Goal: Information Seeking & Learning: Check status

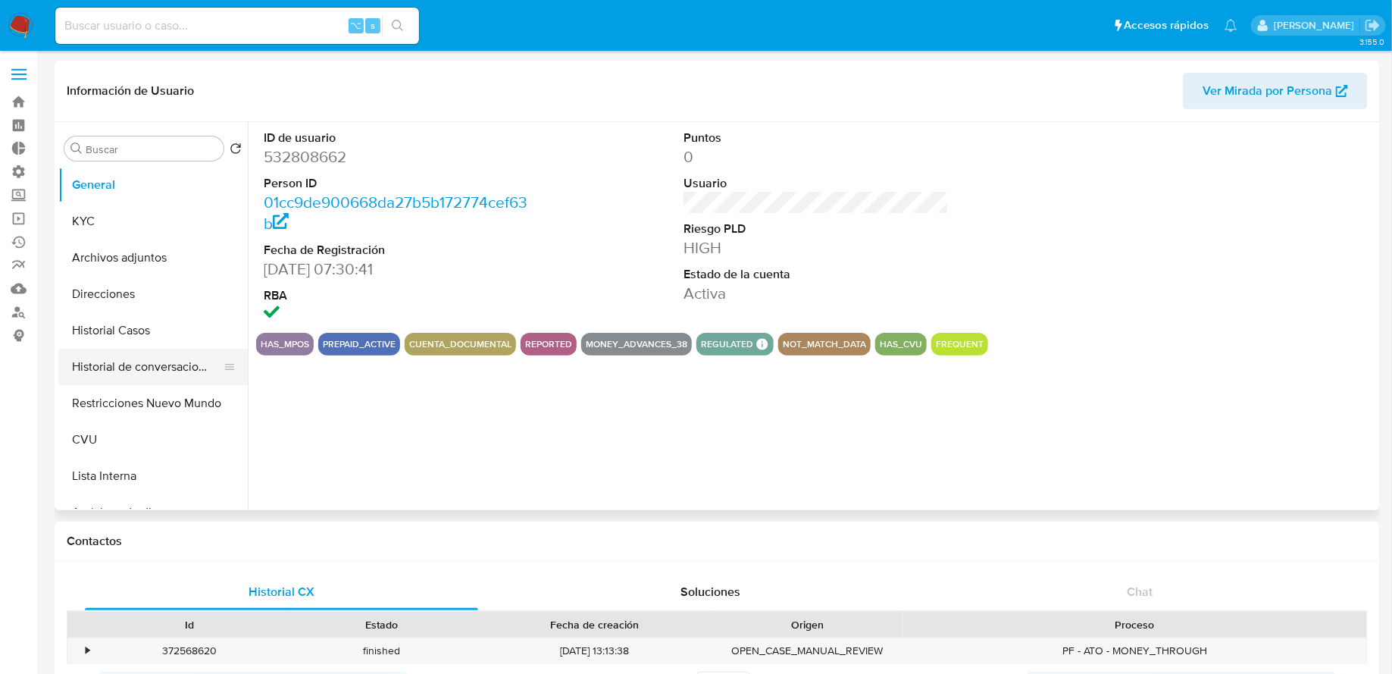
select select "10"
click at [172, 399] on button "Restricciones Nuevo Mundo" at bounding box center [146, 403] width 177 height 36
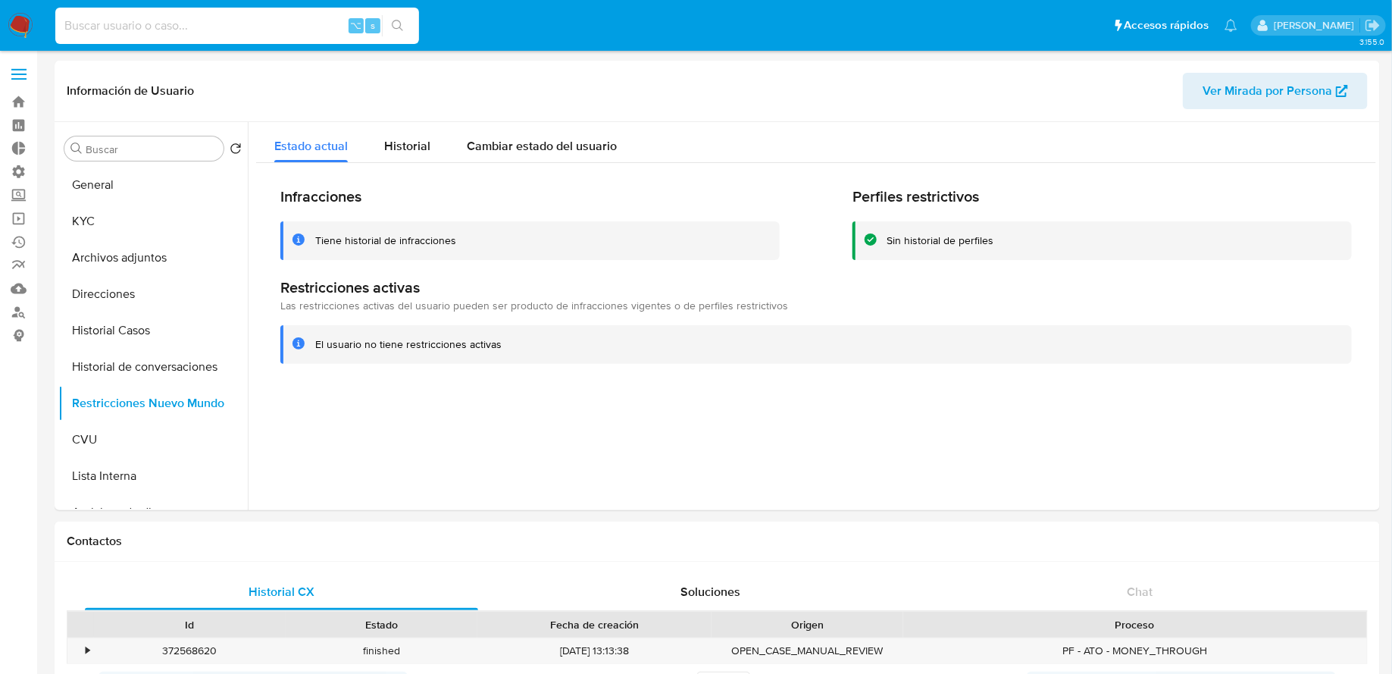
click at [268, 23] on input at bounding box center [237, 26] width 364 height 20
paste input "311372831"
type input "311372831"
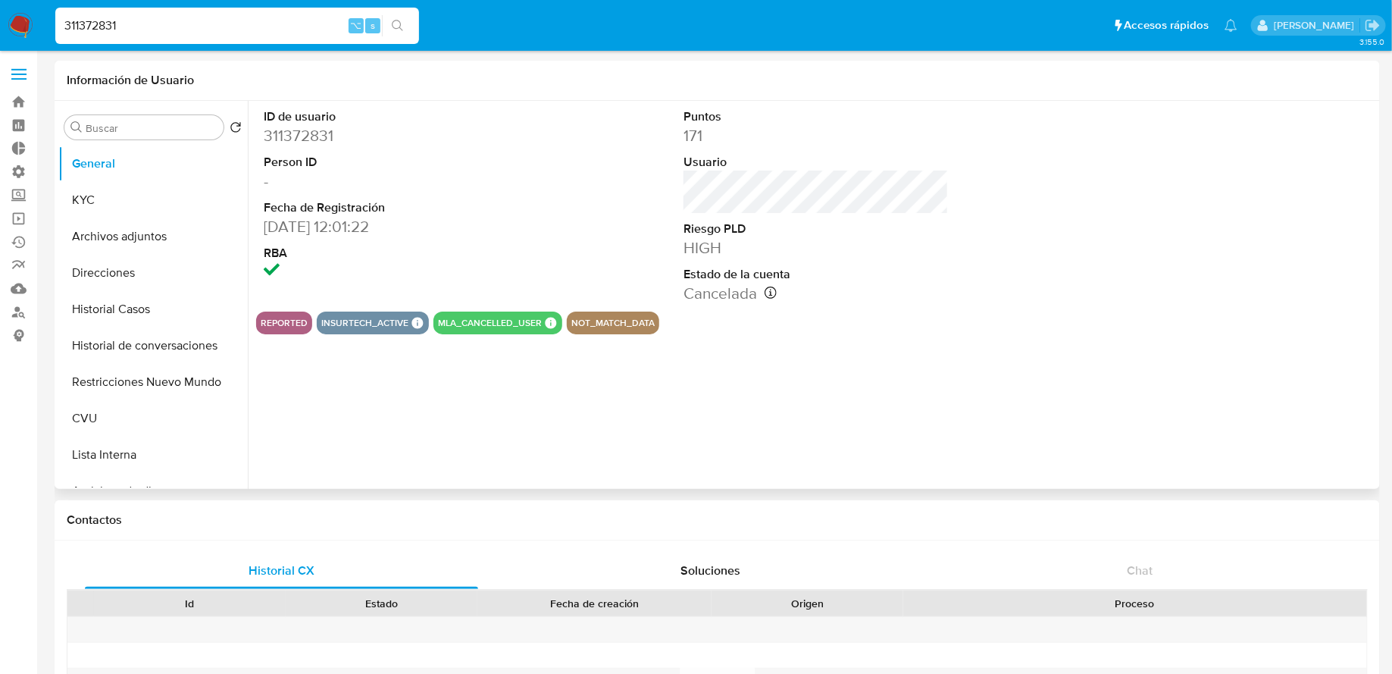
select select "10"
click at [114, 208] on button "KYC" at bounding box center [146, 200] width 177 height 36
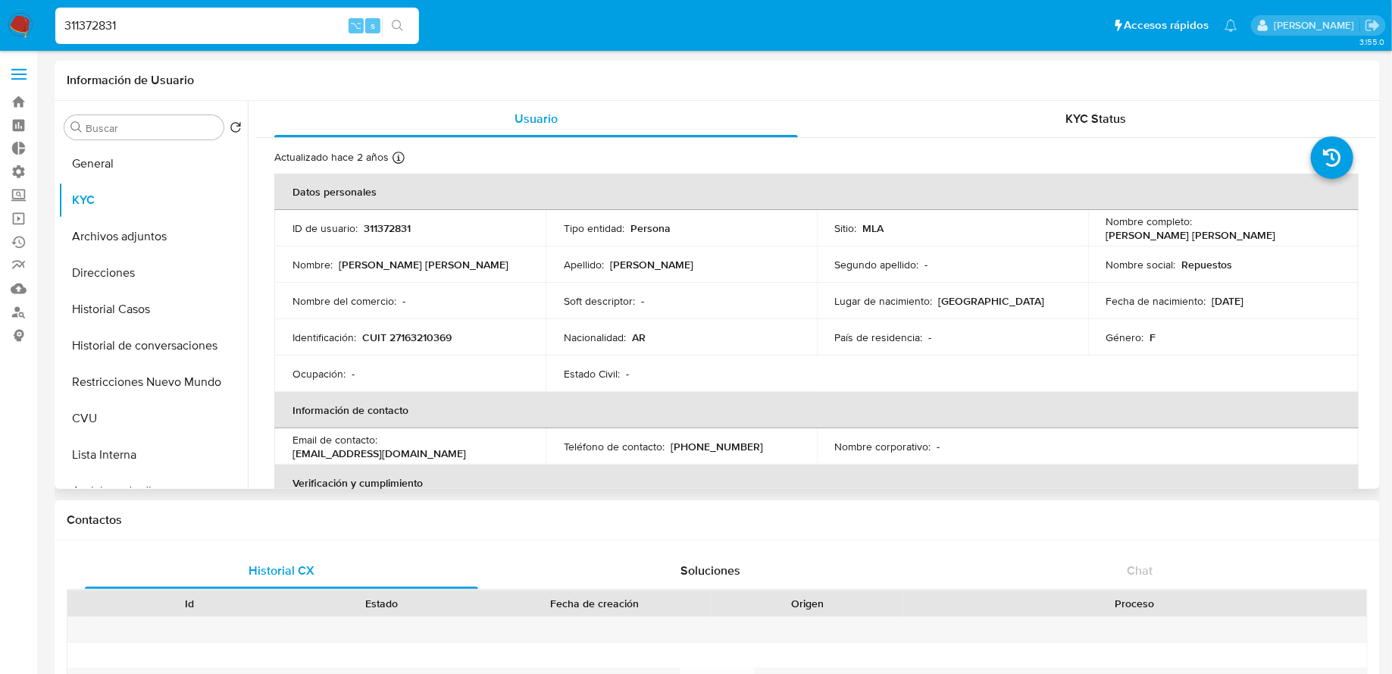
click at [423, 339] on p "CUIT 27163210369" at bounding box center [406, 337] width 89 height 14
copy p "27163210369"
click at [242, 16] on input "311372831" at bounding box center [237, 26] width 364 height 20
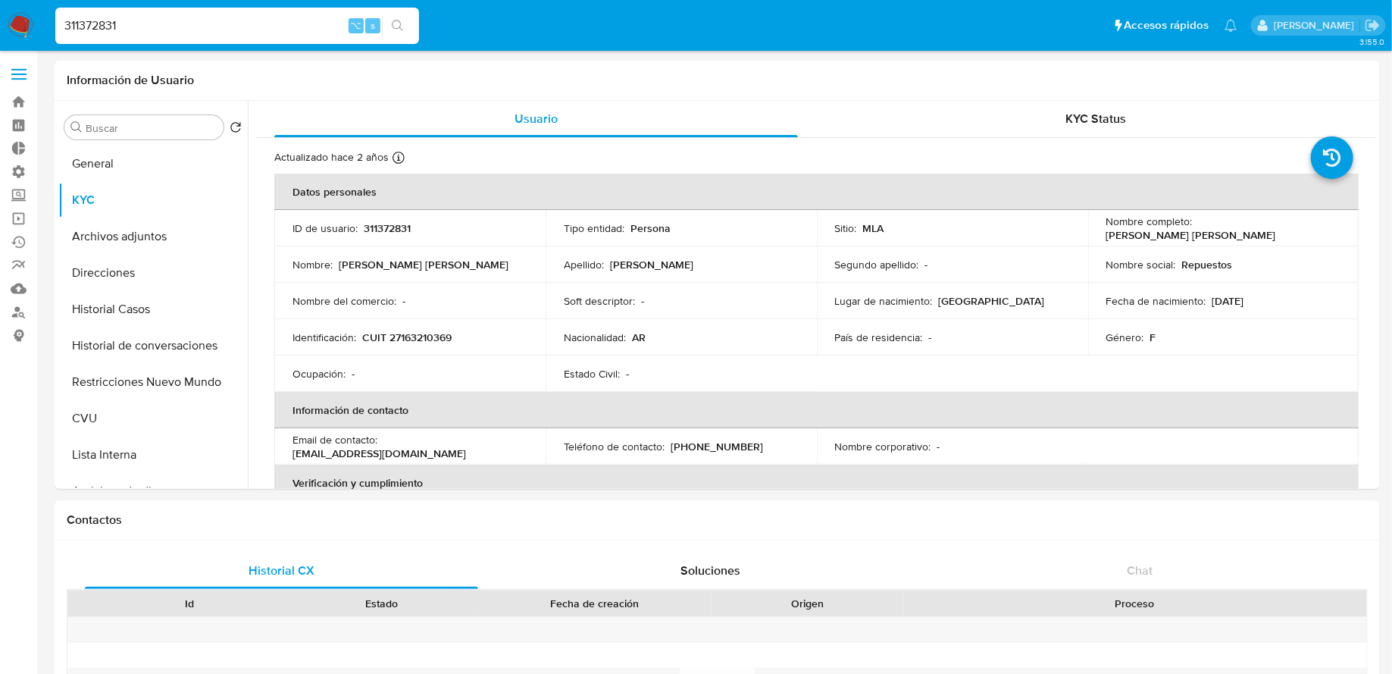
paste input "440899740"
type input "440899740"
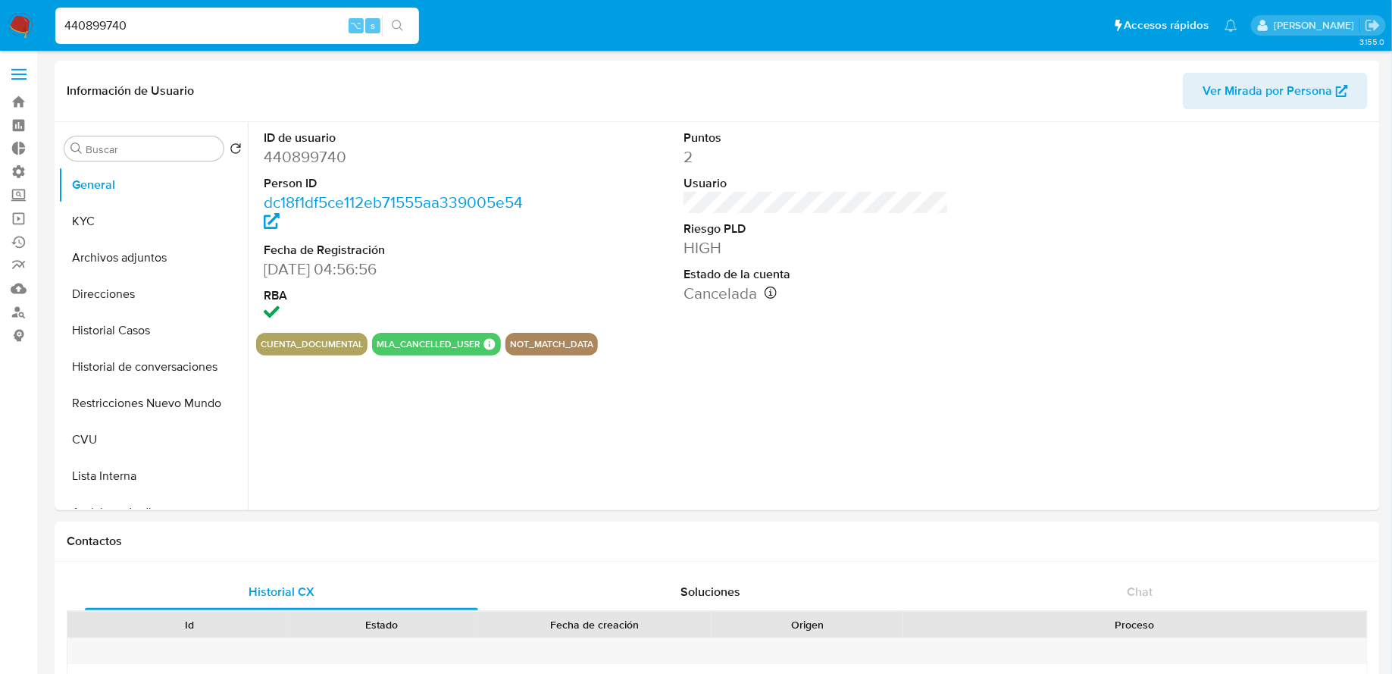
select select "10"
click at [297, 26] on input "440899740" at bounding box center [237, 26] width 364 height 20
paste input "706498539"
type input "706498539"
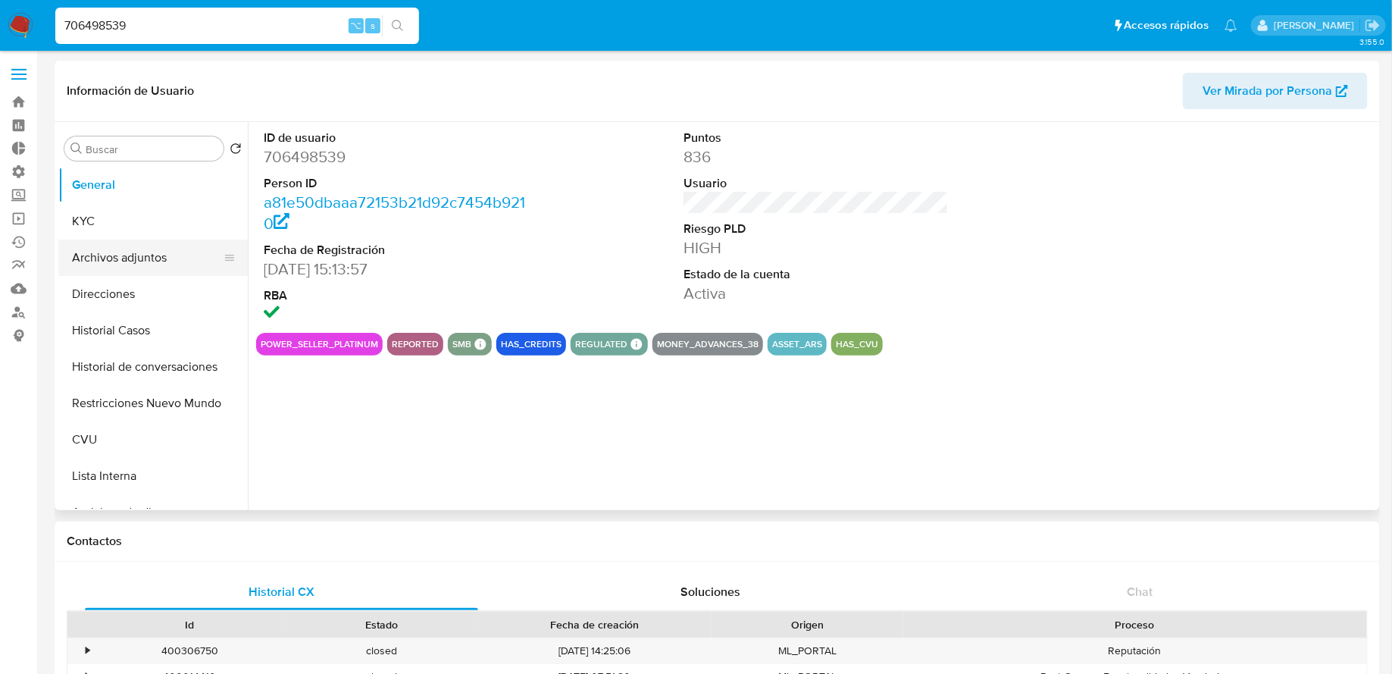
select select "10"
click at [164, 266] on button "Archivos adjuntos" at bounding box center [146, 257] width 177 height 36
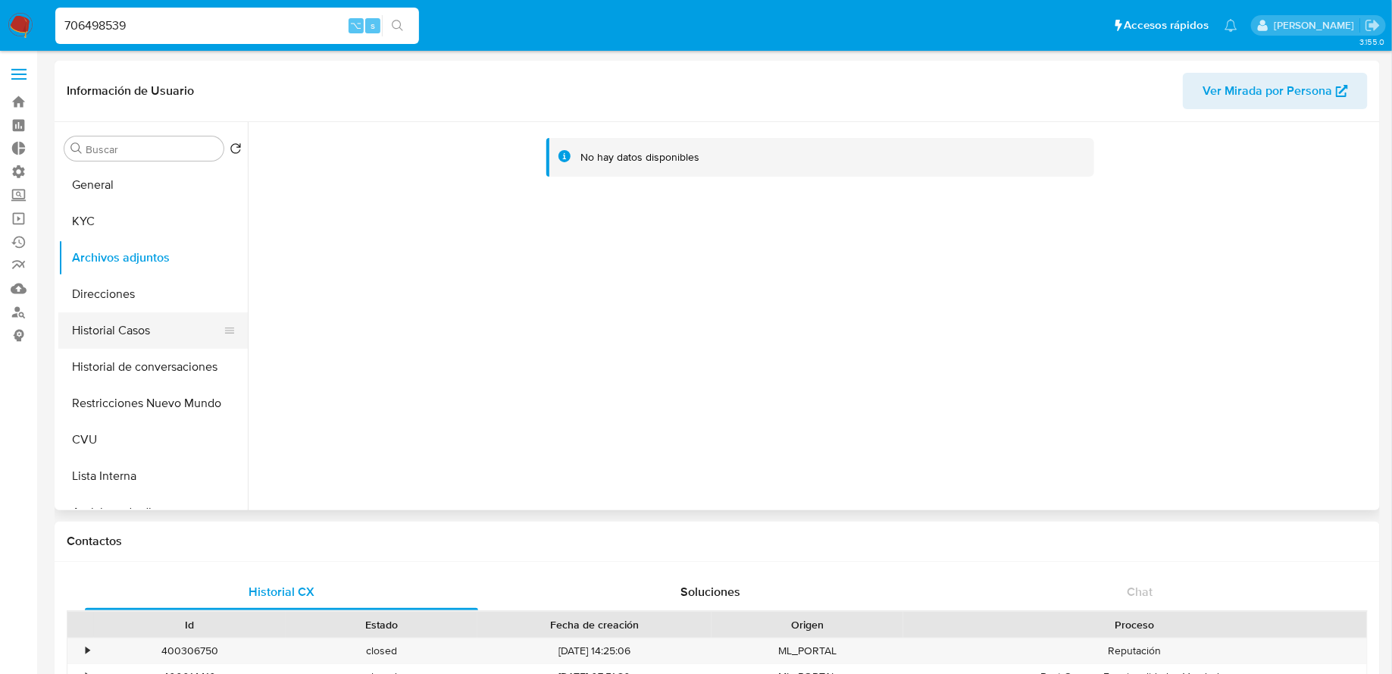
click at [131, 329] on button "Historial Casos" at bounding box center [146, 330] width 177 height 36
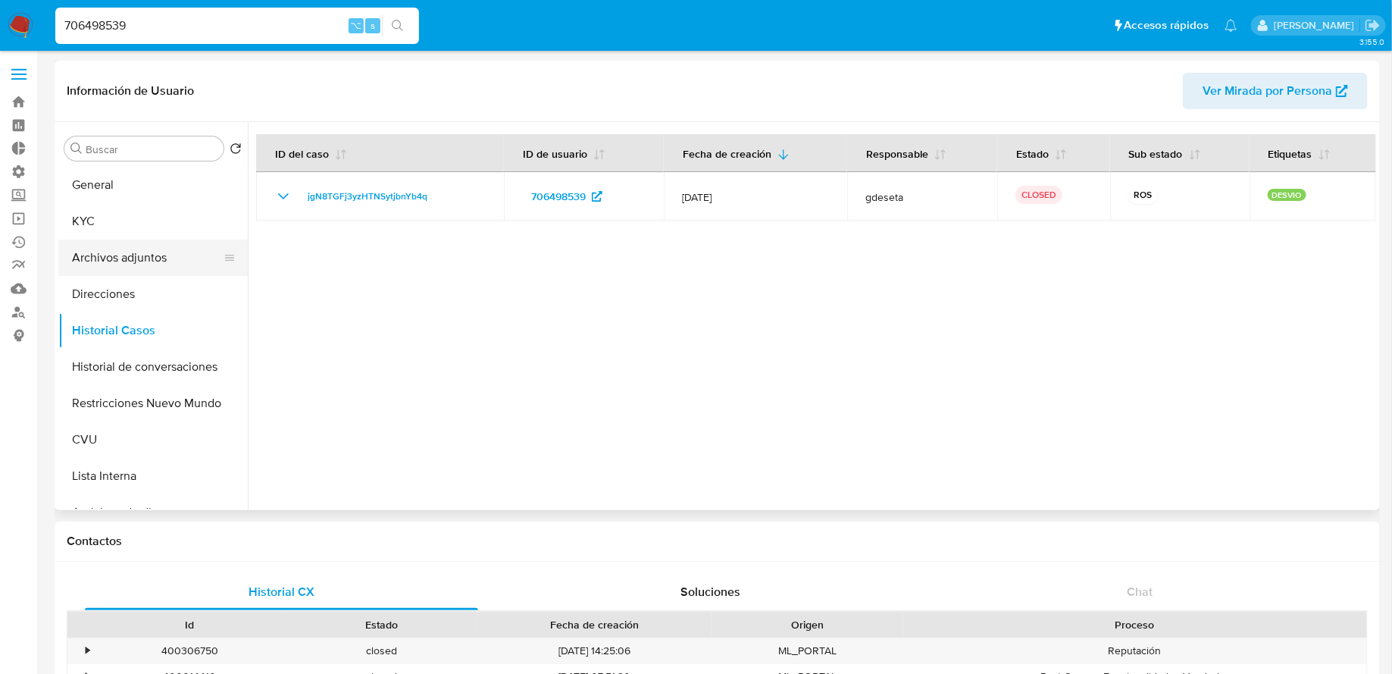
click at [131, 257] on button "Archivos adjuntos" at bounding box center [146, 257] width 177 height 36
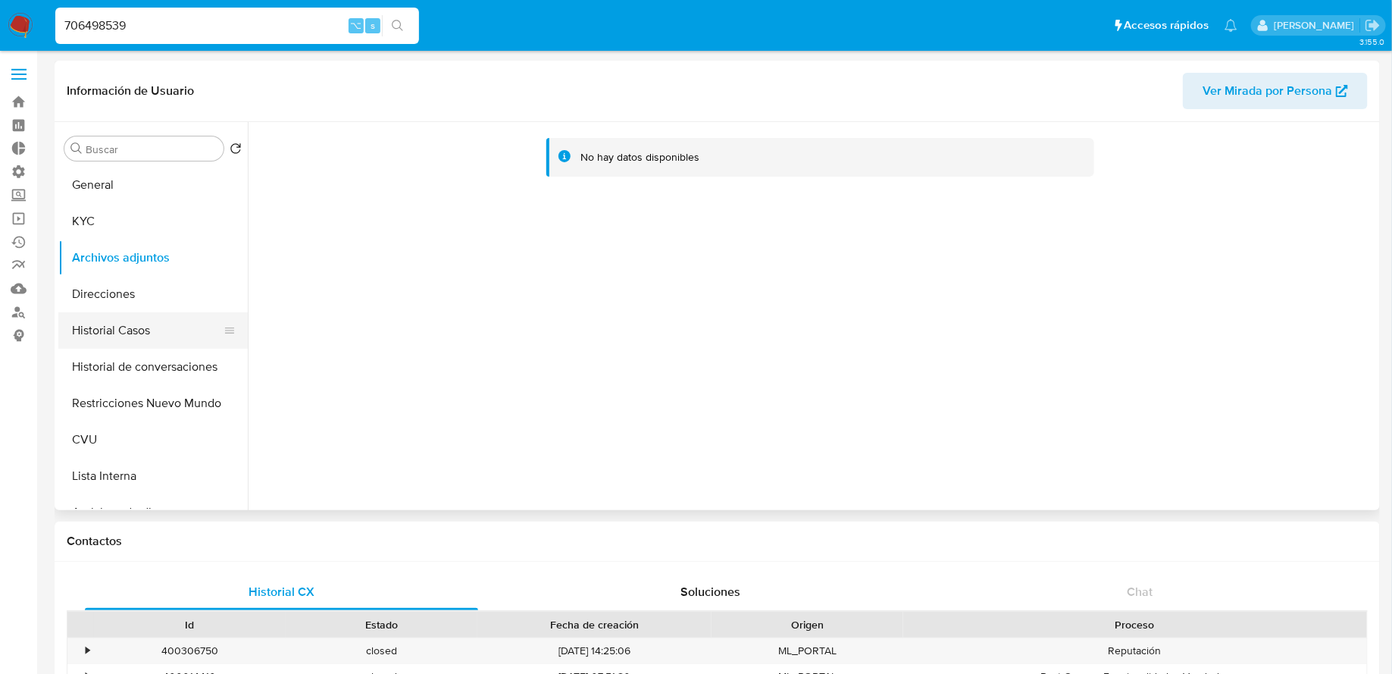
click at [130, 332] on button "Historial Casos" at bounding box center [146, 330] width 177 height 36
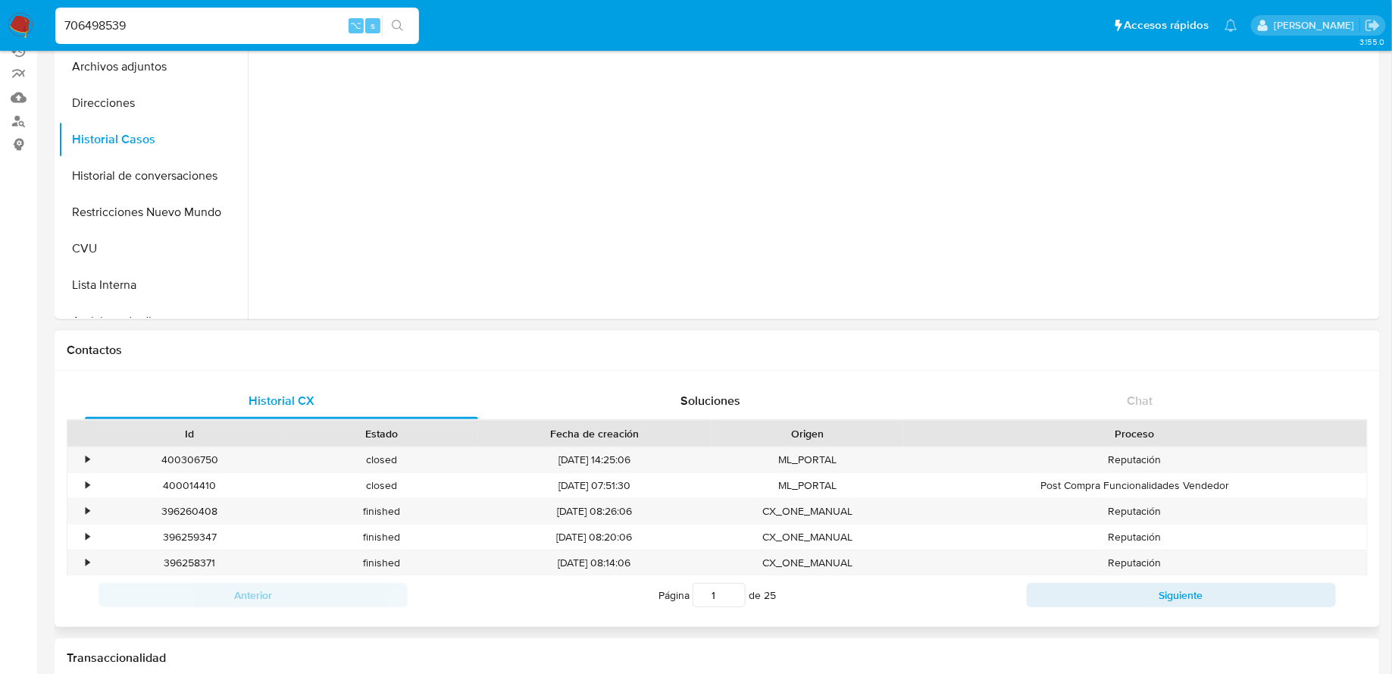
scroll to position [25, 0]
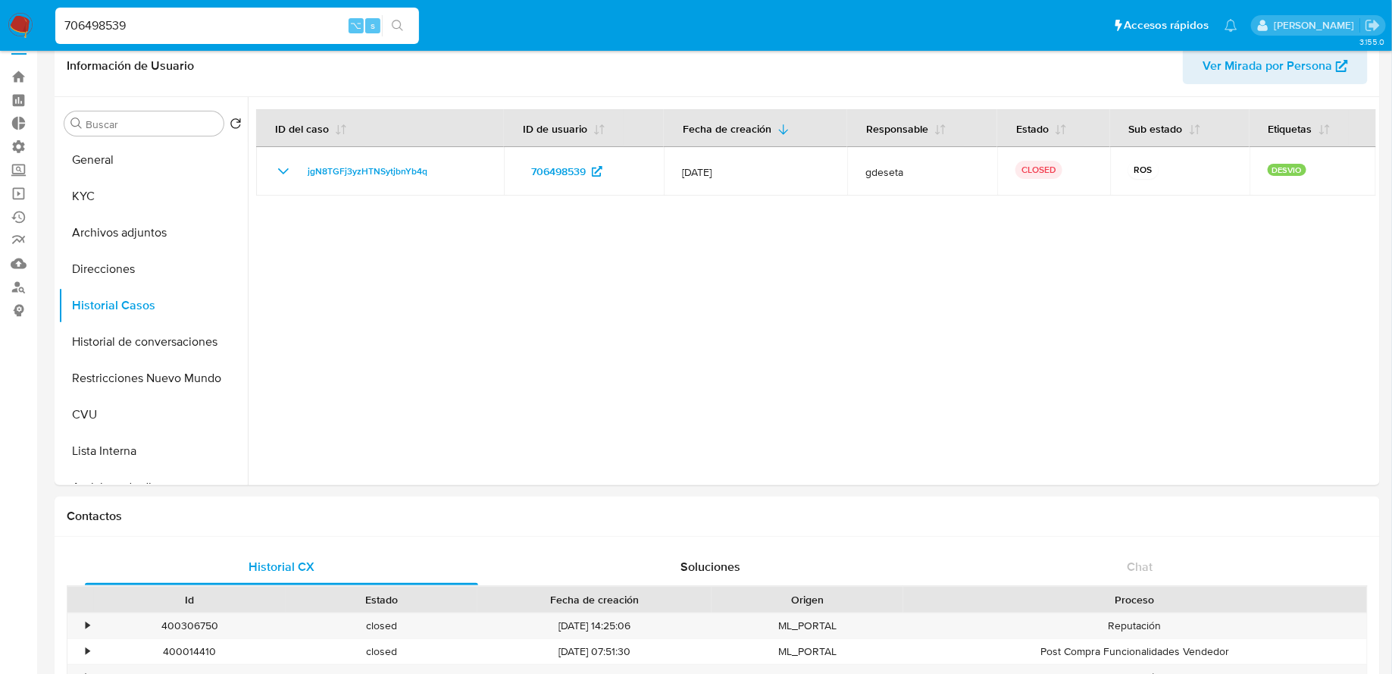
click at [308, 27] on input "706498539" at bounding box center [237, 26] width 364 height 20
click at [308, 26] on input "706498539" at bounding box center [237, 26] width 364 height 20
paste input "726012554"
click at [308, 26] on input "706498539726012554" at bounding box center [237, 26] width 364 height 20
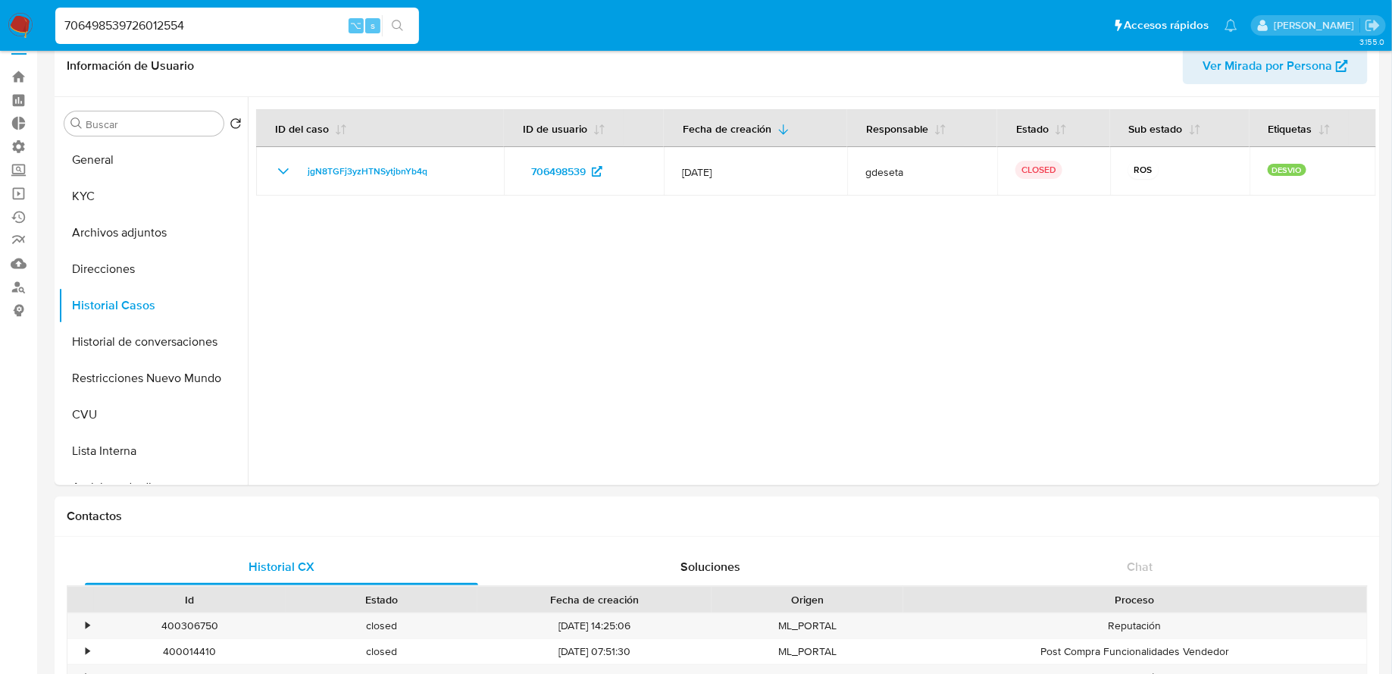
paste input
type input "726012554"
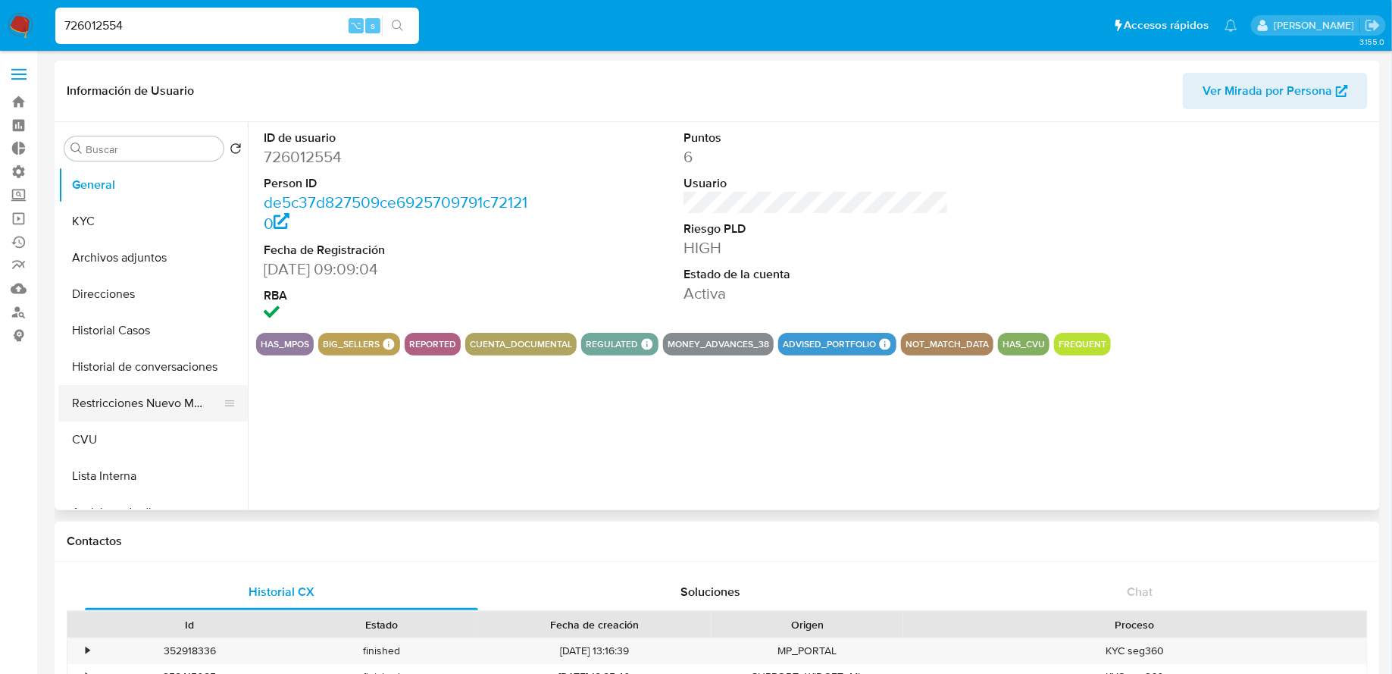
select select "10"
click at [135, 402] on button "Restricciones Nuevo Mundo" at bounding box center [146, 403] width 177 height 36
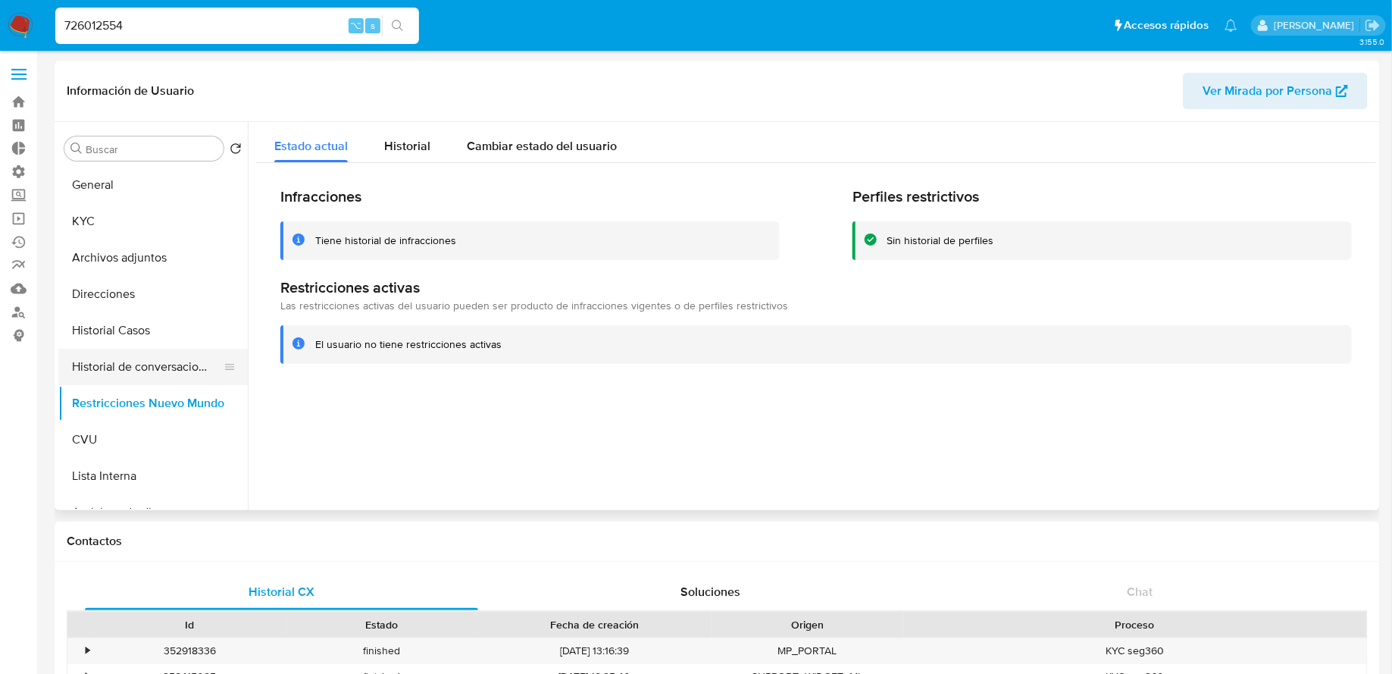
click at [124, 370] on button "Historial de conversaciones" at bounding box center [146, 367] width 177 height 36
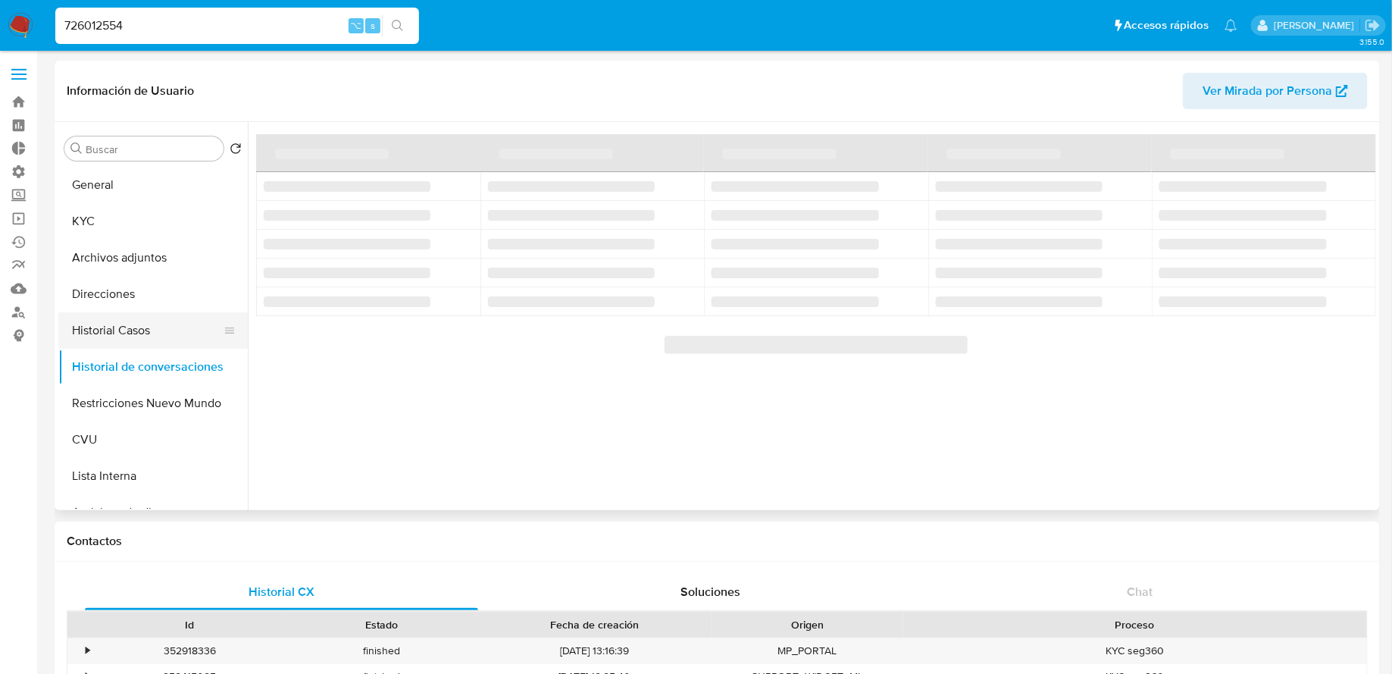
click at [100, 325] on button "Historial Casos" at bounding box center [146, 330] width 177 height 36
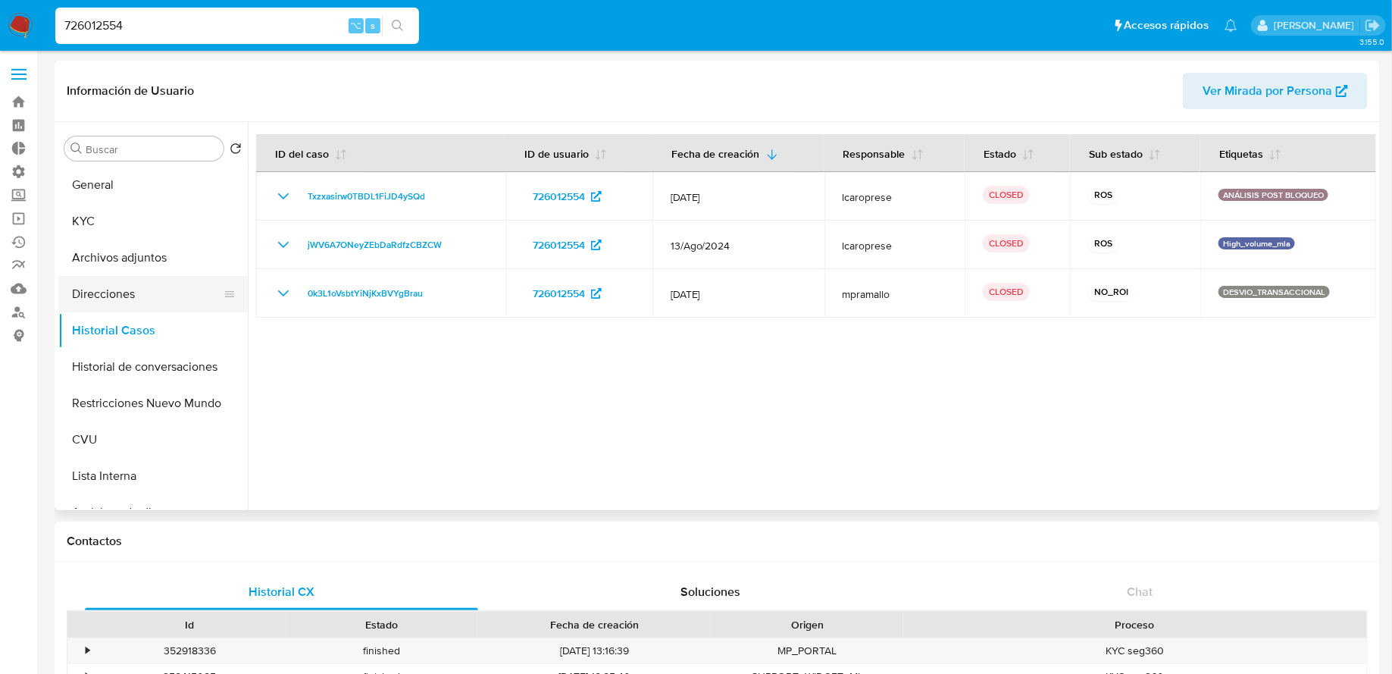
click at [158, 276] on button "Direcciones" at bounding box center [146, 294] width 177 height 36
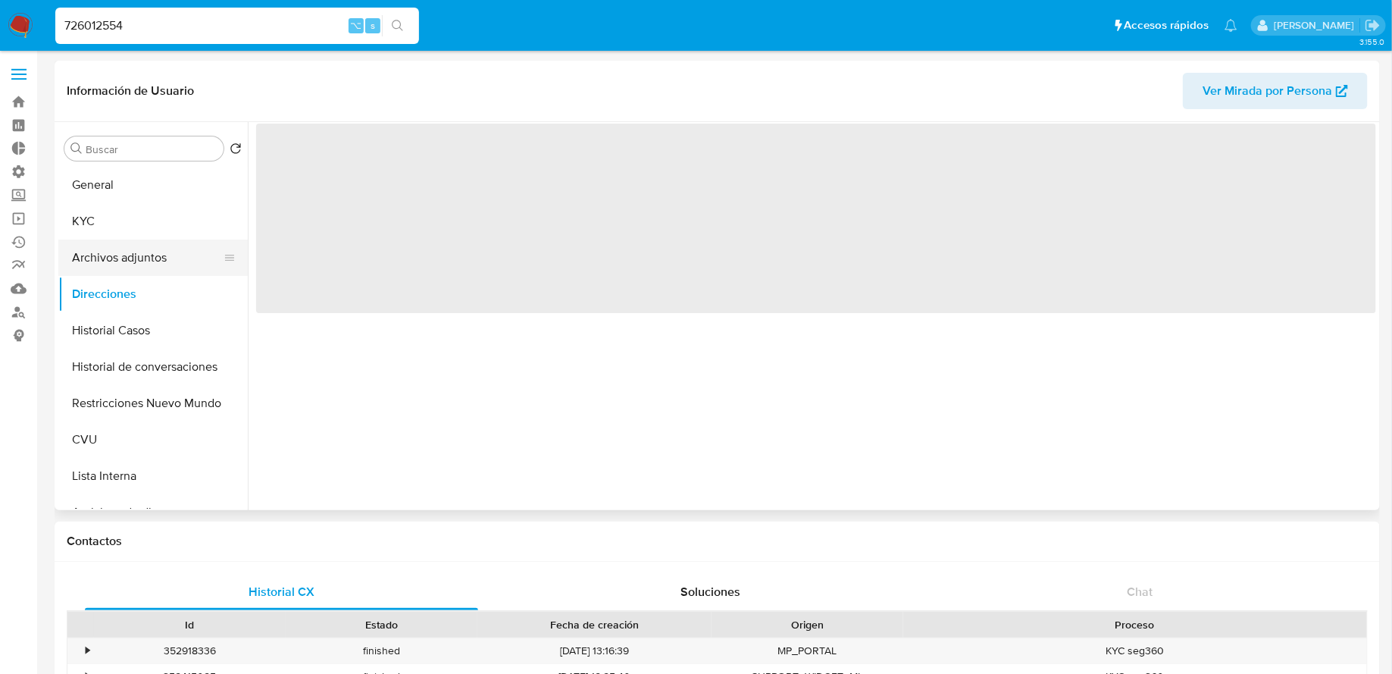
click at [158, 262] on button "Archivos adjuntos" at bounding box center [146, 257] width 177 height 36
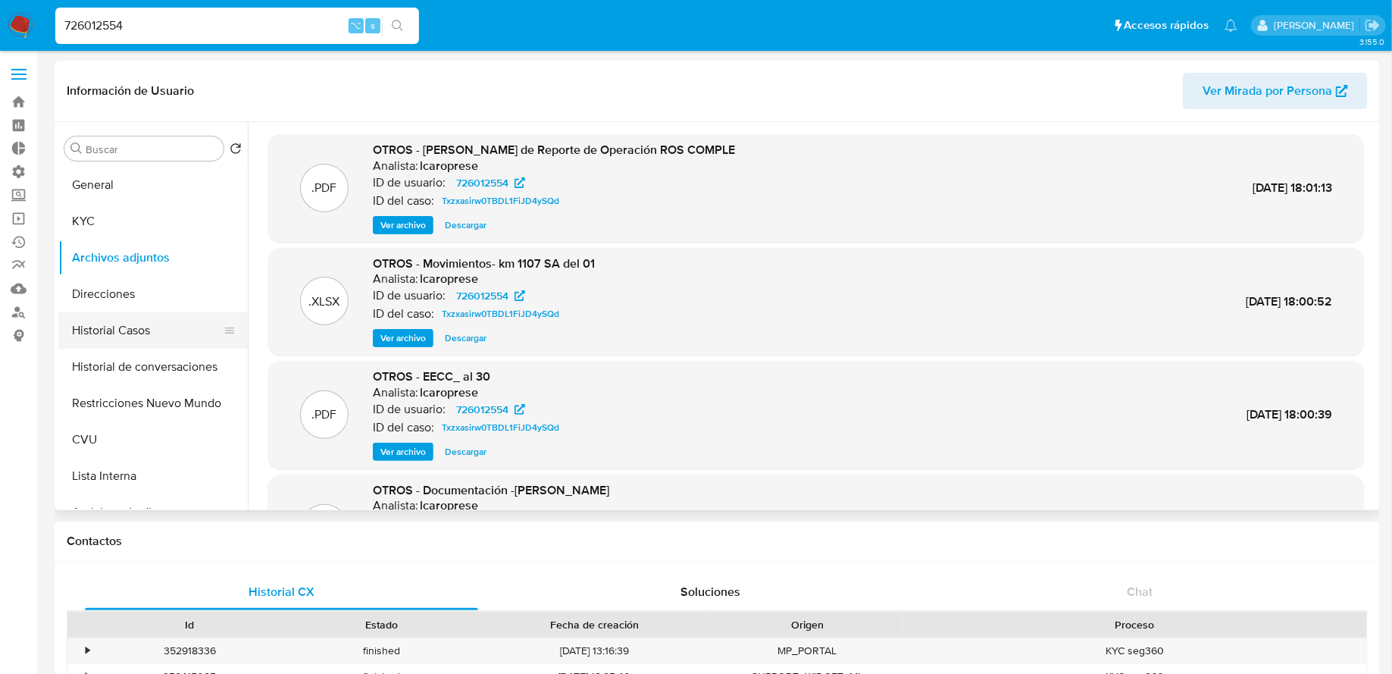
click at [158, 336] on button "Historial Casos" at bounding box center [146, 330] width 177 height 36
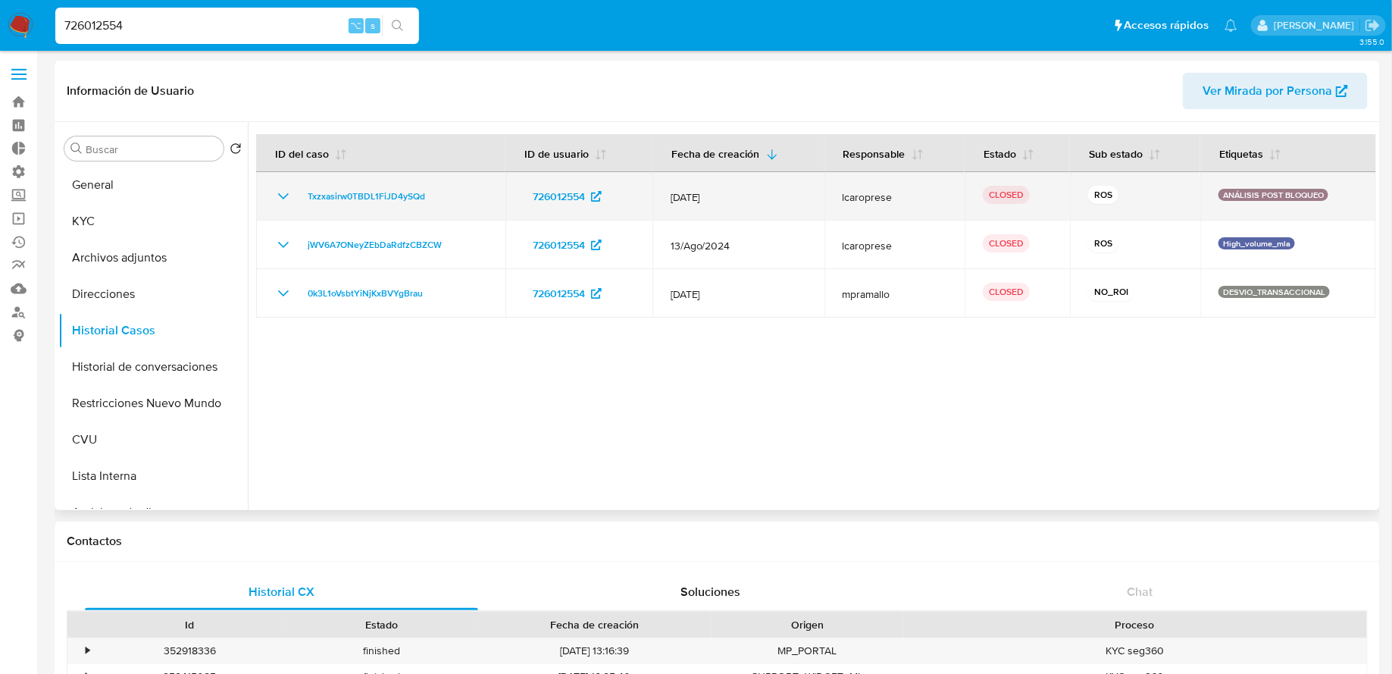
click at [352, 185] on td "Txzxasirw0TBDL1FiJD4ySQd" at bounding box center [380, 196] width 249 height 48
click at [351, 194] on span "Txzxasirw0TBDL1FiJD4ySQd" at bounding box center [366, 196] width 117 height 18
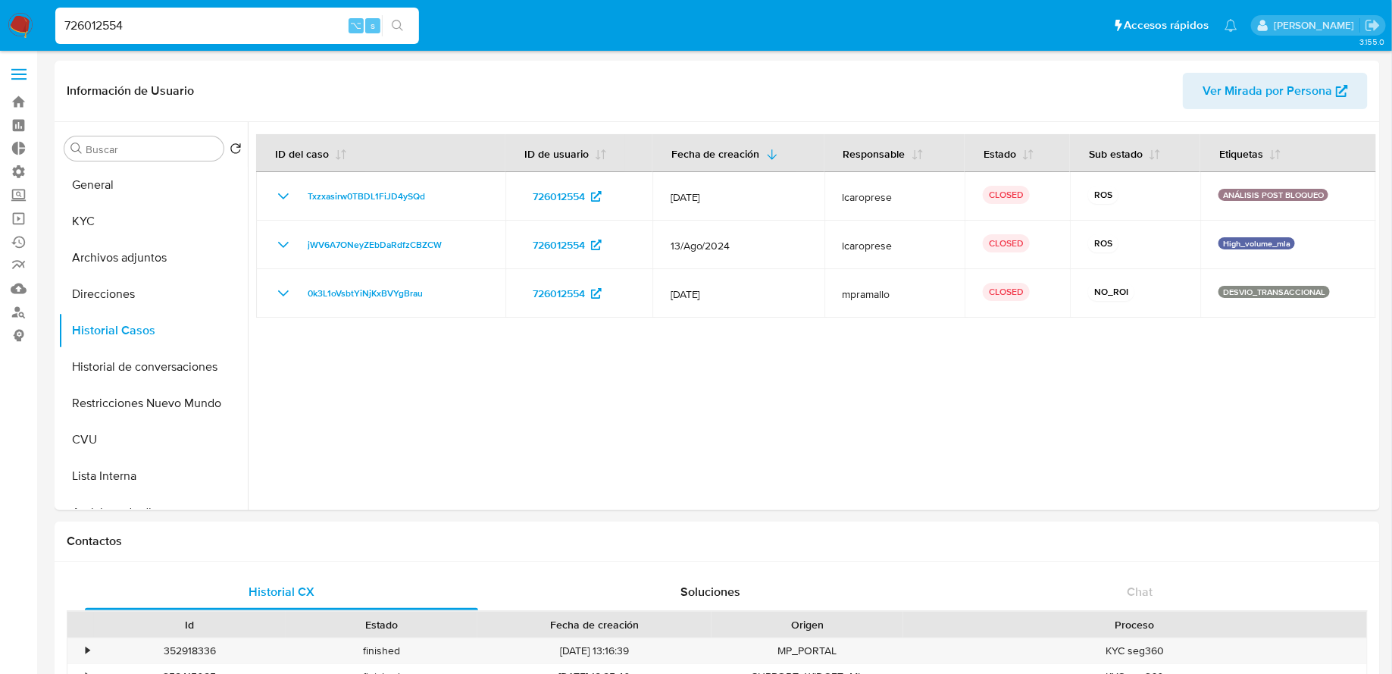
click at [313, 18] on input "726012554" at bounding box center [237, 26] width 364 height 20
paste input "825482913"
type input "825482913"
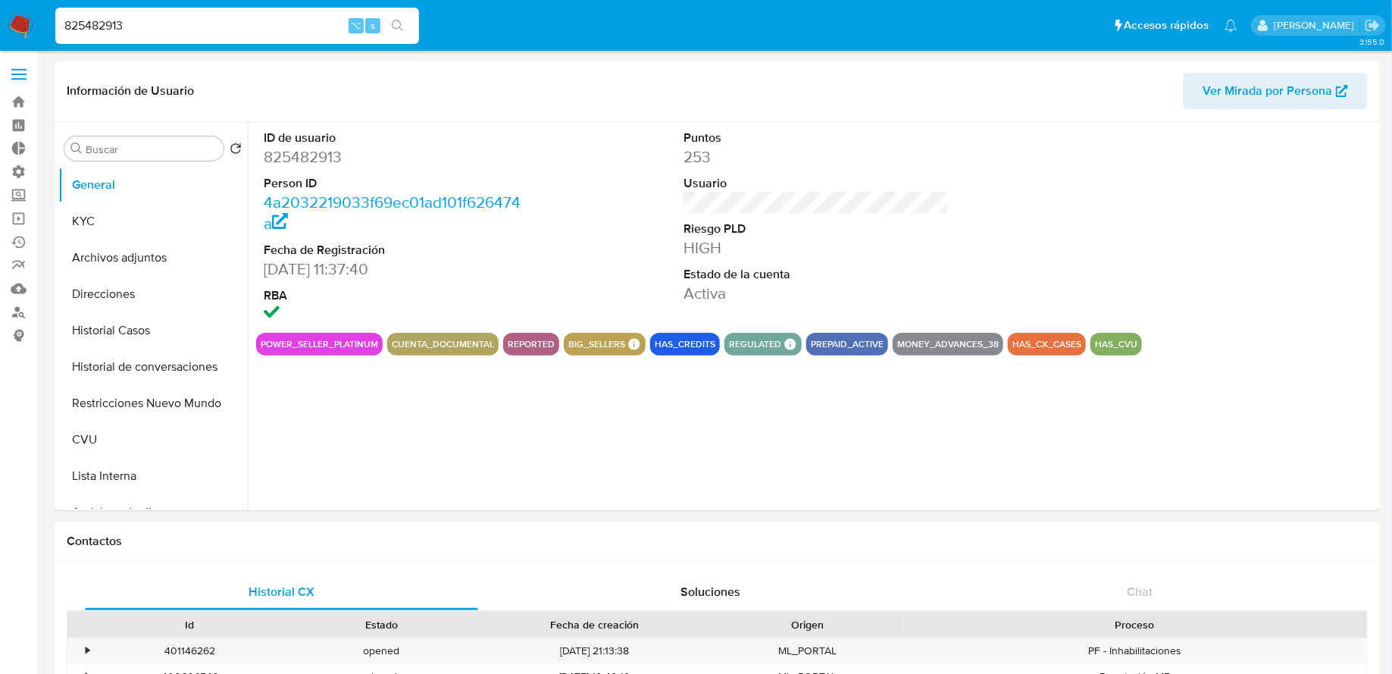
select select "10"
click at [160, 255] on button "Archivos adjuntos" at bounding box center [146, 257] width 177 height 36
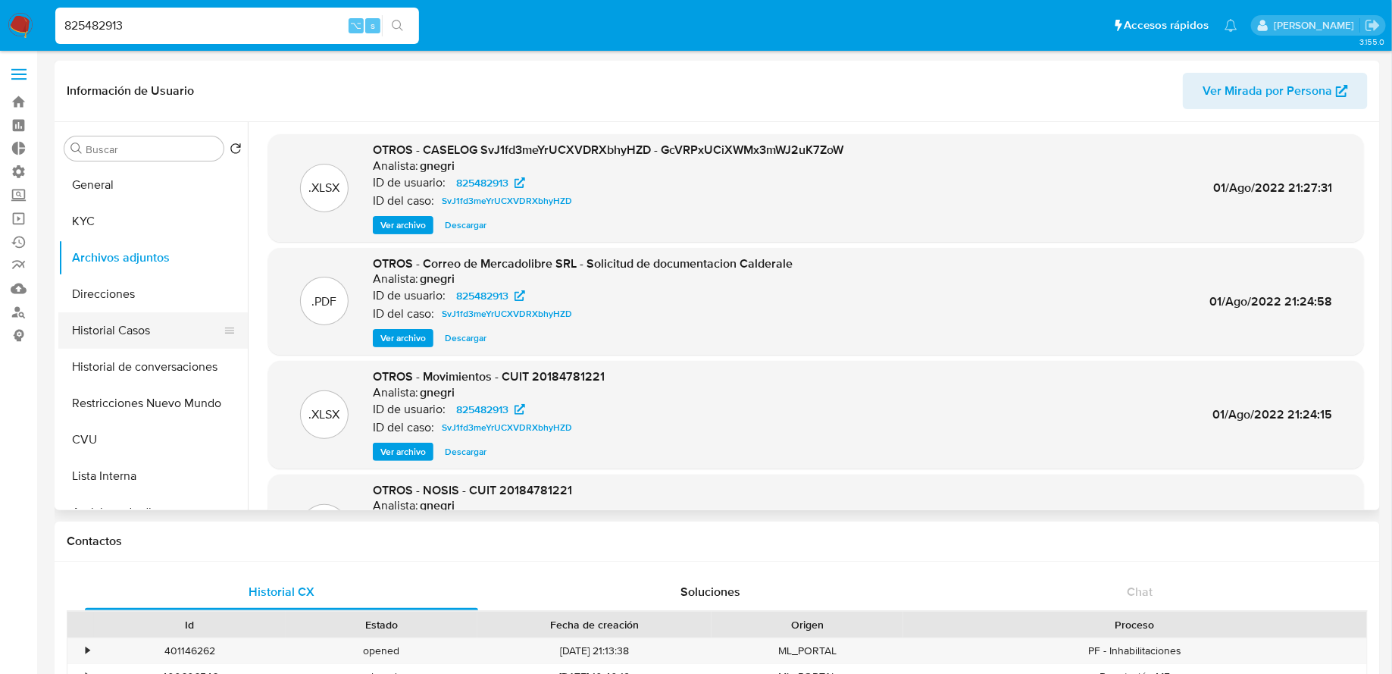
click at [139, 324] on button "Historial Casos" at bounding box center [146, 330] width 177 height 36
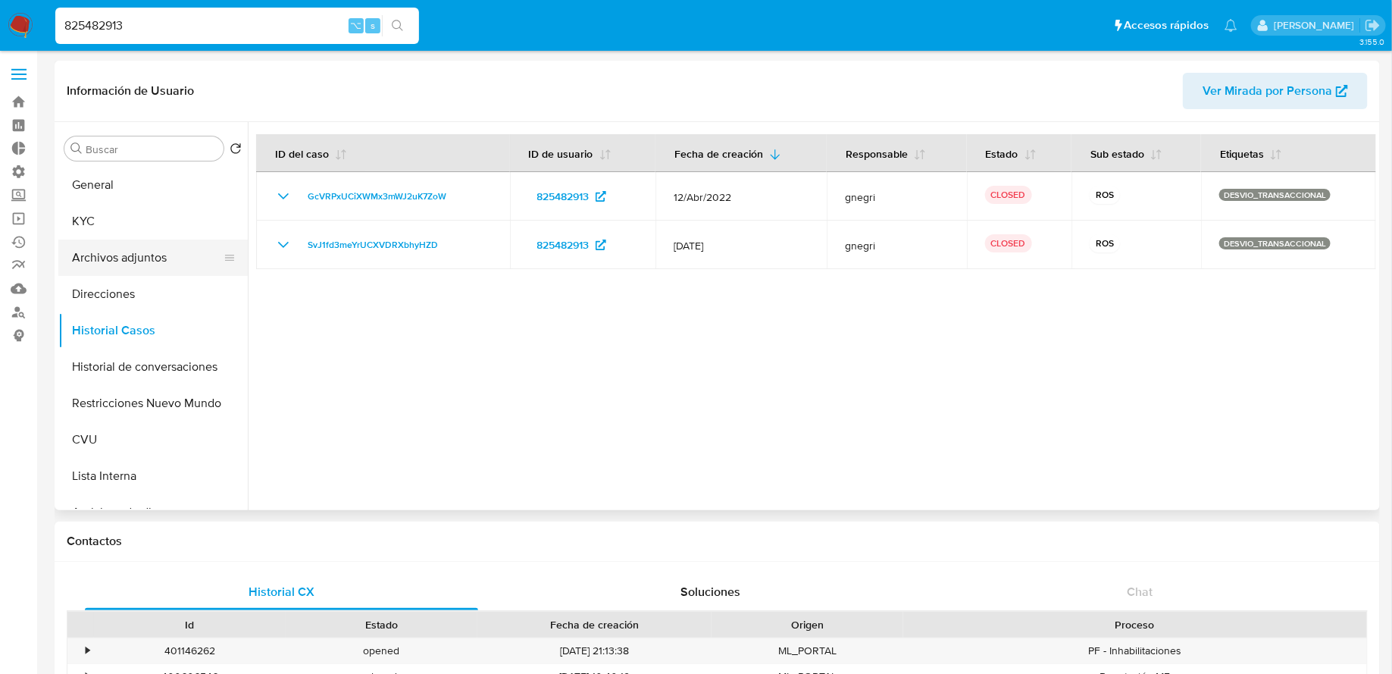
click at [119, 253] on button "Archivos adjuntos" at bounding box center [146, 257] width 177 height 36
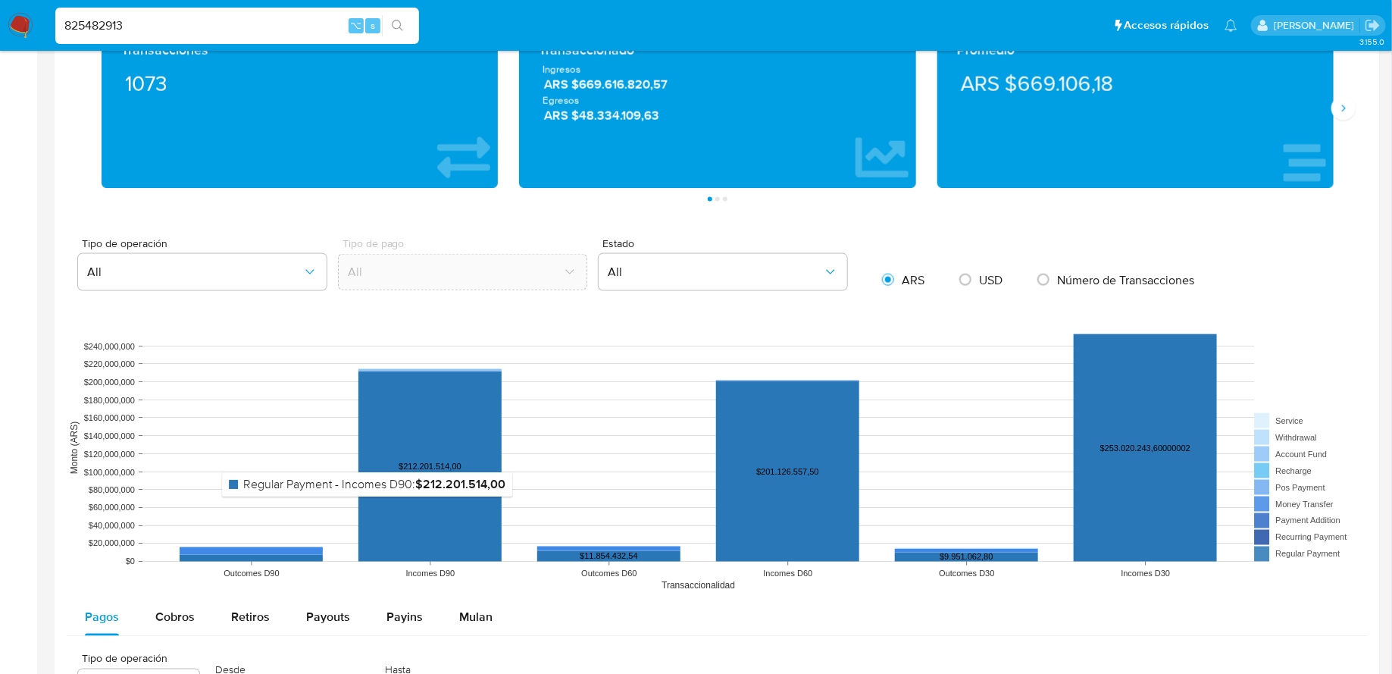
scroll to position [869, 0]
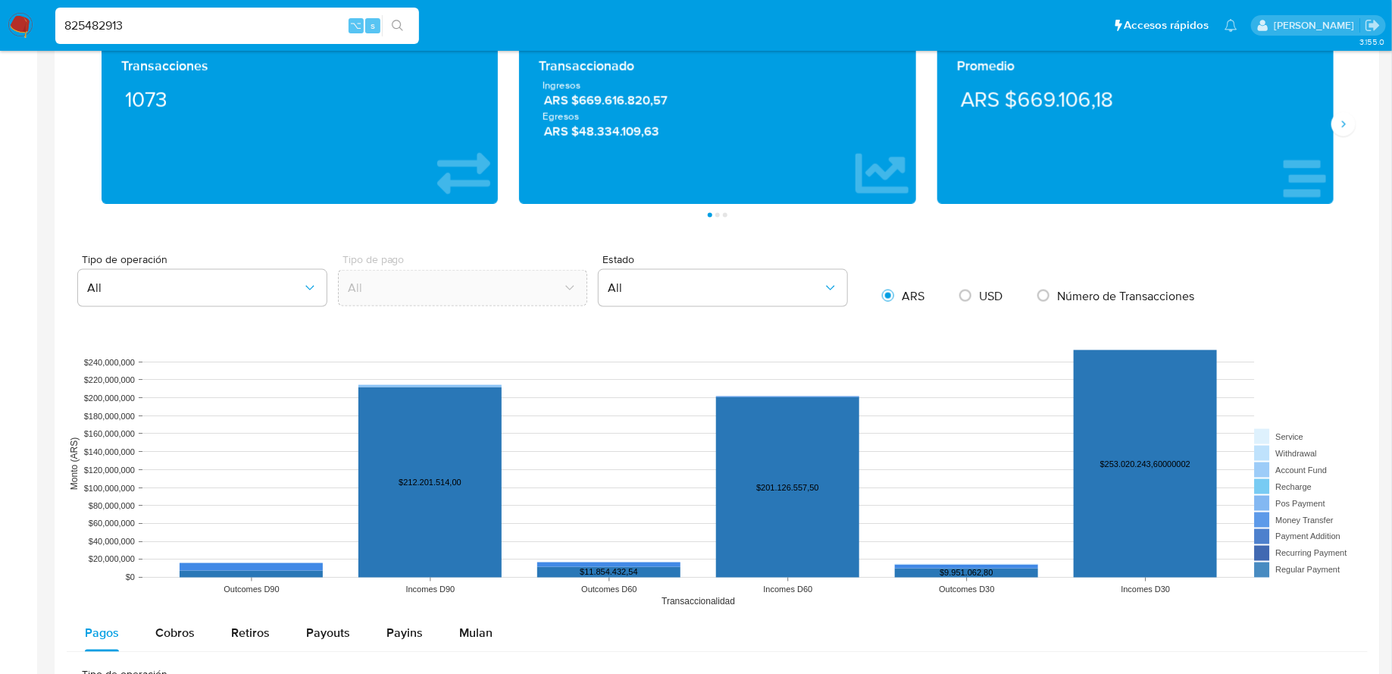
click at [195, 24] on input "825482913" at bounding box center [237, 26] width 364 height 20
paste input "307326128"
type input "307326128"
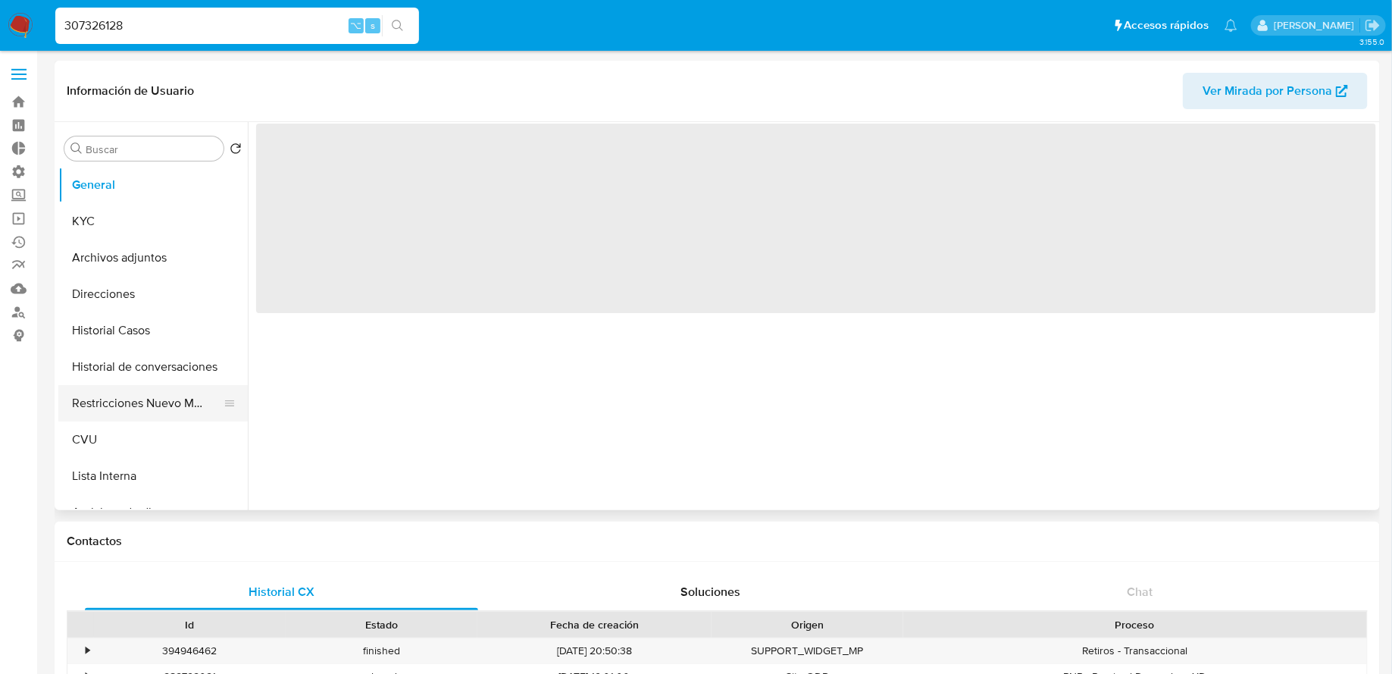
click at [117, 395] on button "Restricciones Nuevo Mundo" at bounding box center [146, 403] width 177 height 36
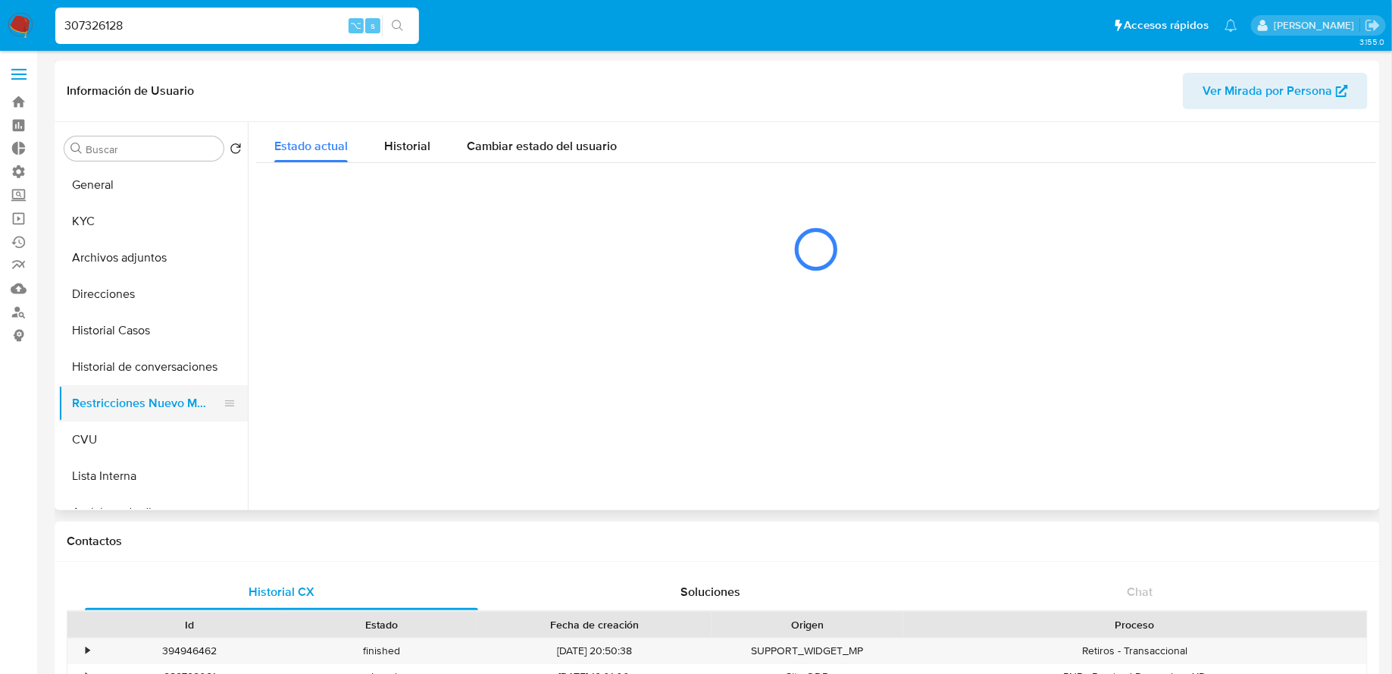
select select "10"
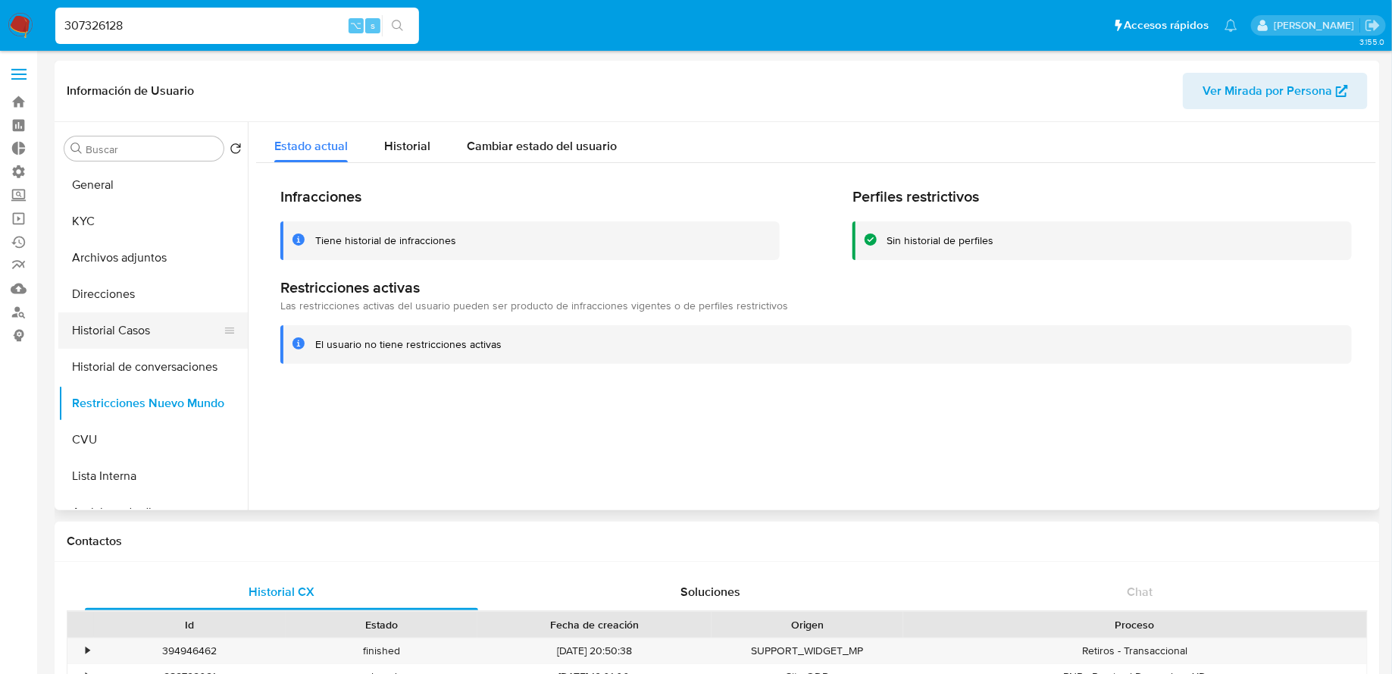
click at [136, 326] on button "Historial Casos" at bounding box center [146, 330] width 177 height 36
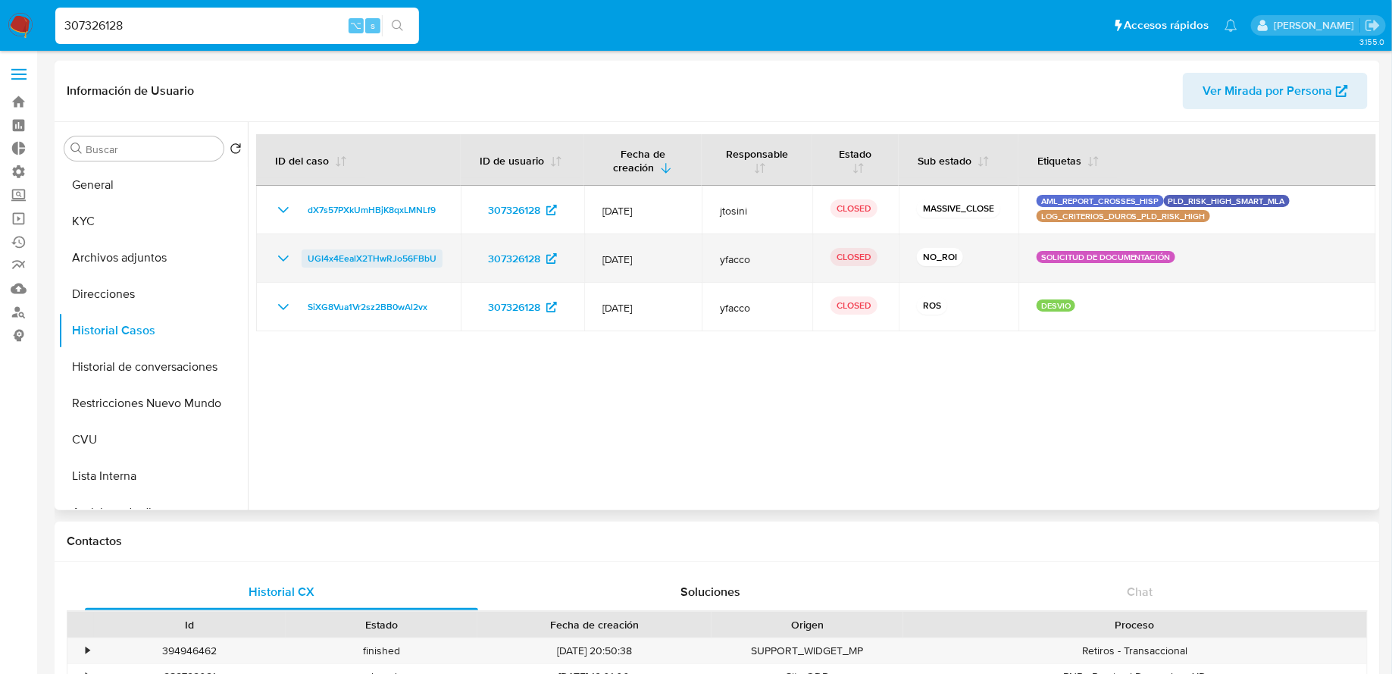
click at [374, 265] on span "UGI4x4EealX2THwRJo56FBbU" at bounding box center [372, 258] width 129 height 18
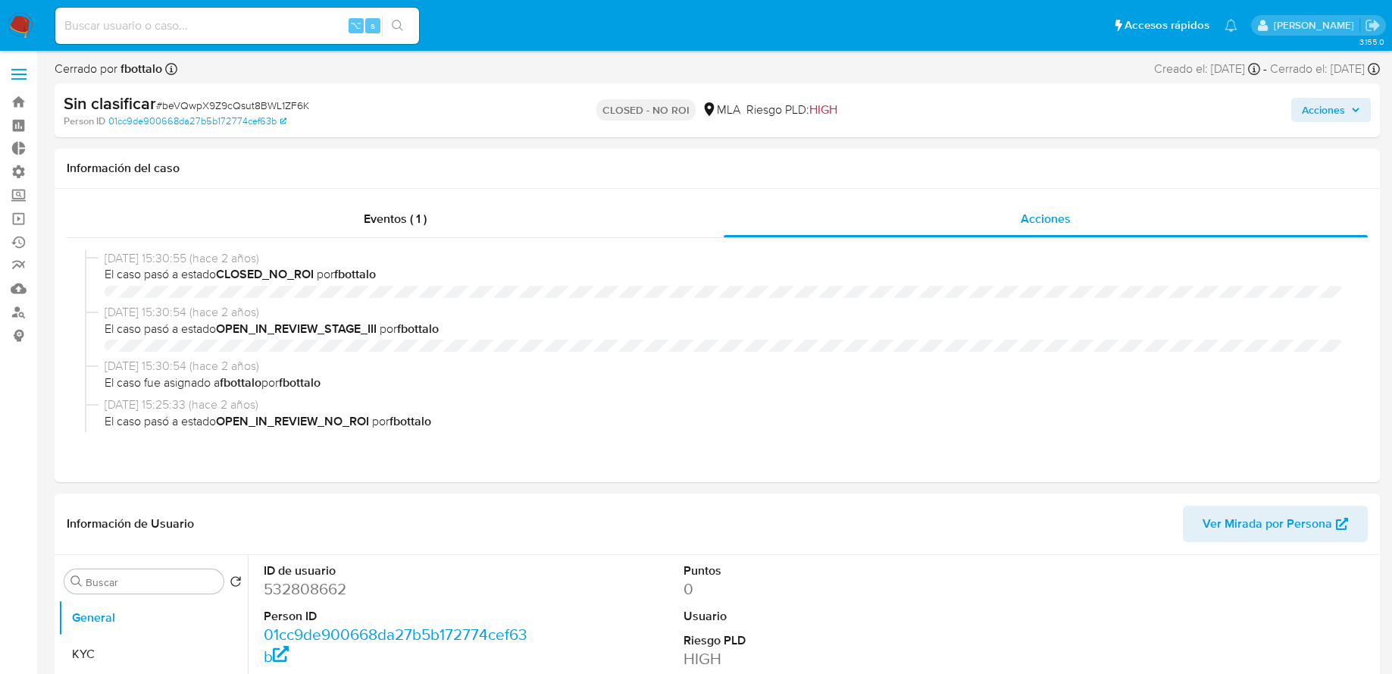
select select "10"
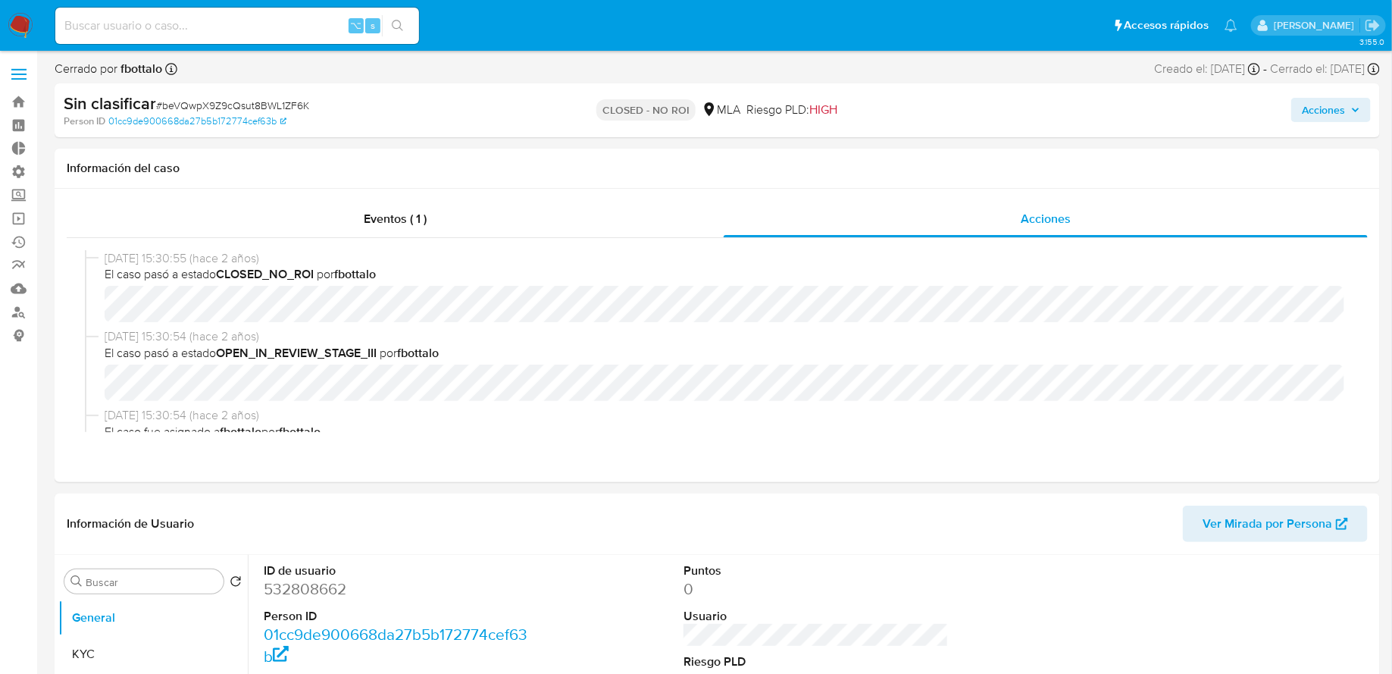
click at [239, 35] on div "⌥ s" at bounding box center [237, 26] width 364 height 36
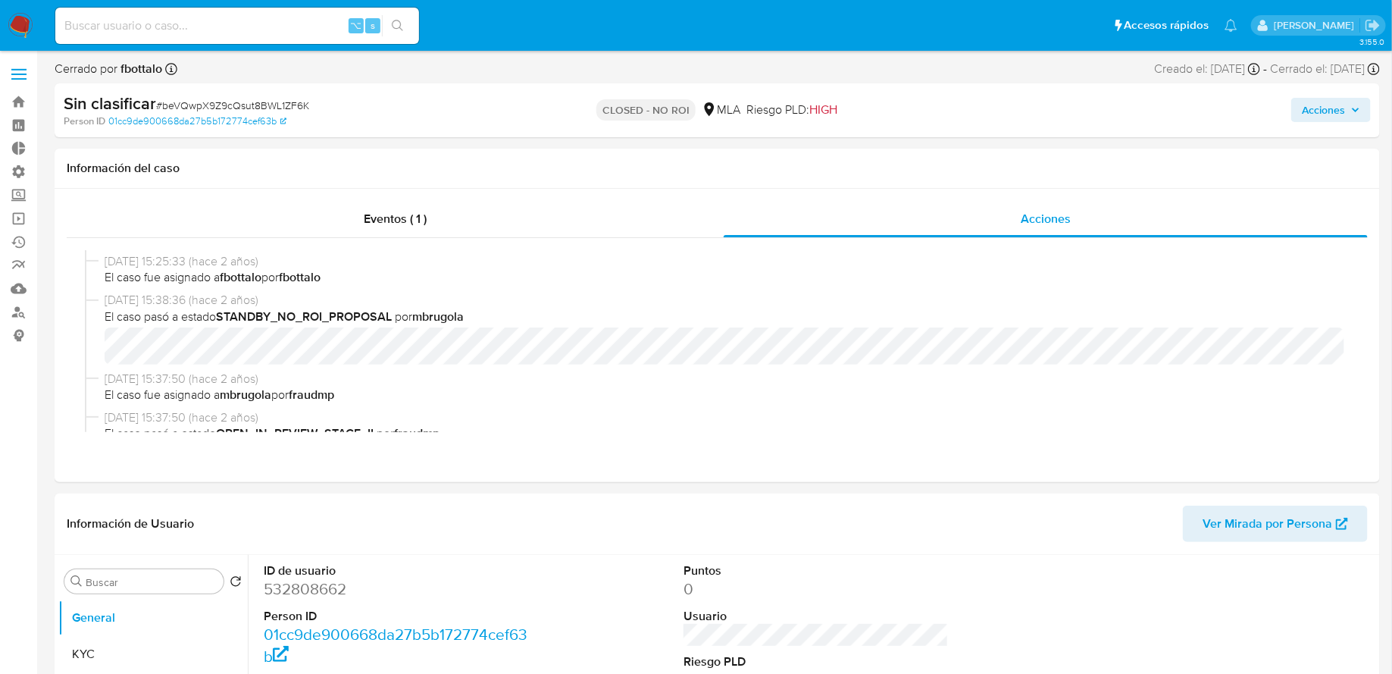
click at [219, 35] on div "⌥ s" at bounding box center [237, 26] width 364 height 36
click at [192, 20] on input at bounding box center [237, 26] width 364 height 20
paste input "313174422"
type input "313174422"
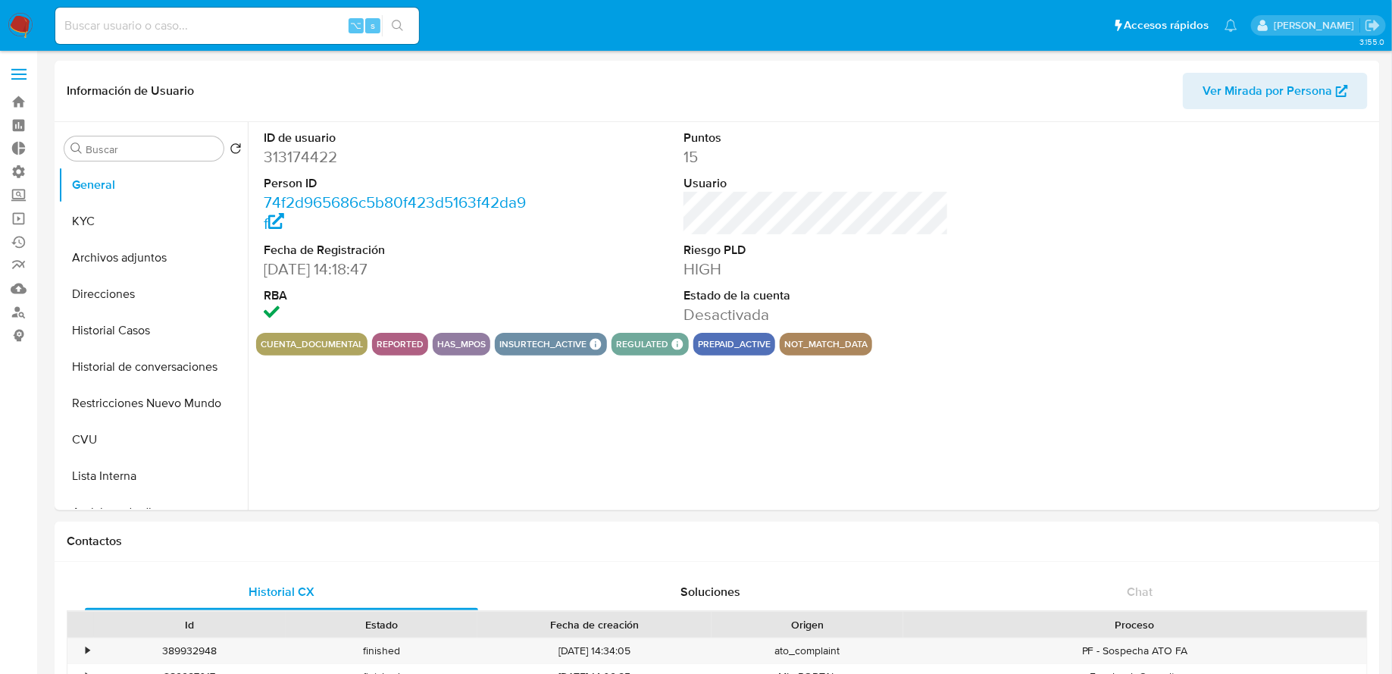
select select "10"
click at [221, 27] on input at bounding box center [237, 26] width 364 height 20
paste input "483307874"
type input "483307874"
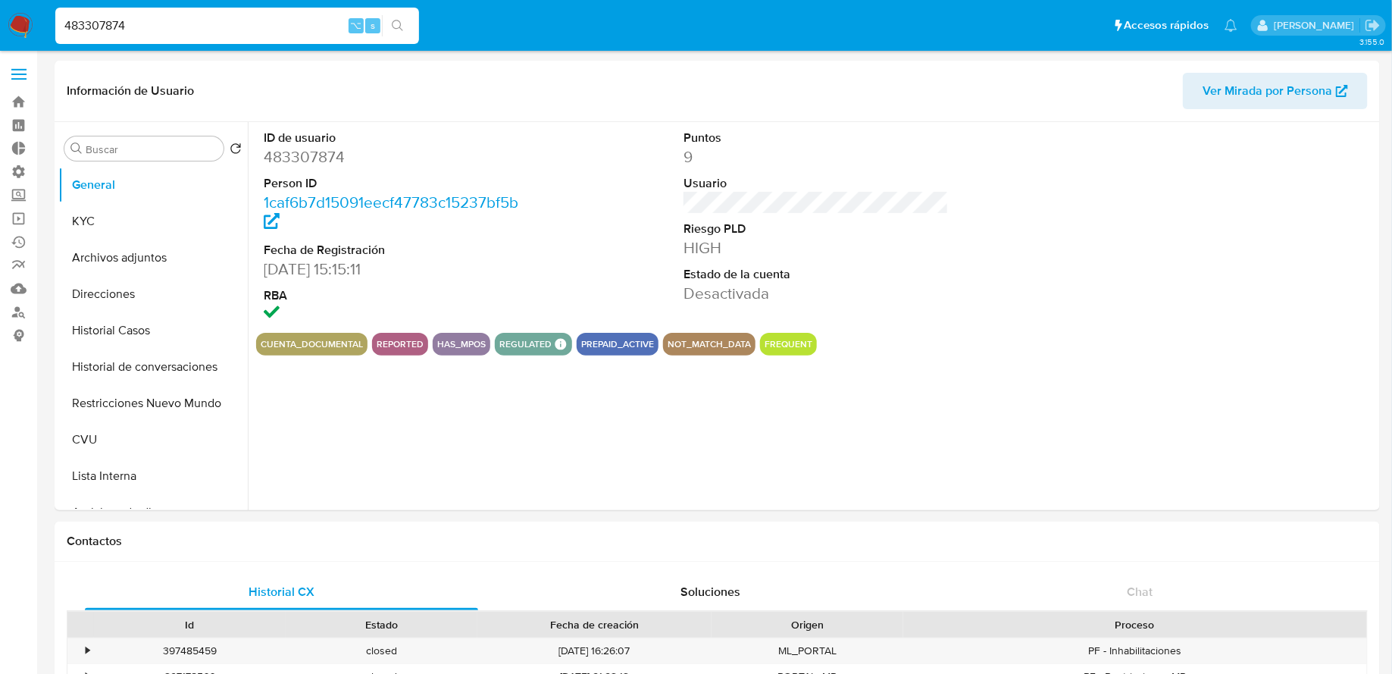
select select "10"
click at [305, 22] on input "483307874" at bounding box center [237, 26] width 364 height 20
paste input "37800120"
type input "437800120"
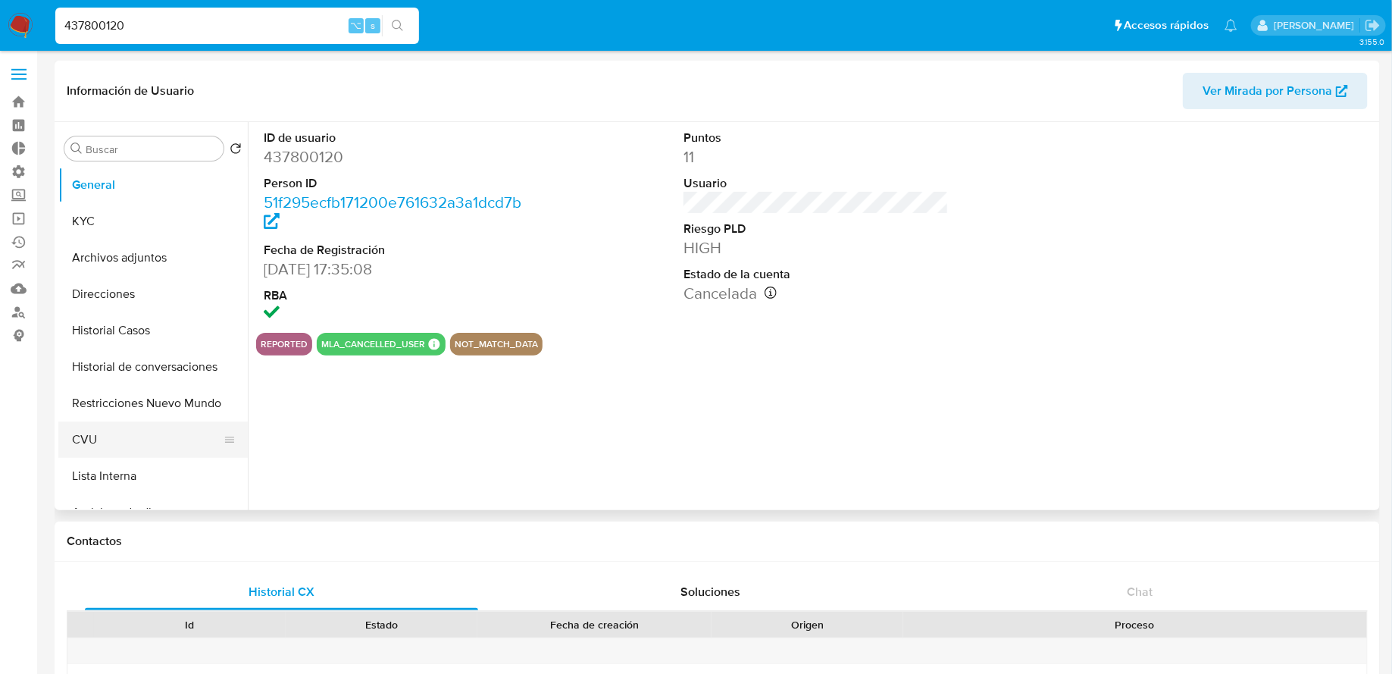
select select "10"
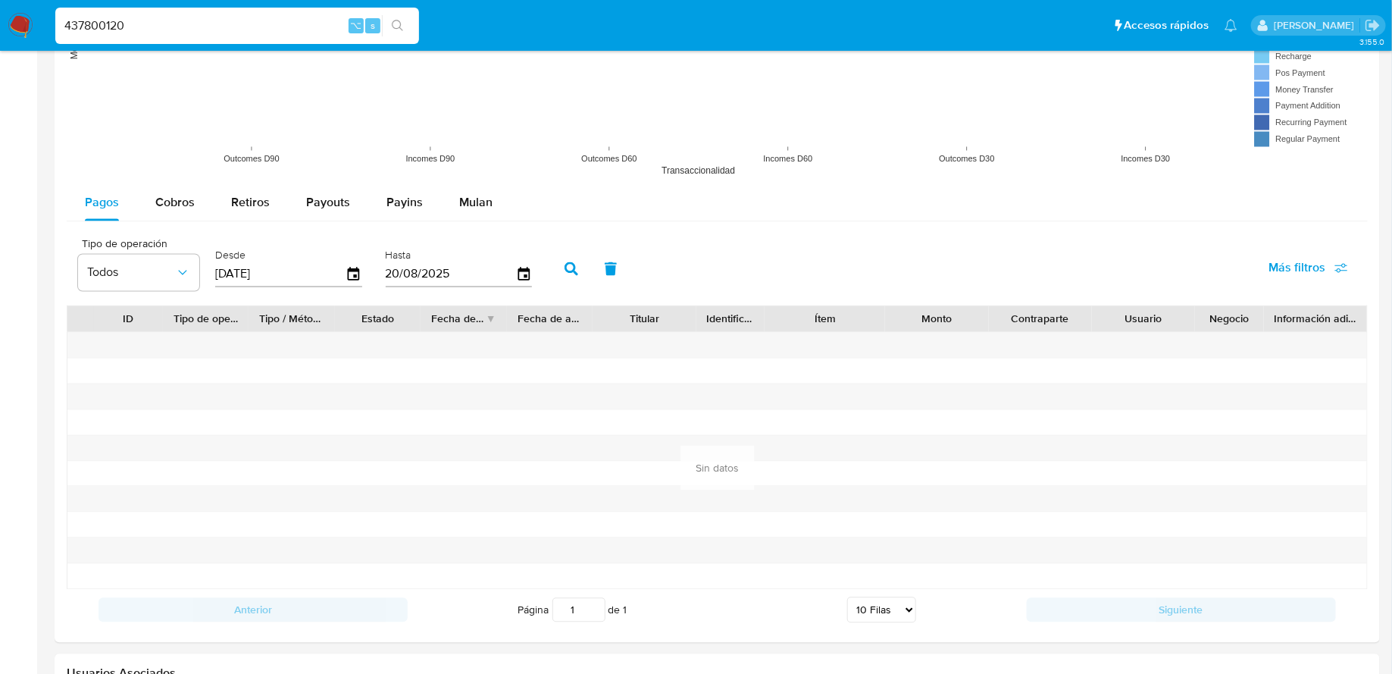
scroll to position [1641, 0]
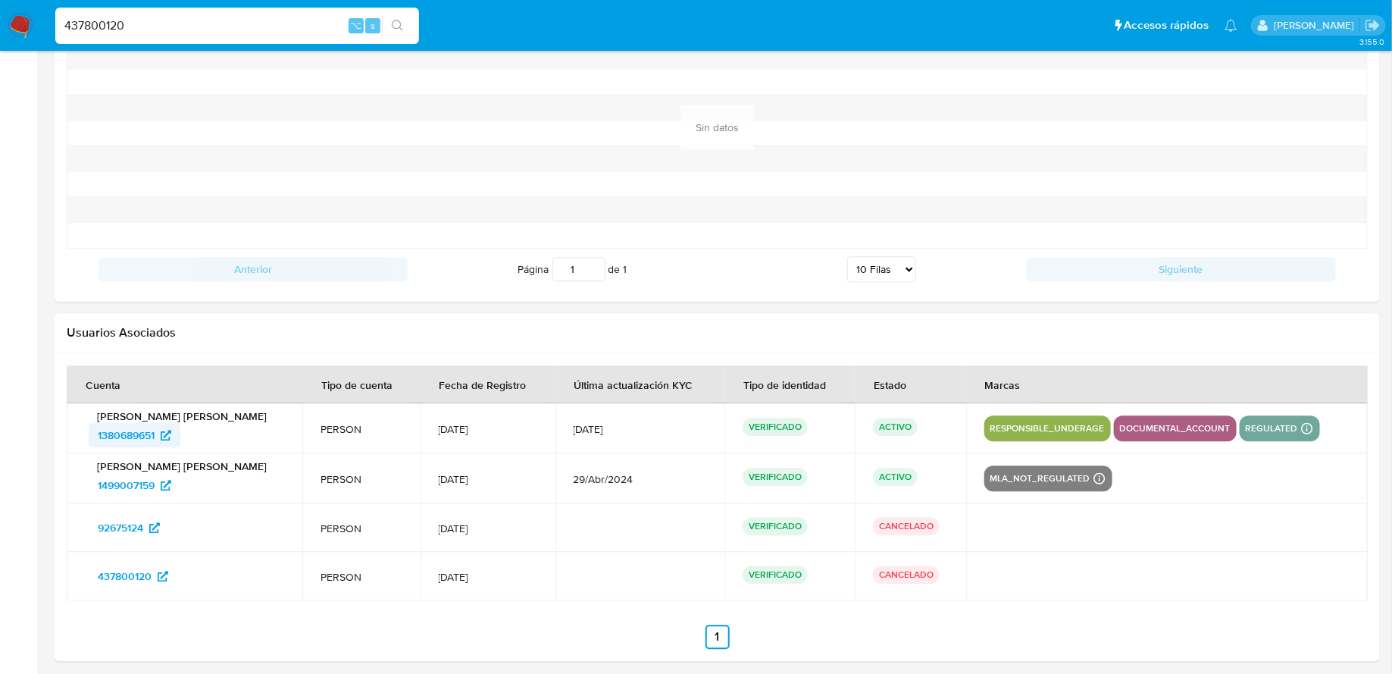
click at [133, 435] on span "1380689651" at bounding box center [126, 435] width 57 height 24
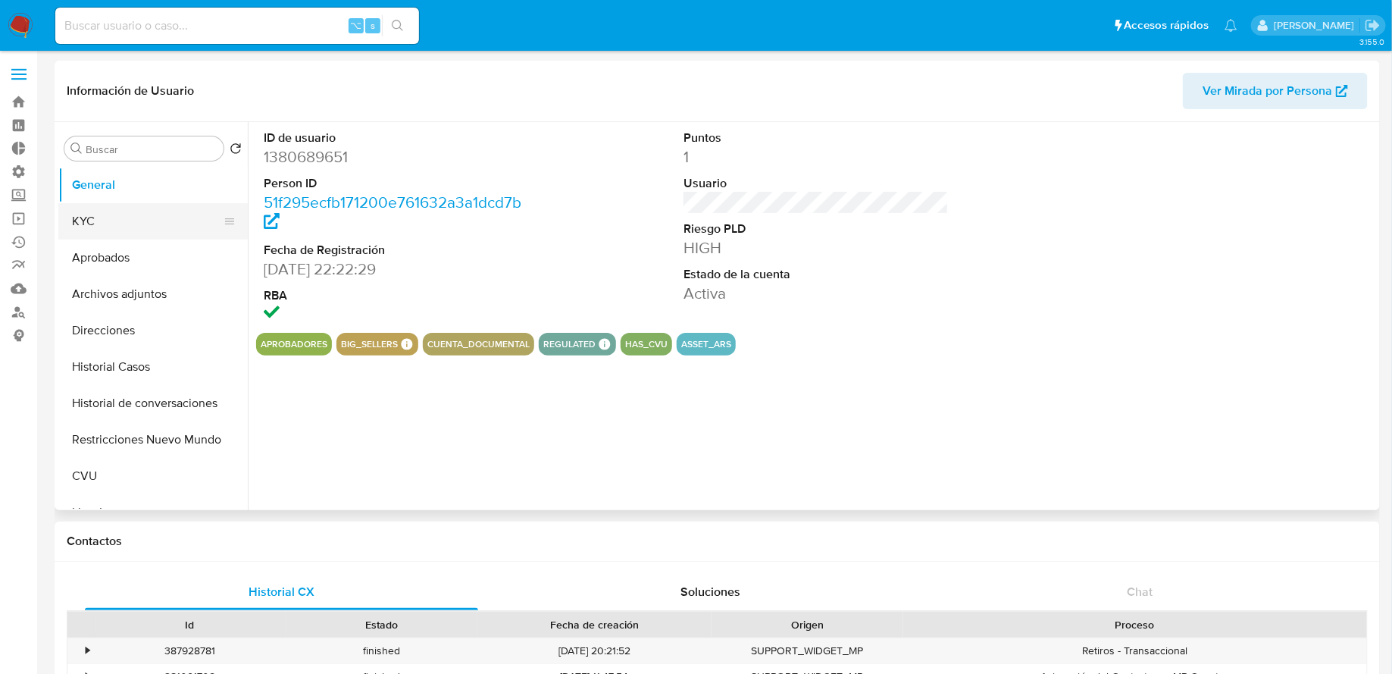
select select "10"
click at [275, 28] on input at bounding box center [237, 26] width 364 height 20
paste input "652982086"
type input "652982086"
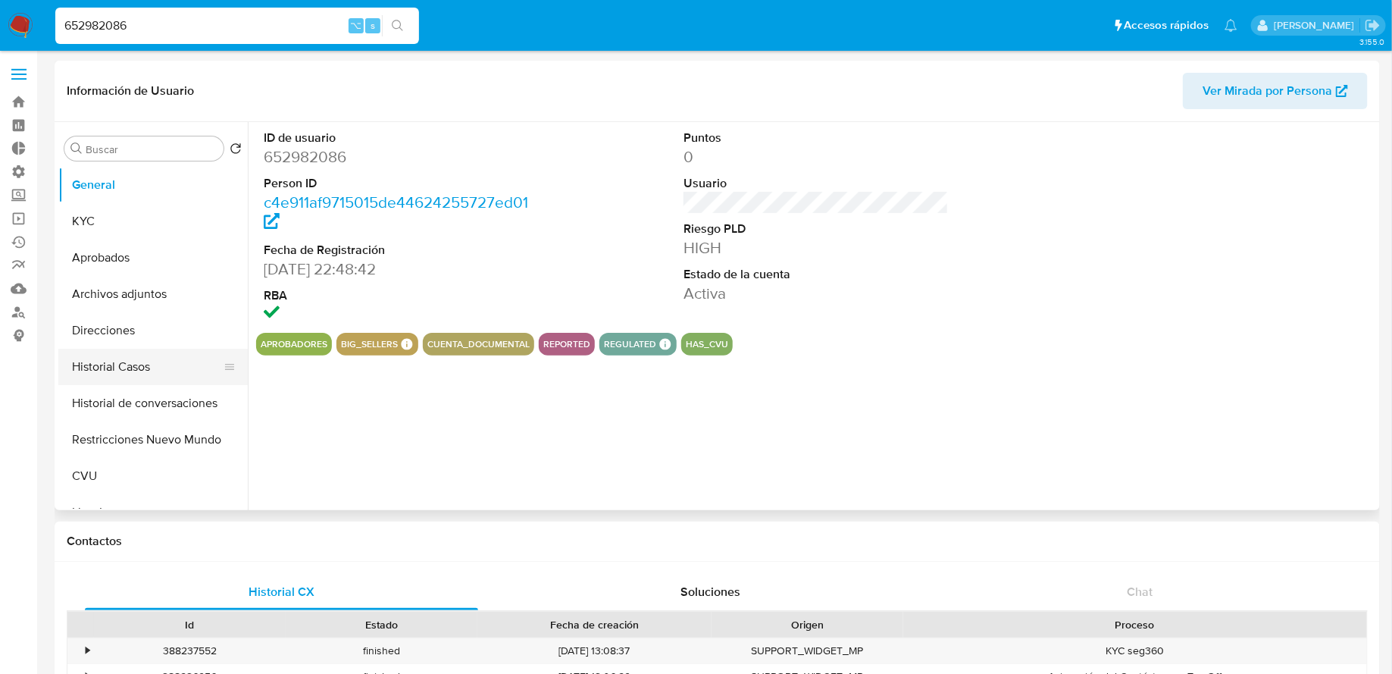
select select "10"
click at [120, 352] on button "Historial Casos" at bounding box center [146, 367] width 177 height 36
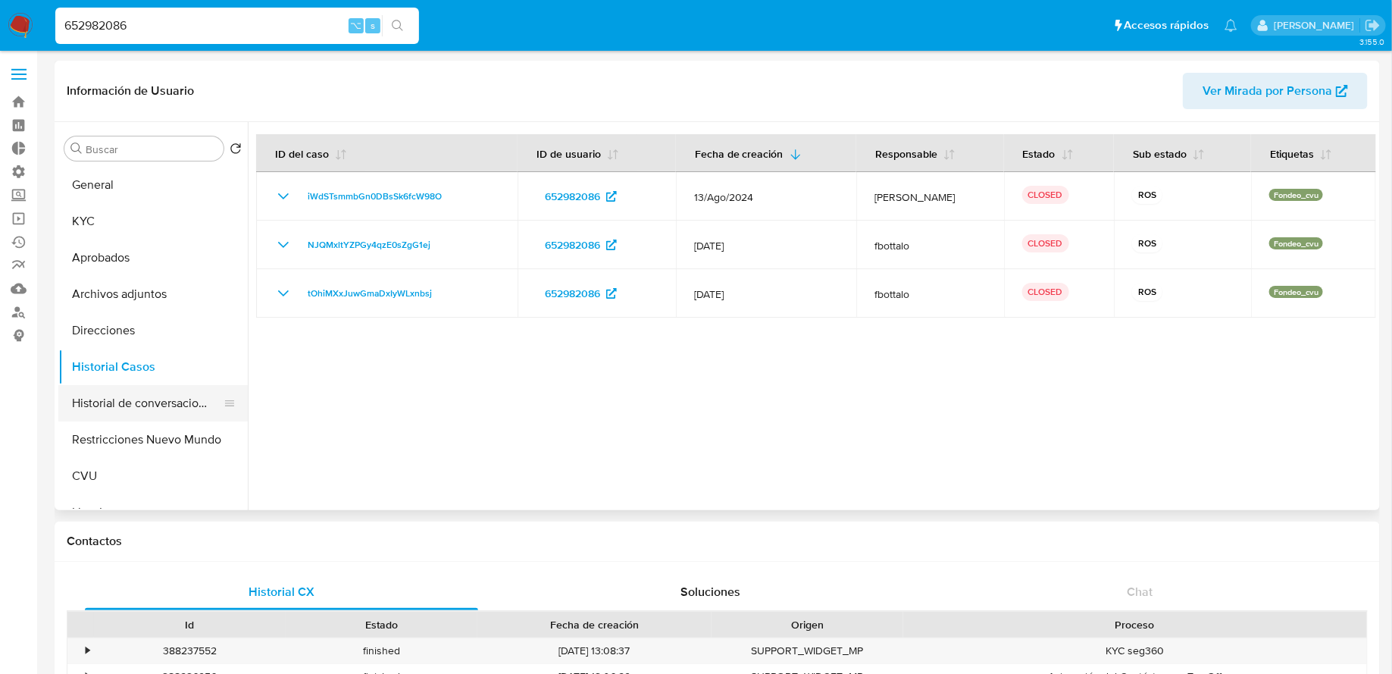
click at [152, 410] on button "Historial de conversaciones" at bounding box center [146, 403] width 177 height 36
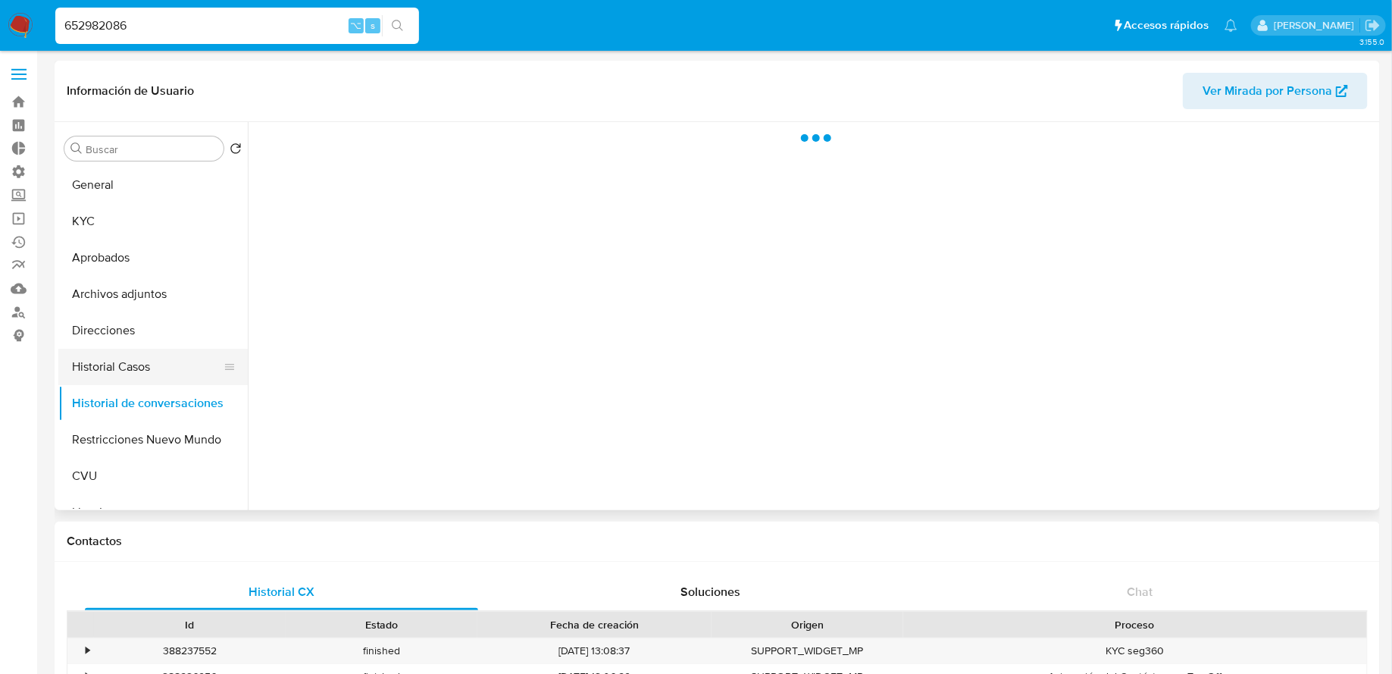
click at [147, 353] on button "Historial Casos" at bounding box center [146, 367] width 177 height 36
click at [150, 286] on button "Archivos adjuntos" at bounding box center [146, 294] width 177 height 36
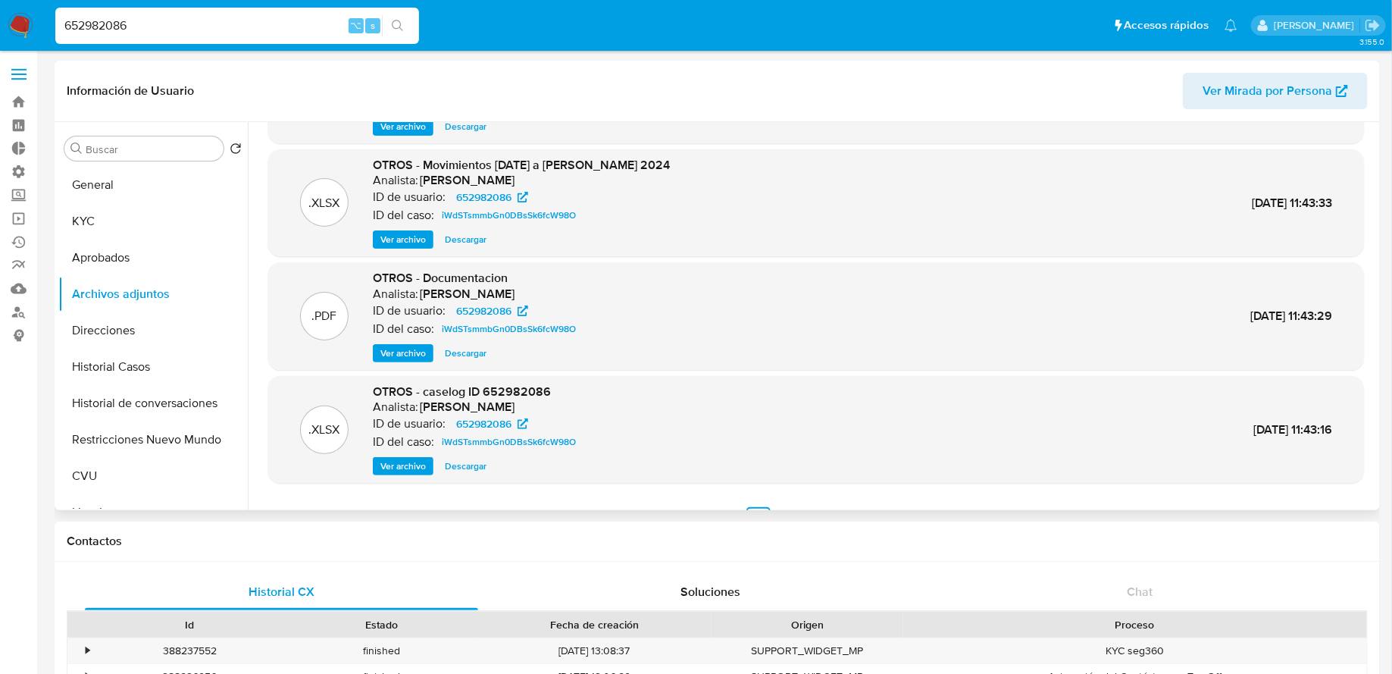
scroll to position [104, 0]
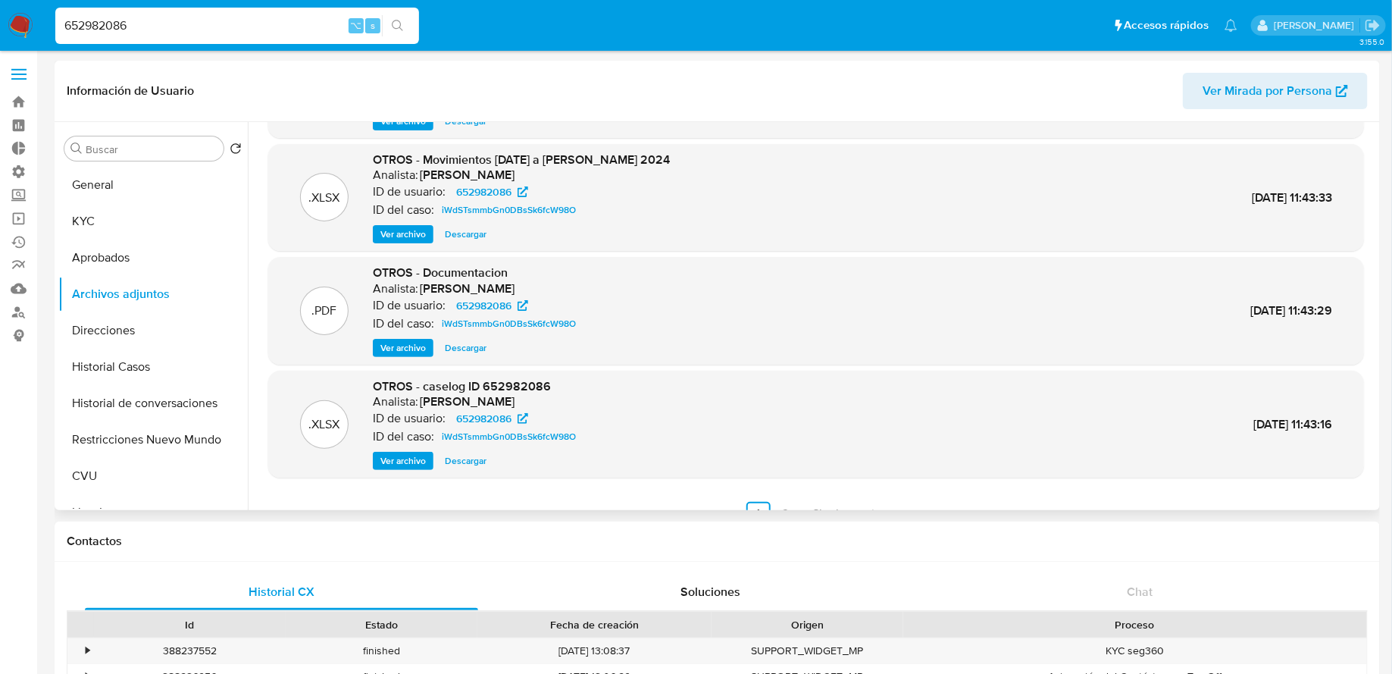
click at [411, 459] on span "Ver archivo" at bounding box center [402, 460] width 45 height 15
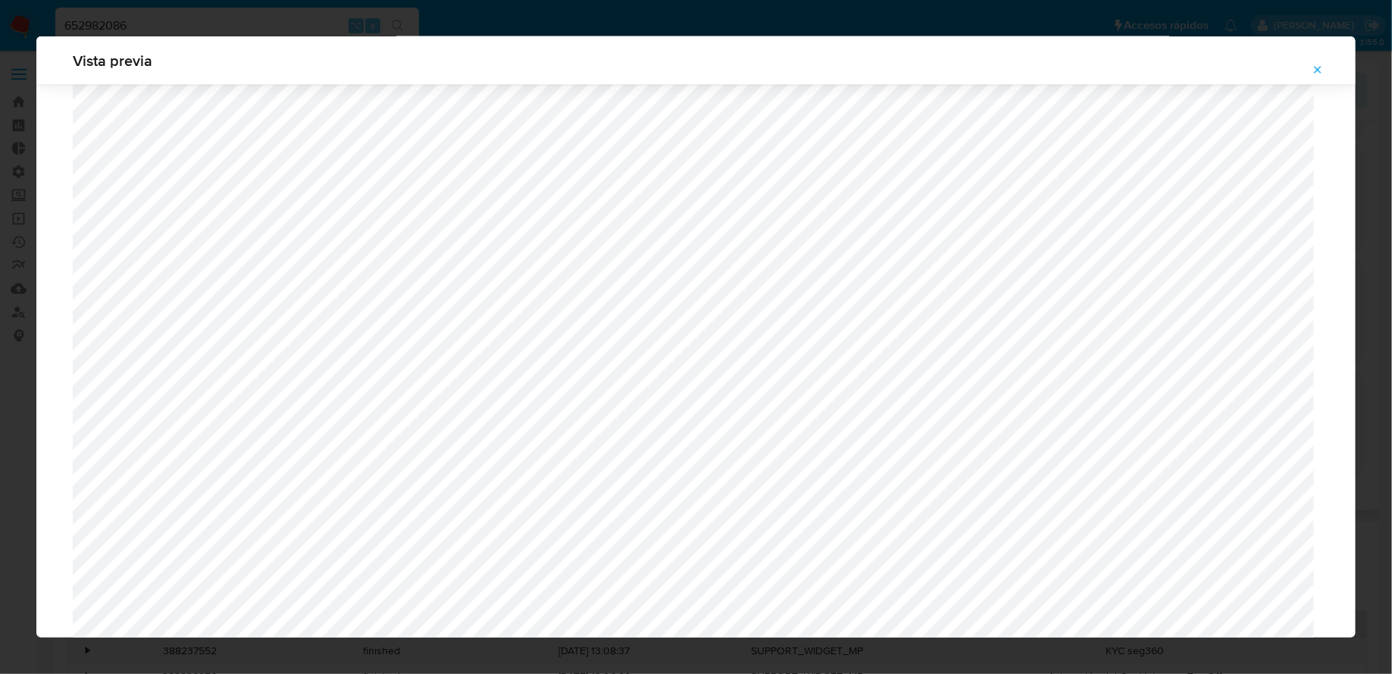
scroll to position [1228, 0]
click at [1321, 67] on icon "Attachment preview" at bounding box center [1318, 70] width 12 height 12
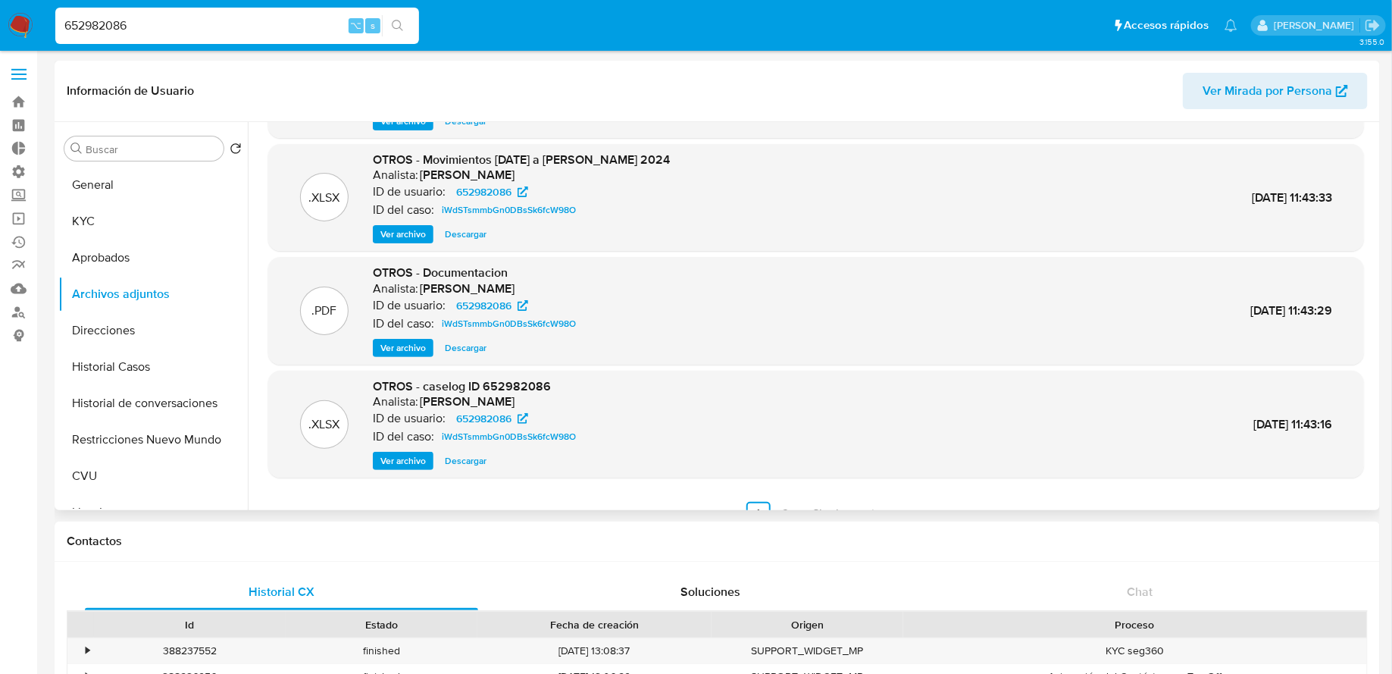
click at [272, 20] on input "652982086" at bounding box center [237, 26] width 364 height 20
paste input "802527579"
type input "802527579"
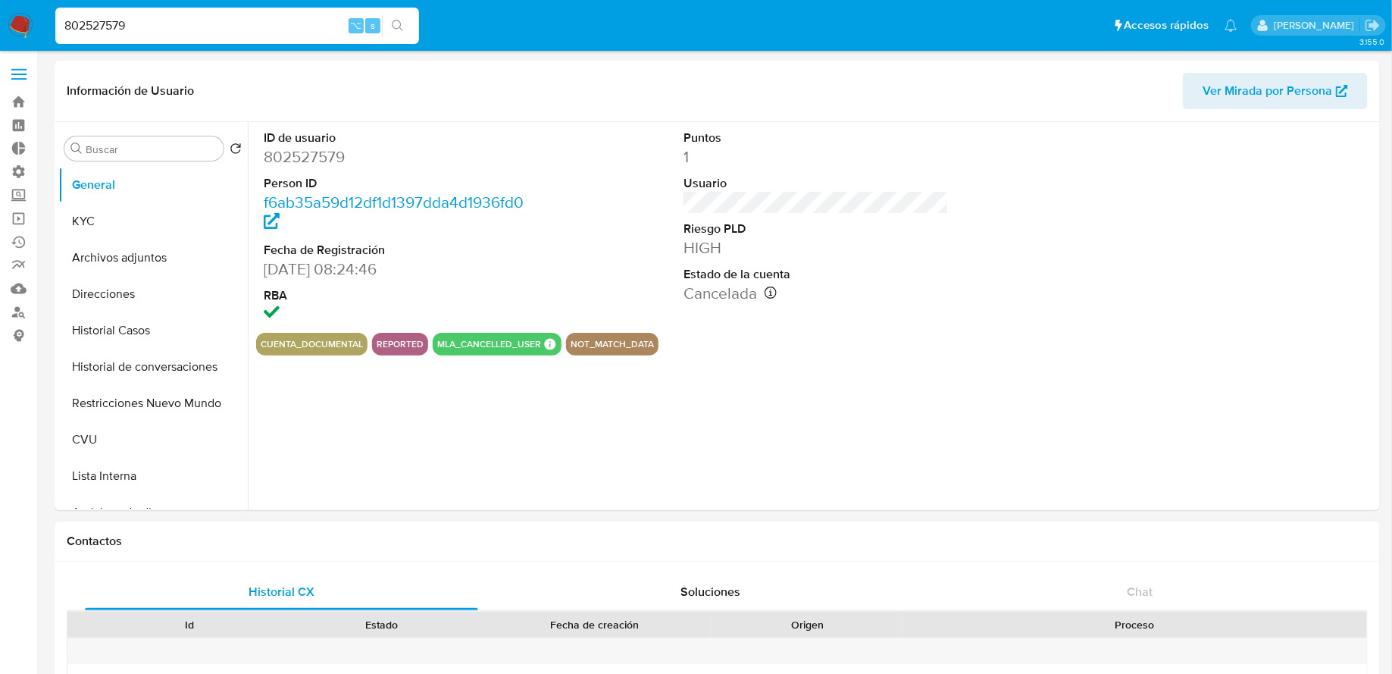
select select "10"
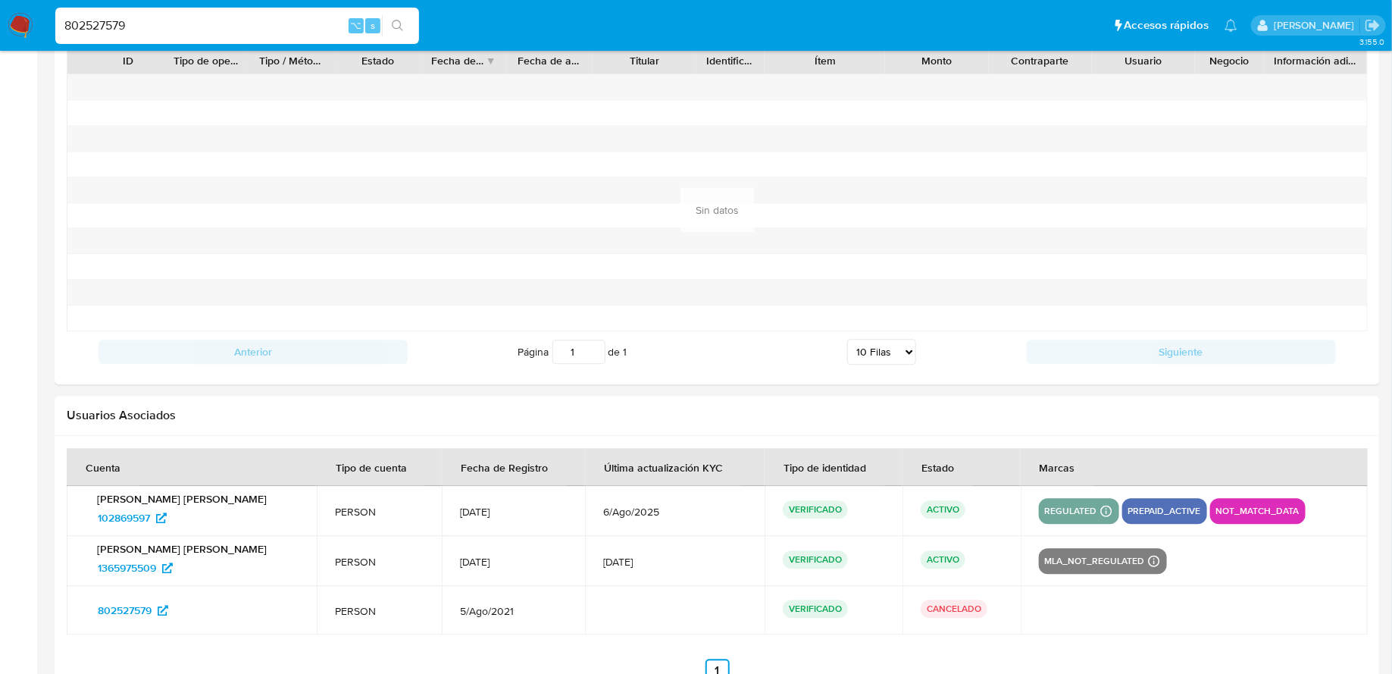
scroll to position [1592, 0]
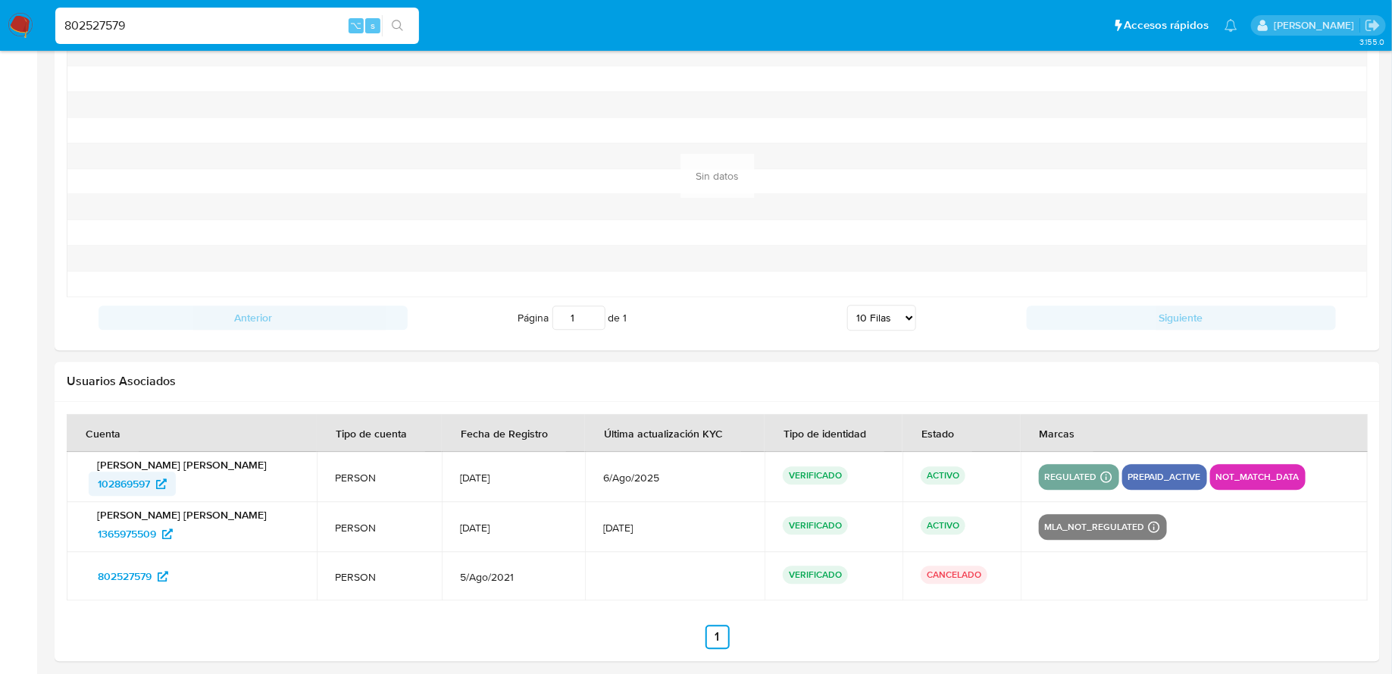
click at [142, 472] on span "102869597" at bounding box center [124, 483] width 52 height 24
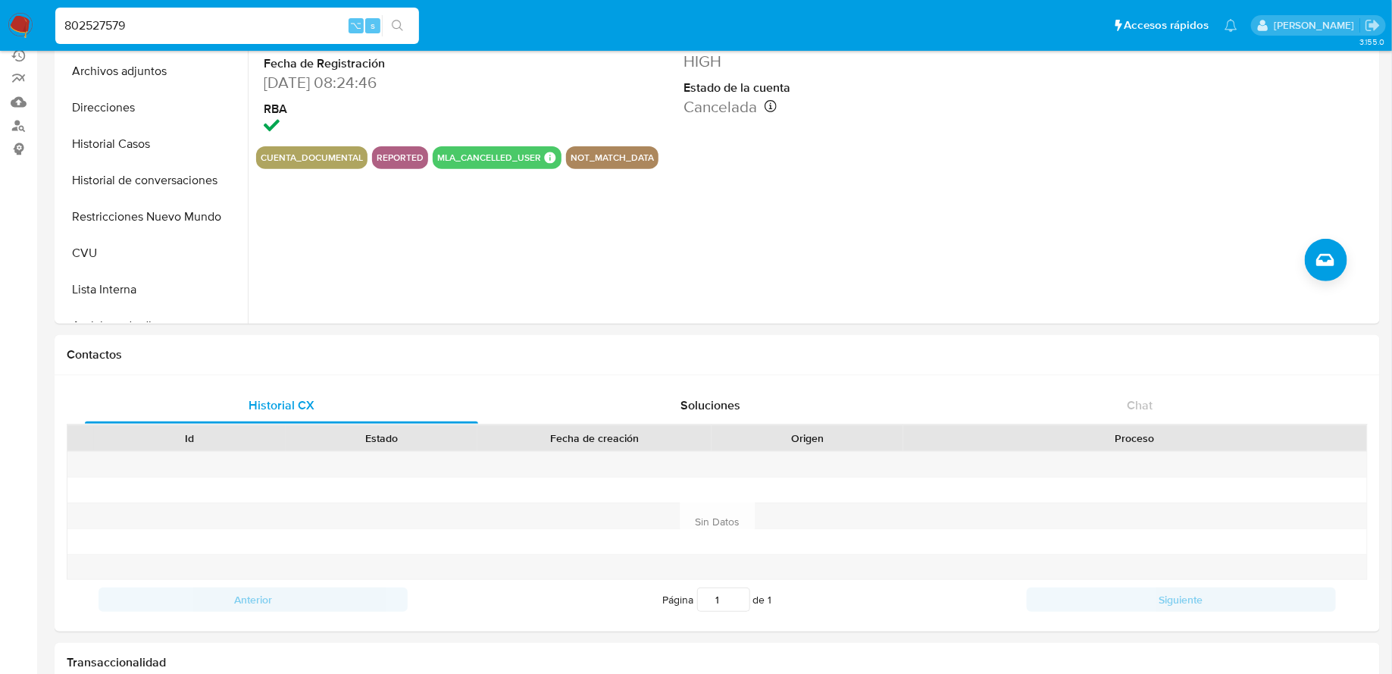
scroll to position [0, 0]
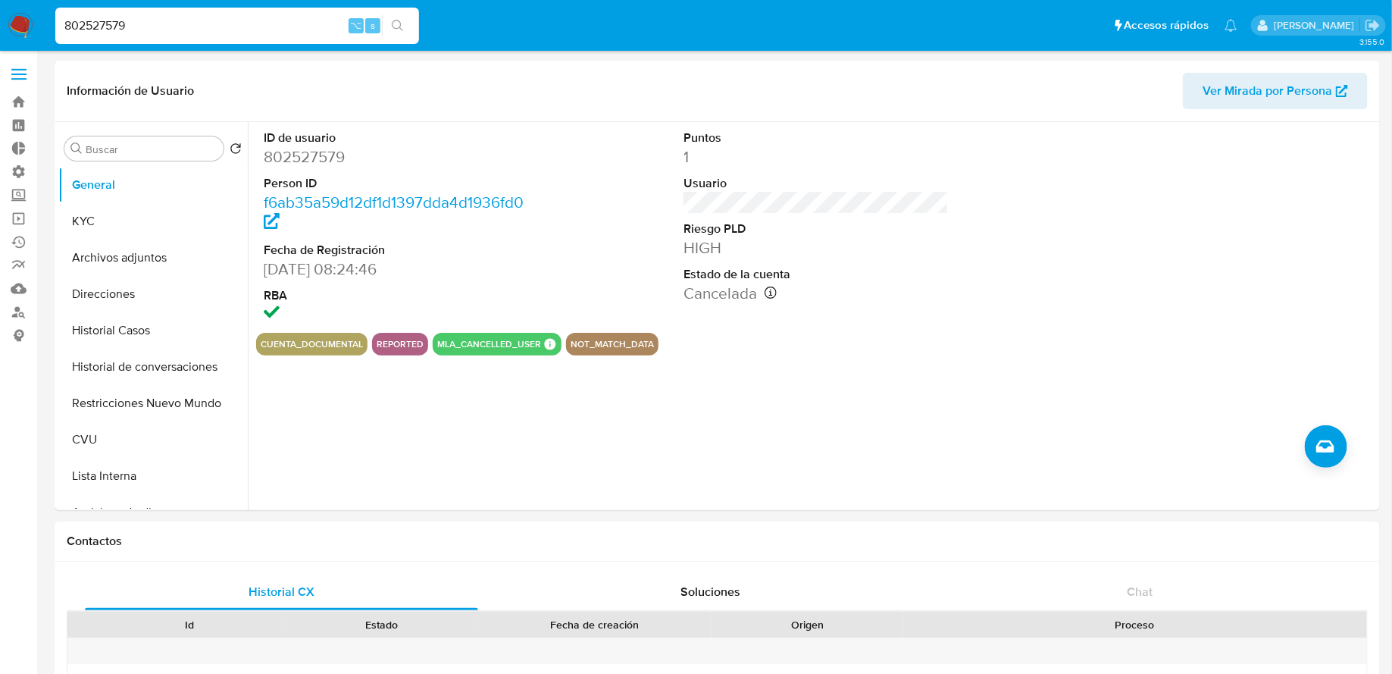
click at [183, 22] on input "802527579" at bounding box center [237, 26] width 364 height 20
paste input "462202212"
type input "462202212"
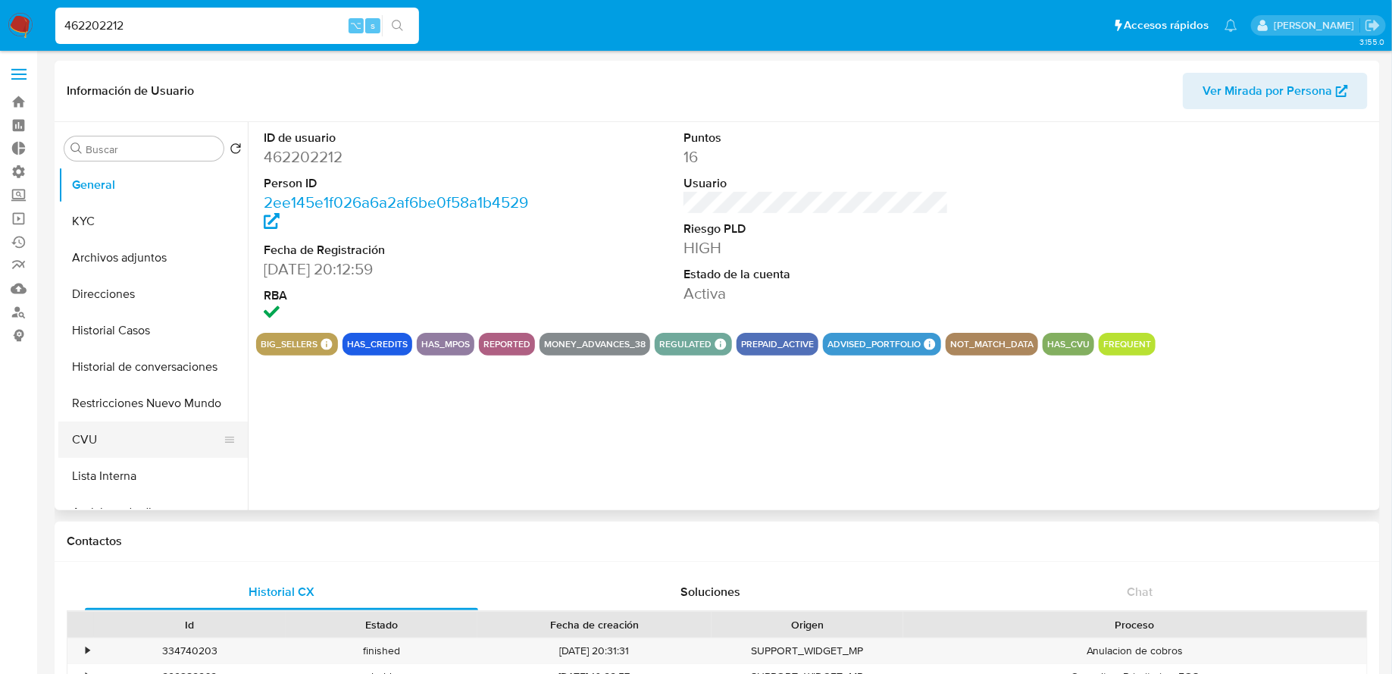
select select "10"
click at [158, 324] on button "Historial Casos" at bounding box center [146, 330] width 177 height 36
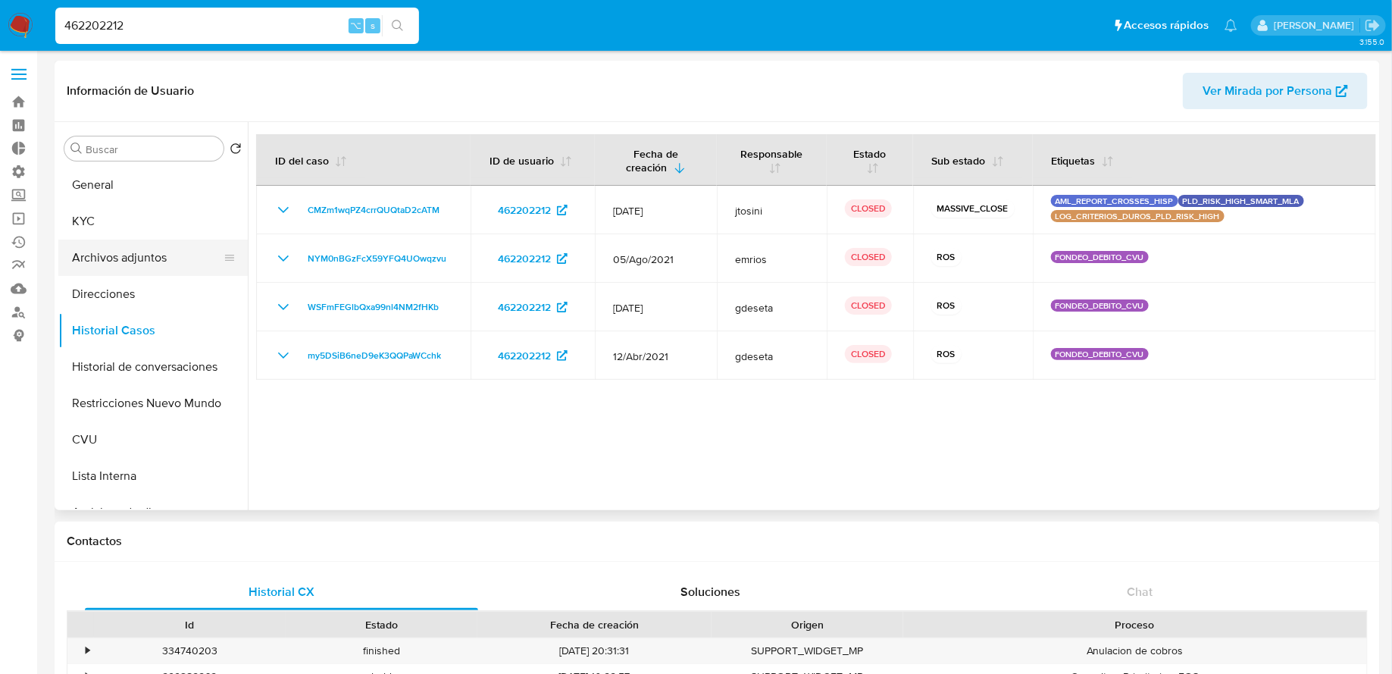
click at [146, 260] on button "Archivos adjuntos" at bounding box center [146, 257] width 177 height 36
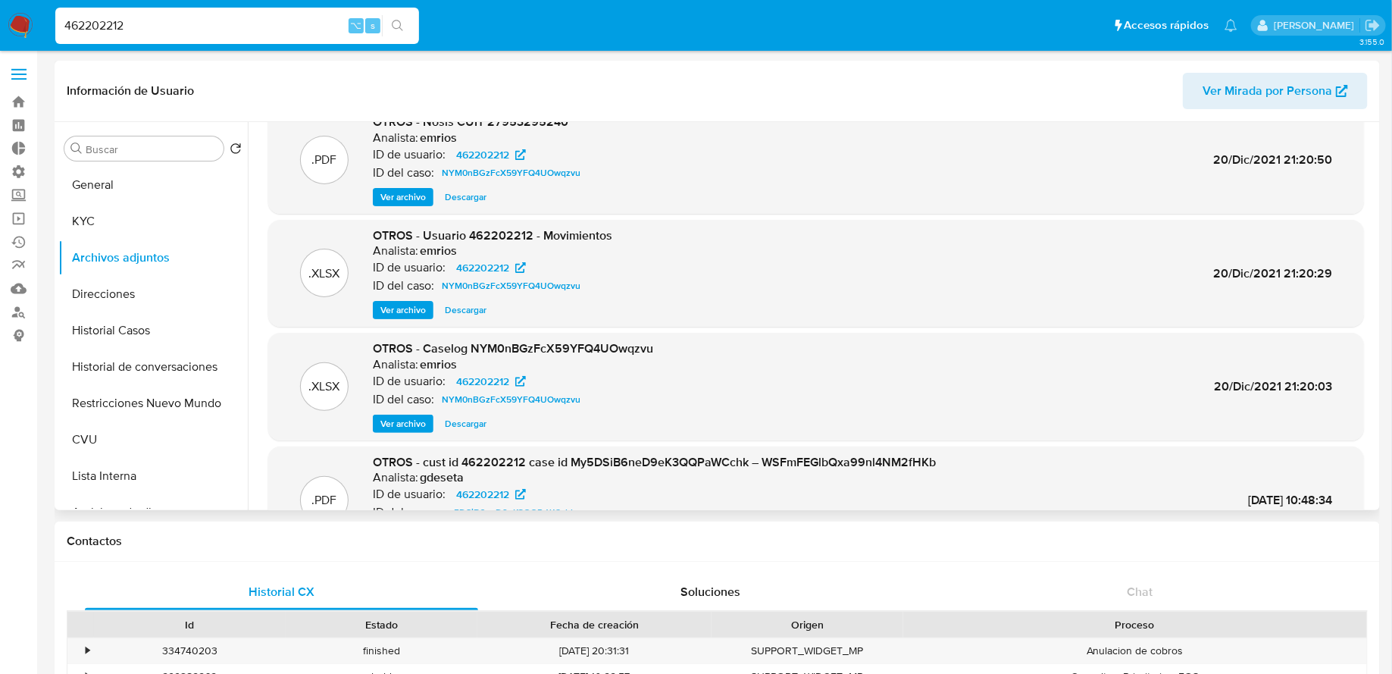
scroll to position [30, 0]
click at [420, 418] on span "Ver archivo" at bounding box center [402, 421] width 45 height 15
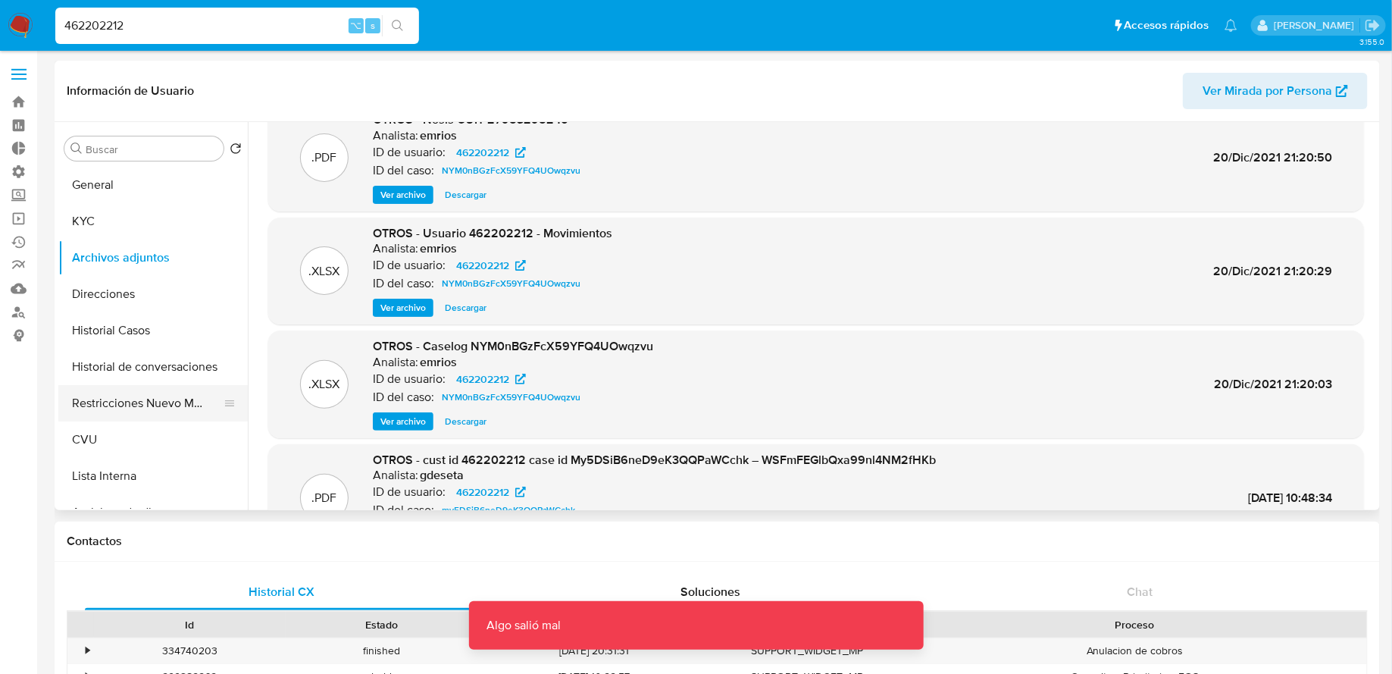
click at [137, 391] on button "Restricciones Nuevo Mundo" at bounding box center [146, 403] width 177 height 36
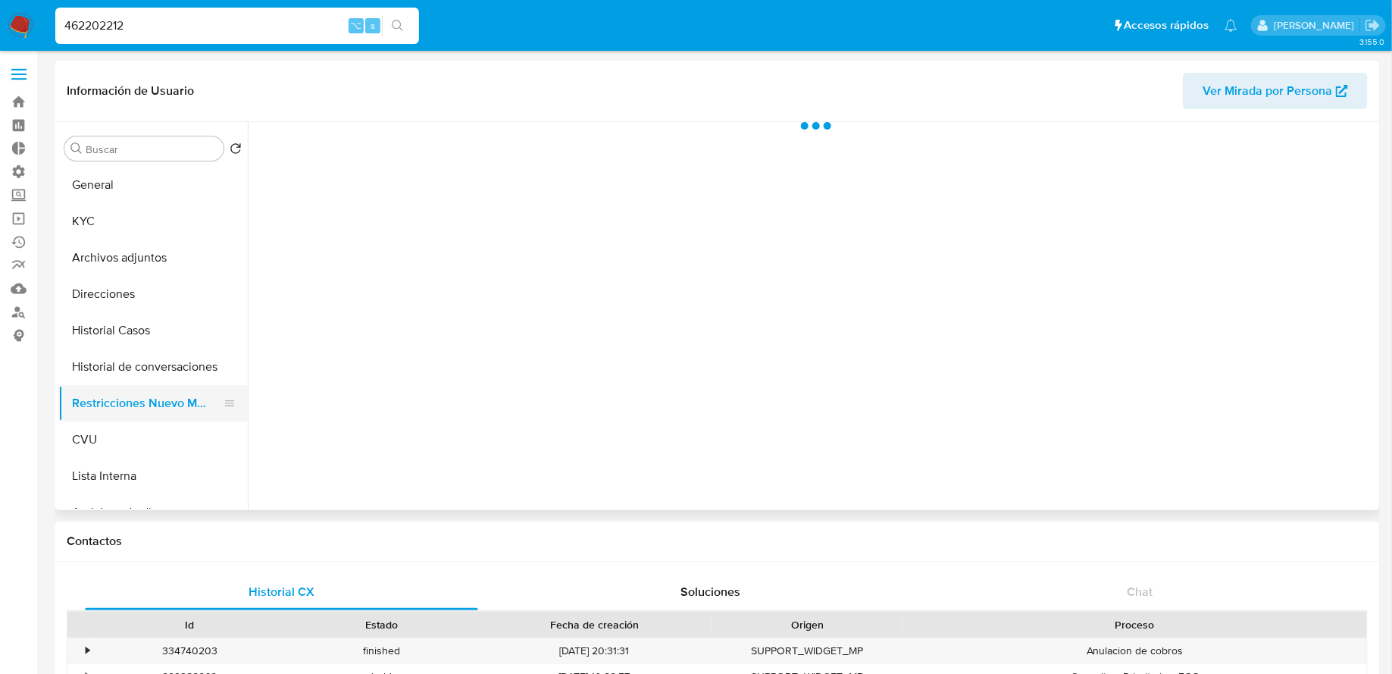
scroll to position [0, 0]
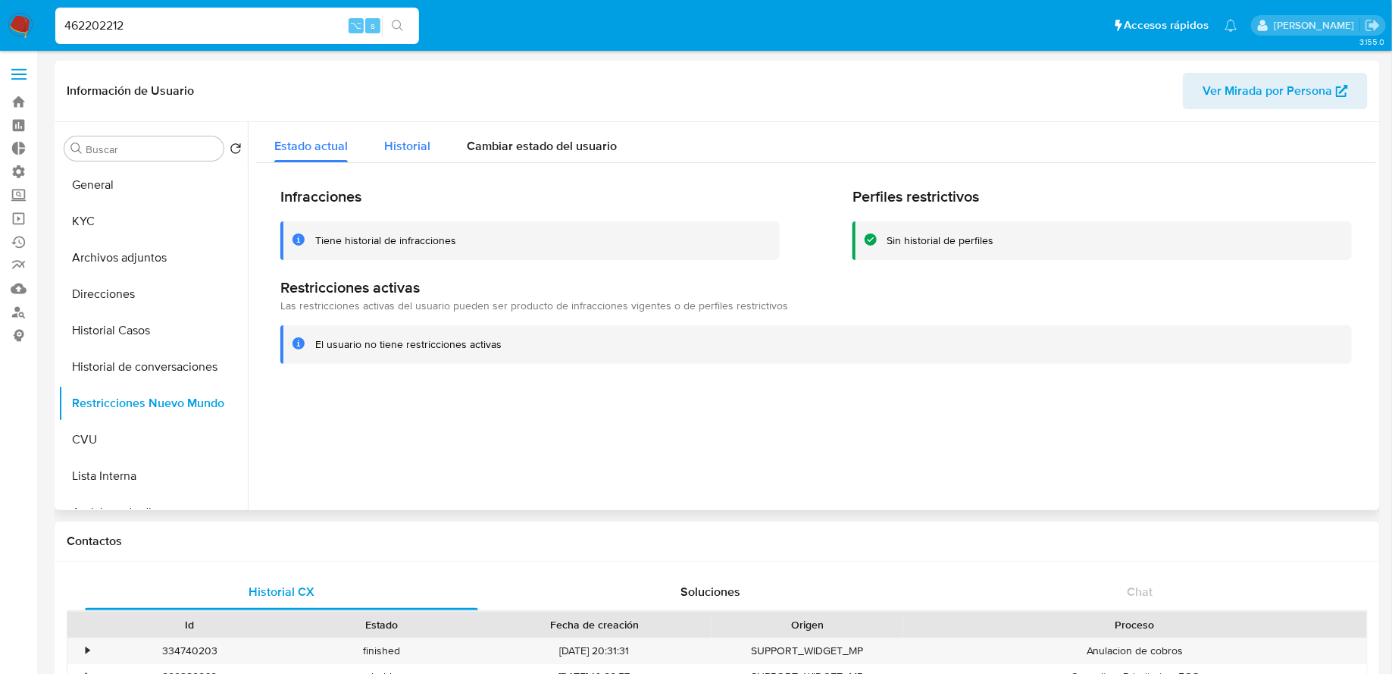
click at [401, 158] on div "Historial" at bounding box center [407, 142] width 46 height 40
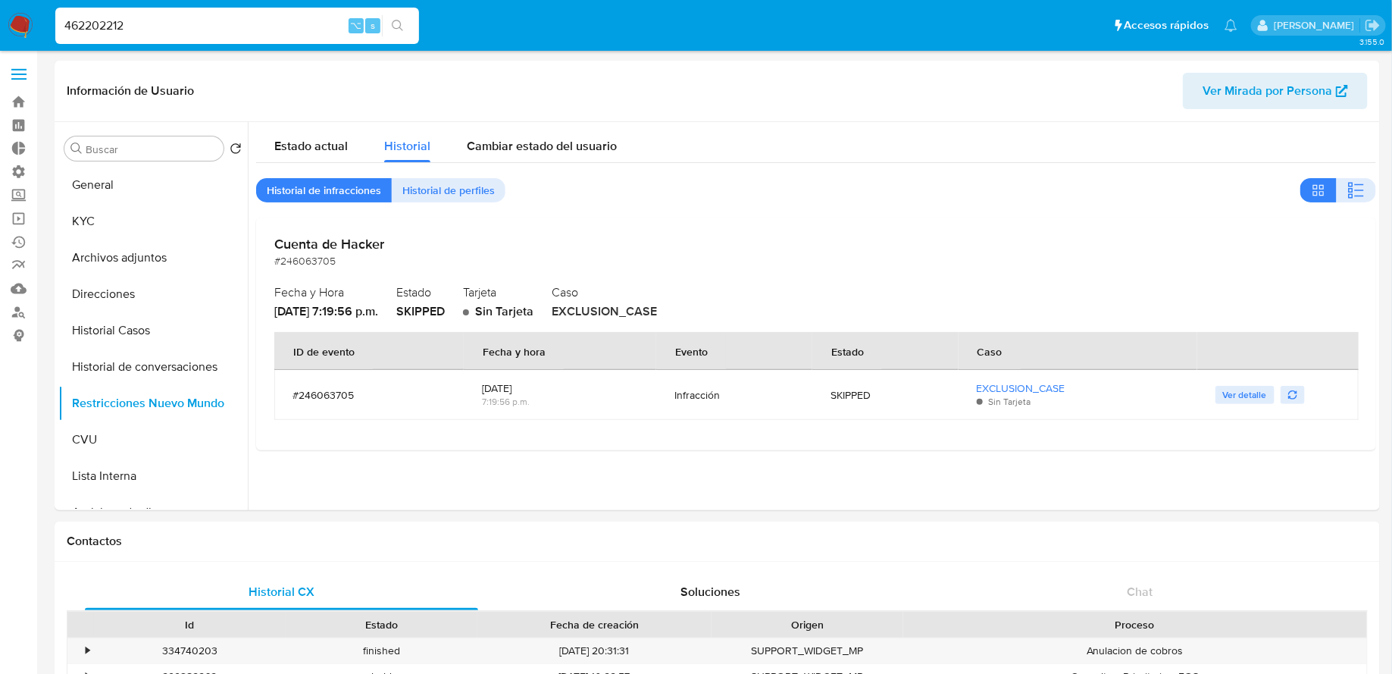
click at [291, 27] on input "462202212" at bounding box center [237, 26] width 364 height 20
paste input "327138524"
type input "327138524"
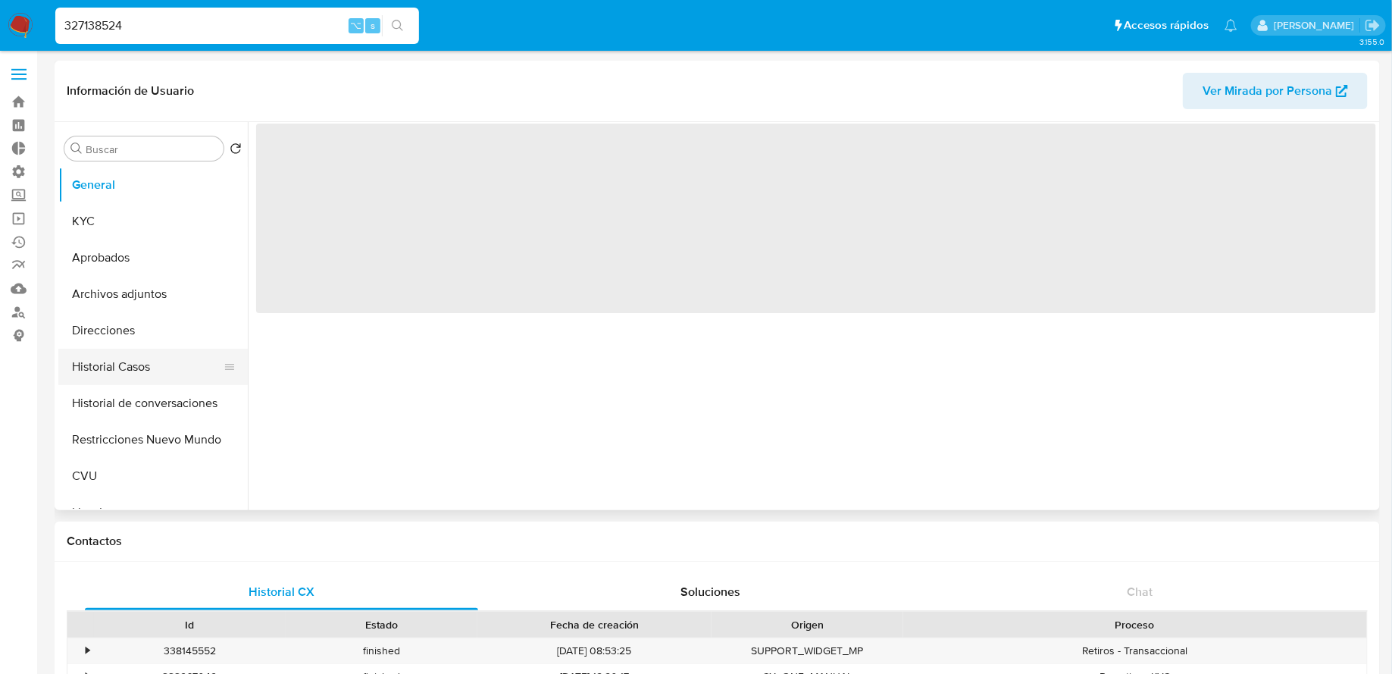
click at [120, 374] on button "Historial Casos" at bounding box center [146, 367] width 177 height 36
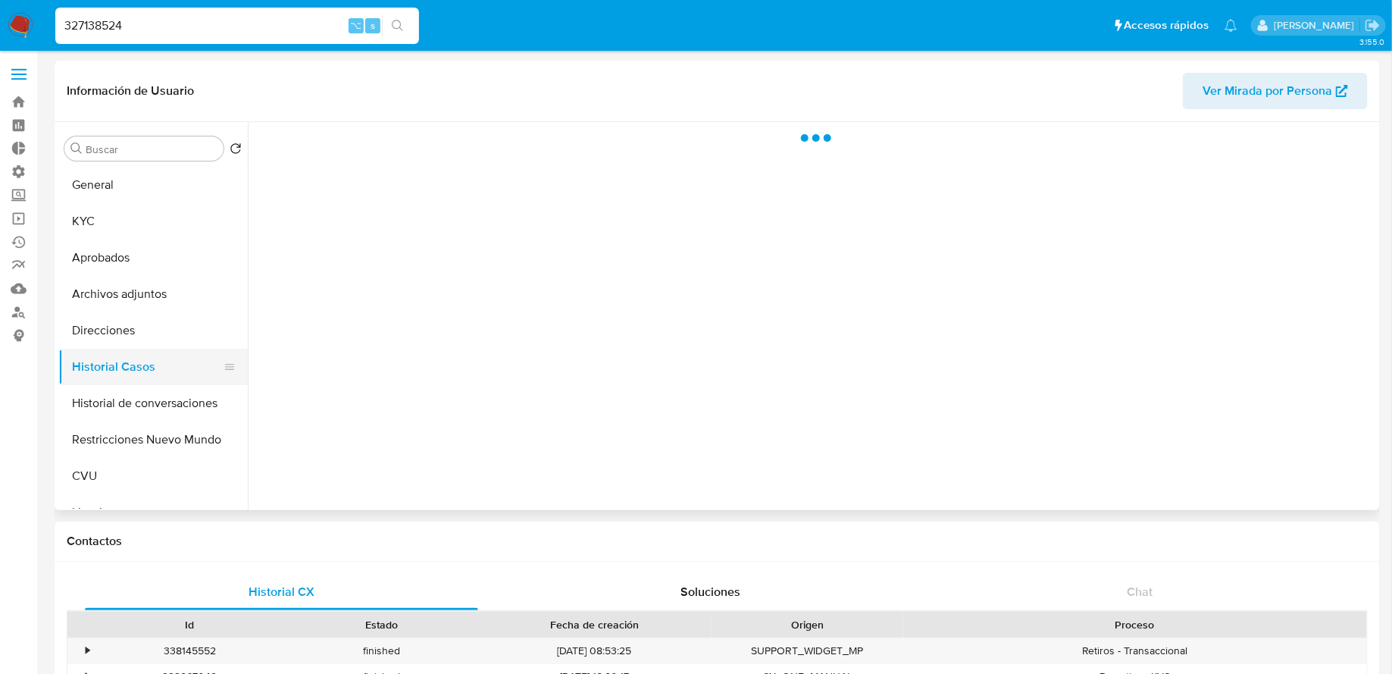
select select "10"
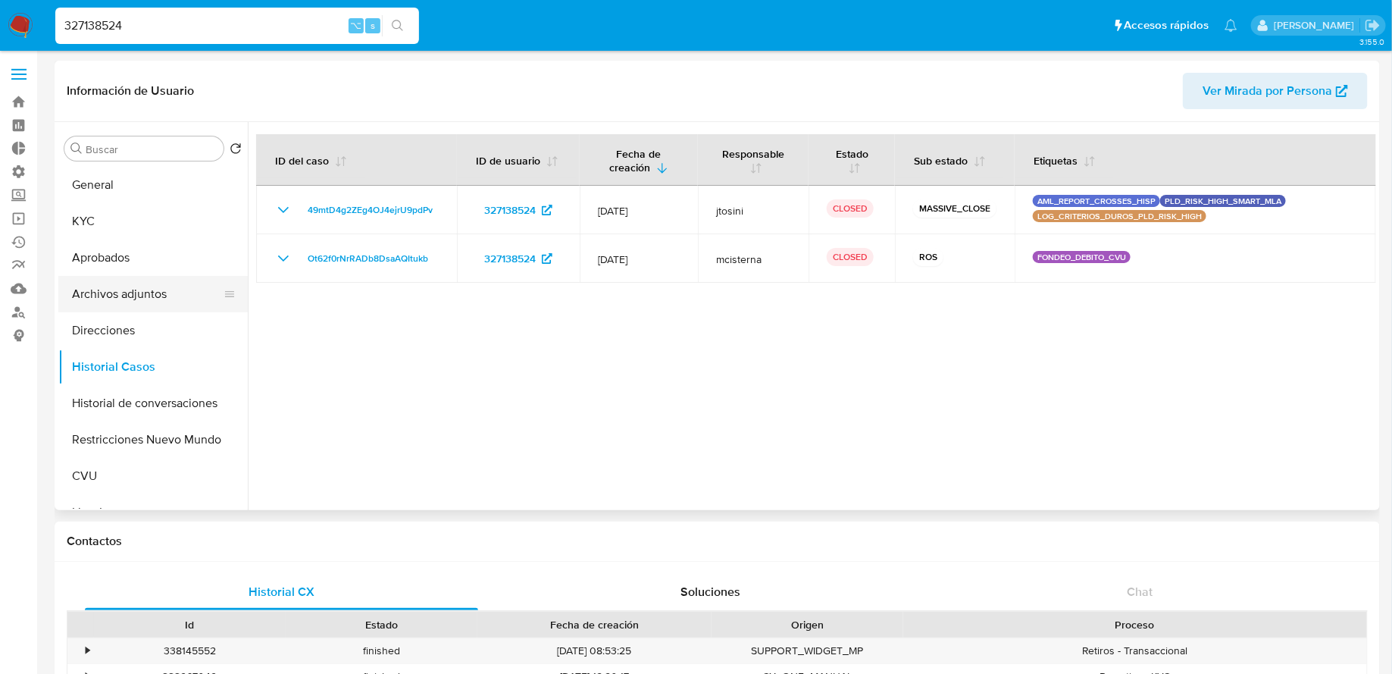
click at [143, 293] on button "Archivos adjuntos" at bounding box center [146, 294] width 177 height 36
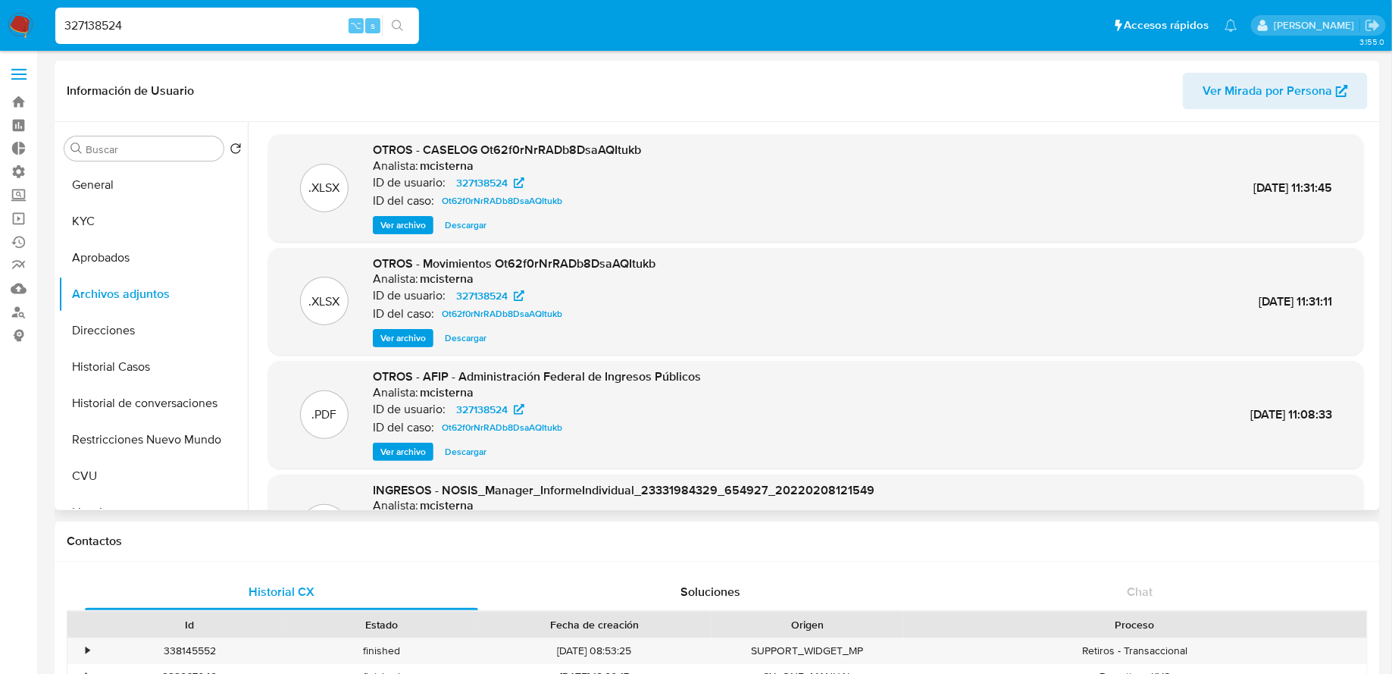
click at [397, 230] on span "Ver archivo" at bounding box center [402, 224] width 45 height 15
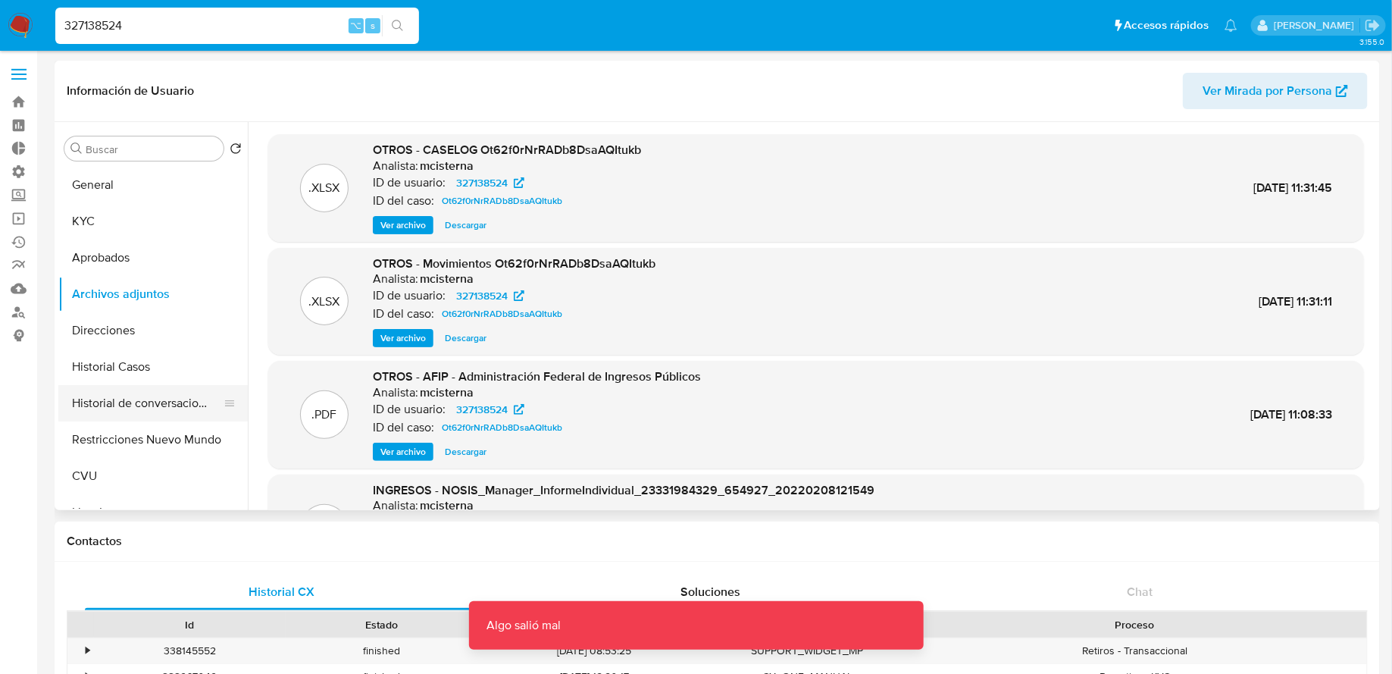
scroll to position [107, 0]
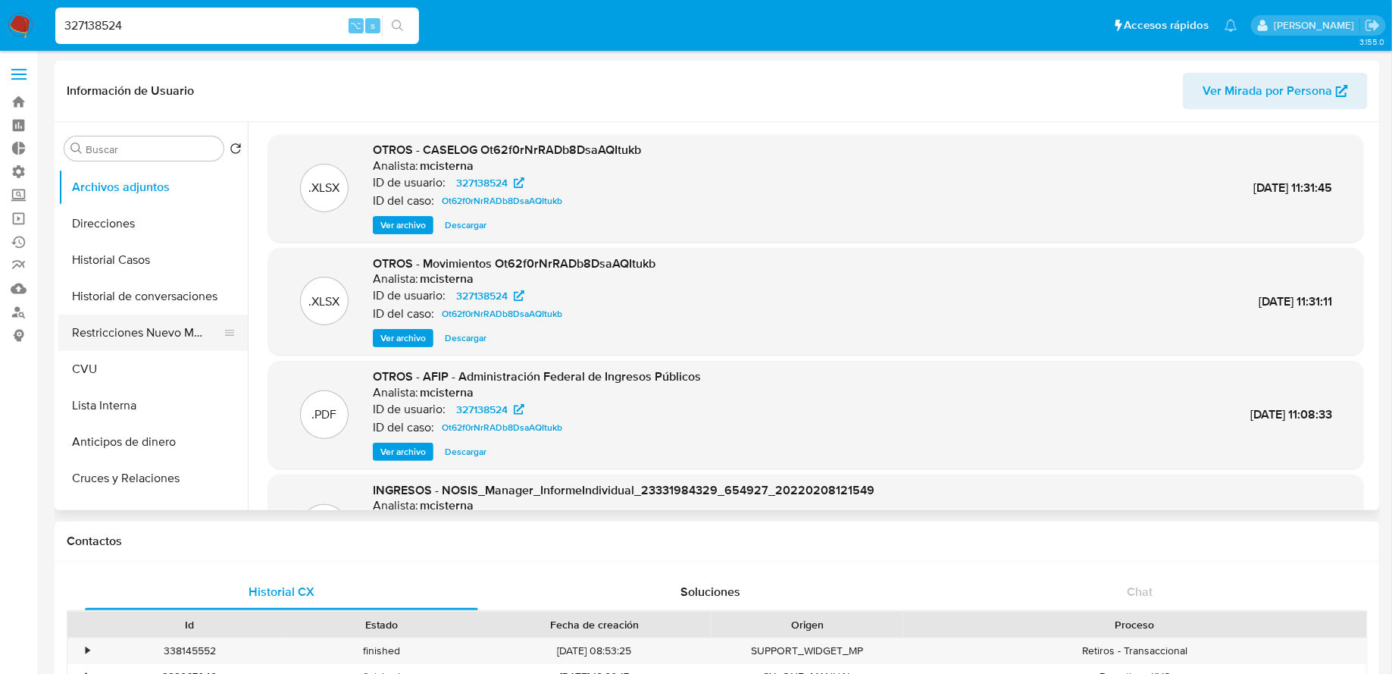
click at [134, 346] on button "Restricciones Nuevo Mundo" at bounding box center [146, 332] width 177 height 36
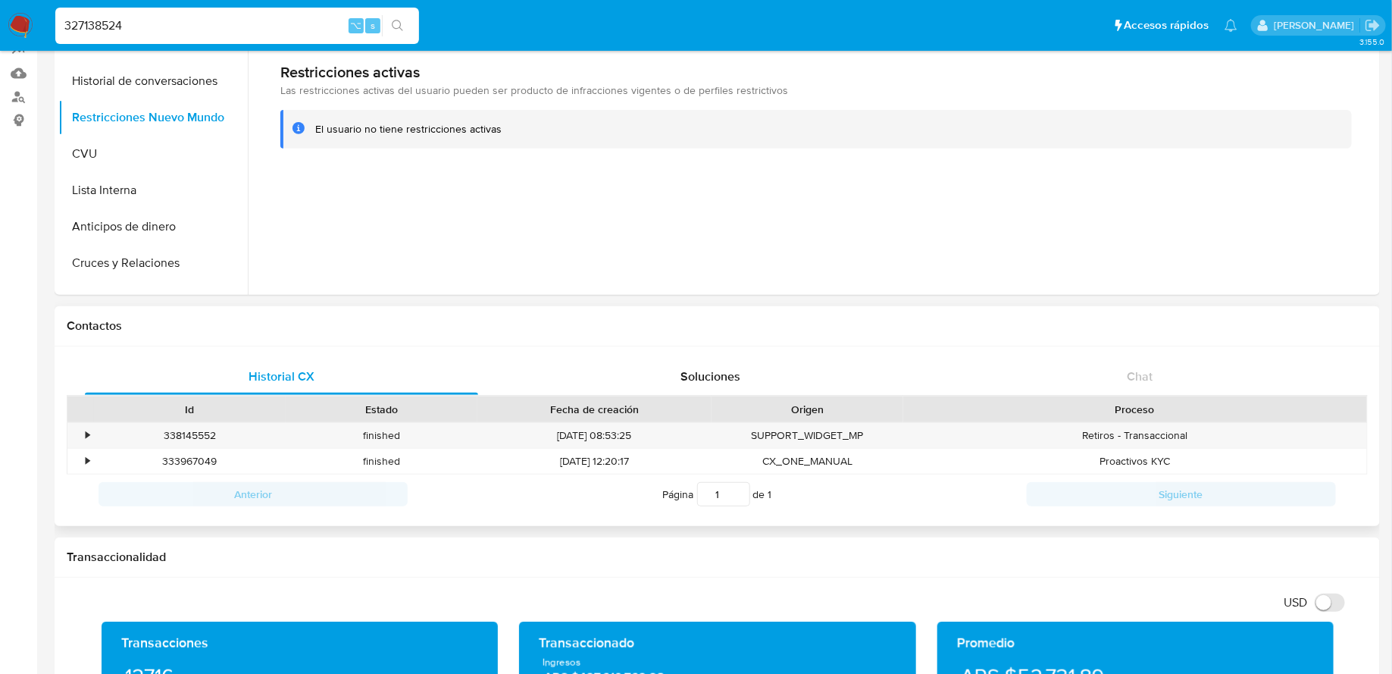
scroll to position [0, 0]
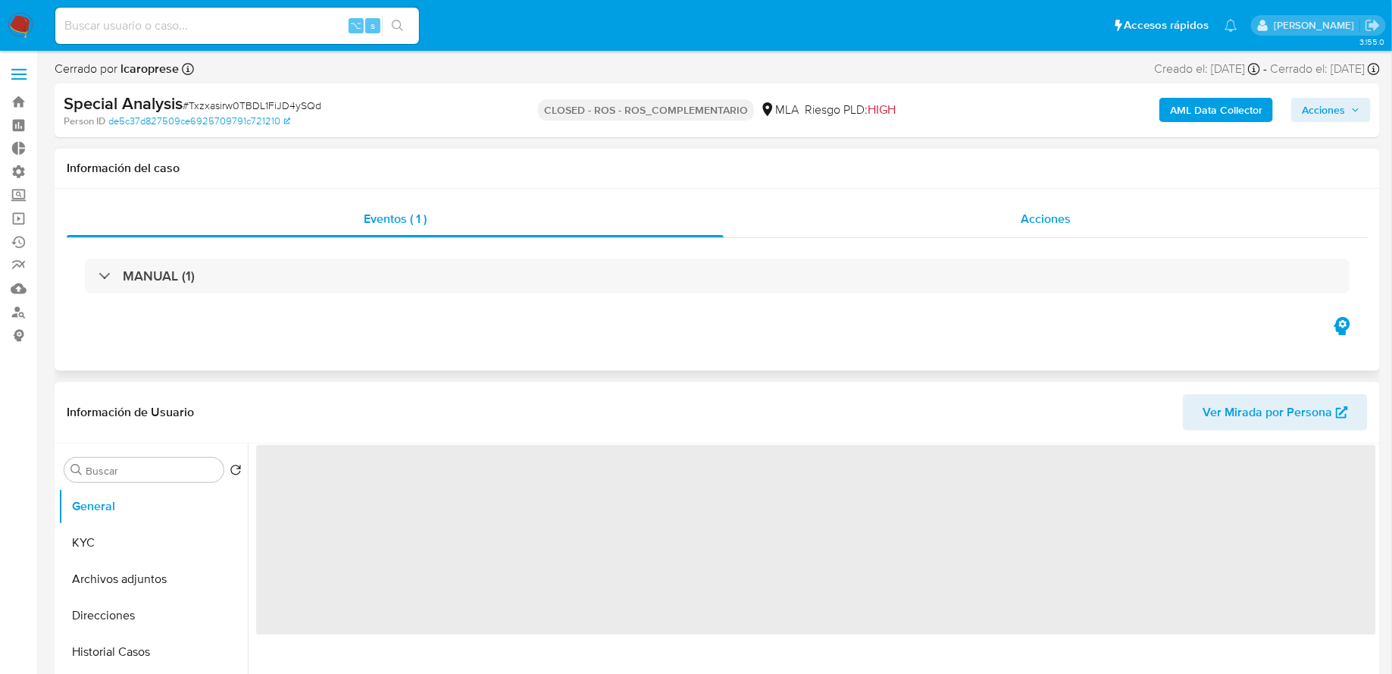
click at [831, 220] on div "Acciones" at bounding box center [1046, 219] width 644 height 36
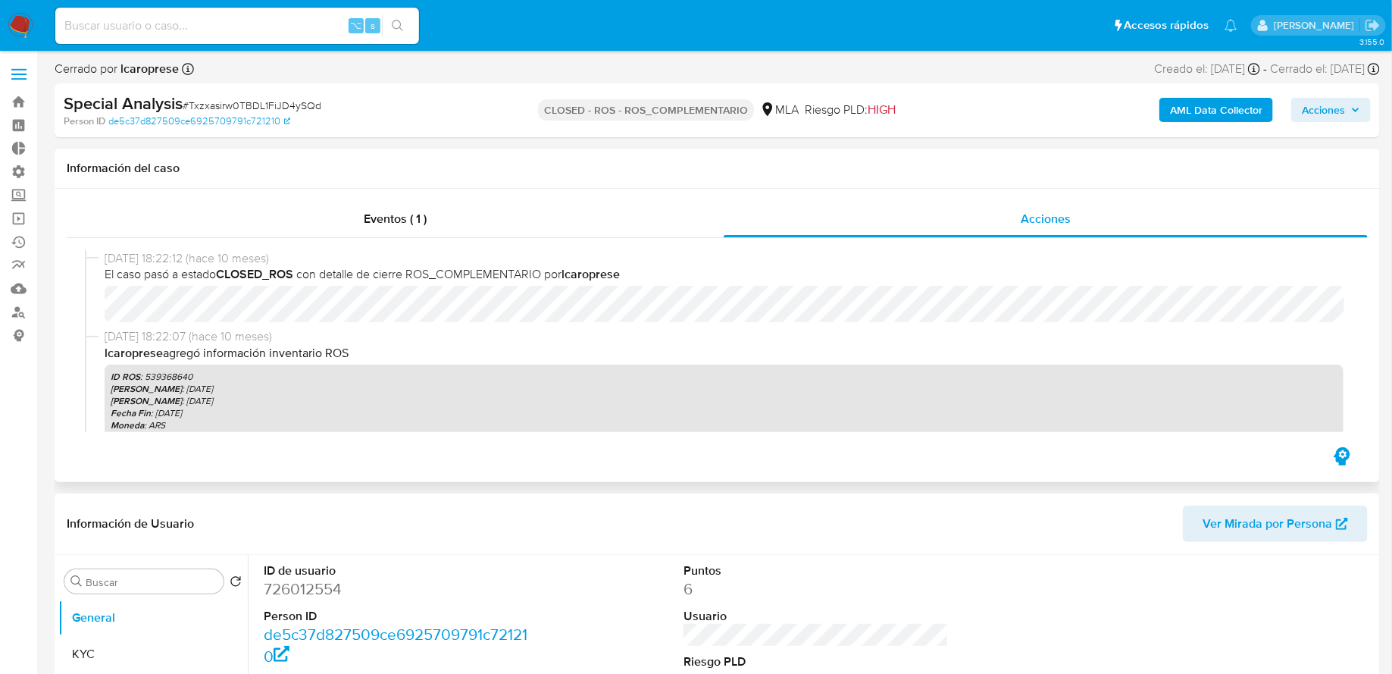
select select "10"
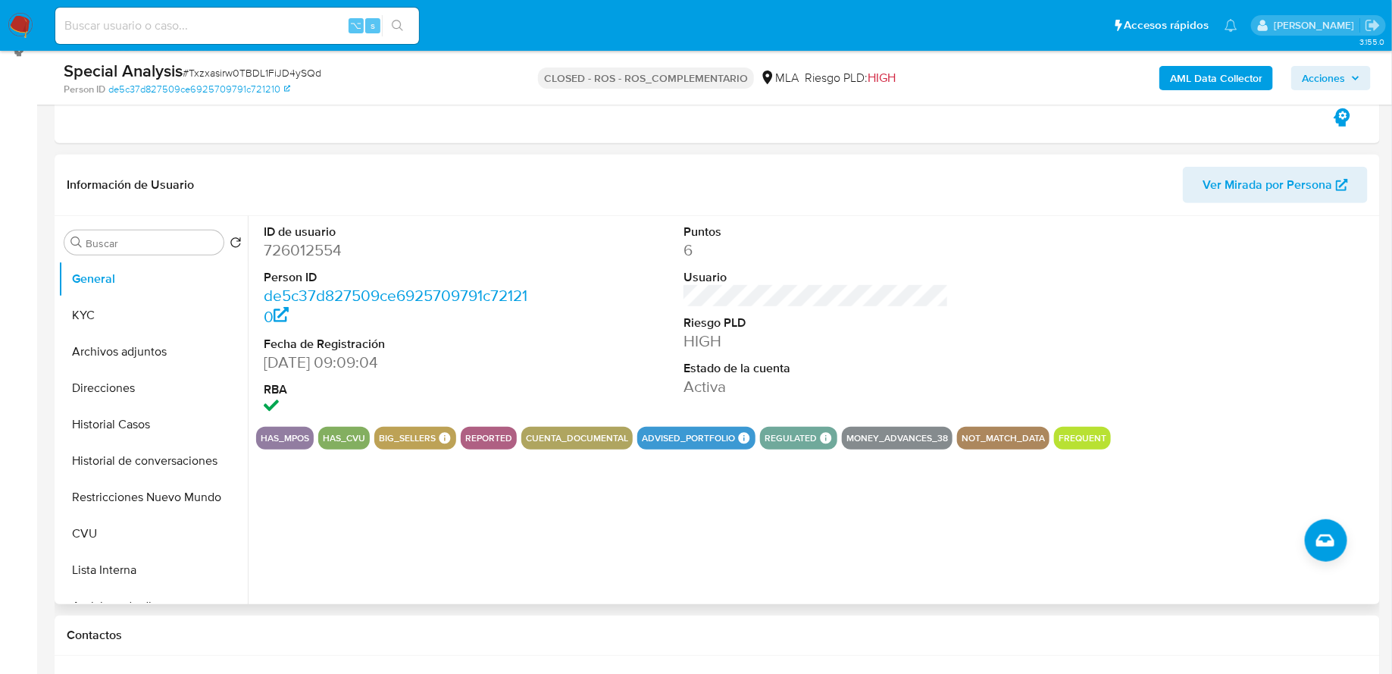
scroll to position [381, 0]
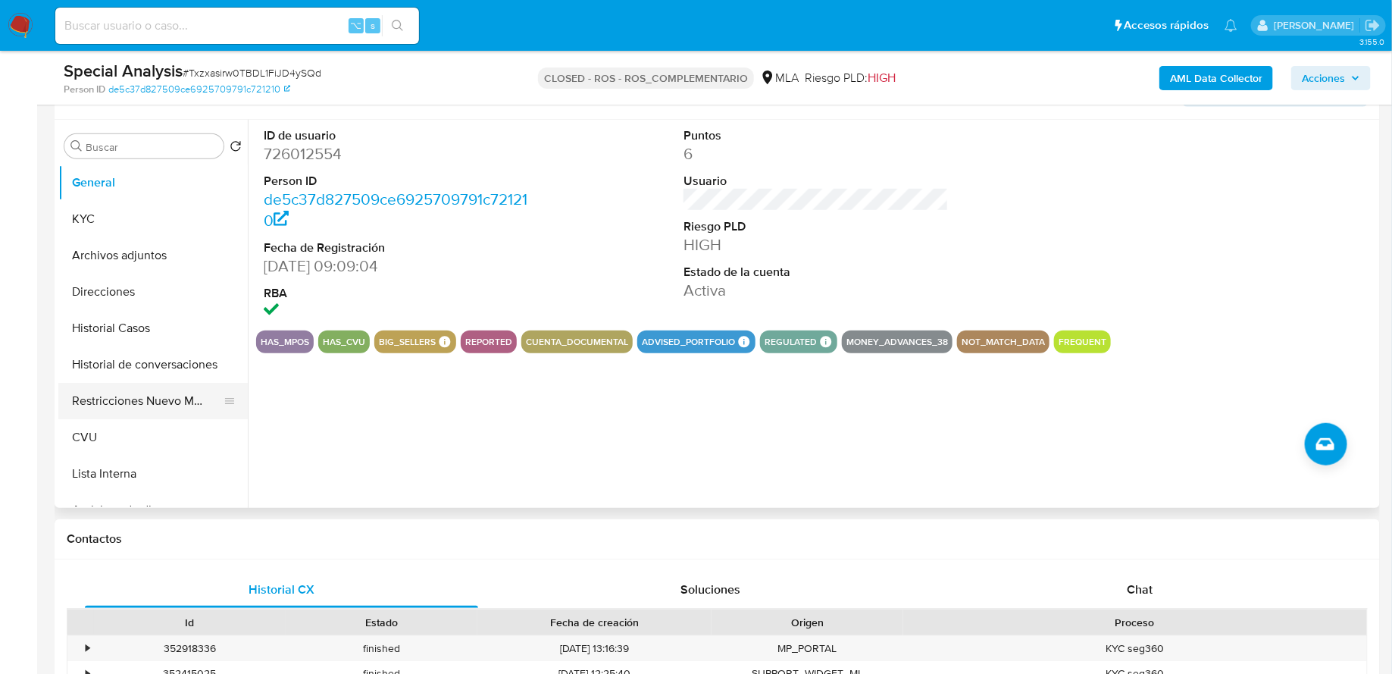
click at [164, 392] on button "Restricciones Nuevo Mundo" at bounding box center [146, 401] width 177 height 36
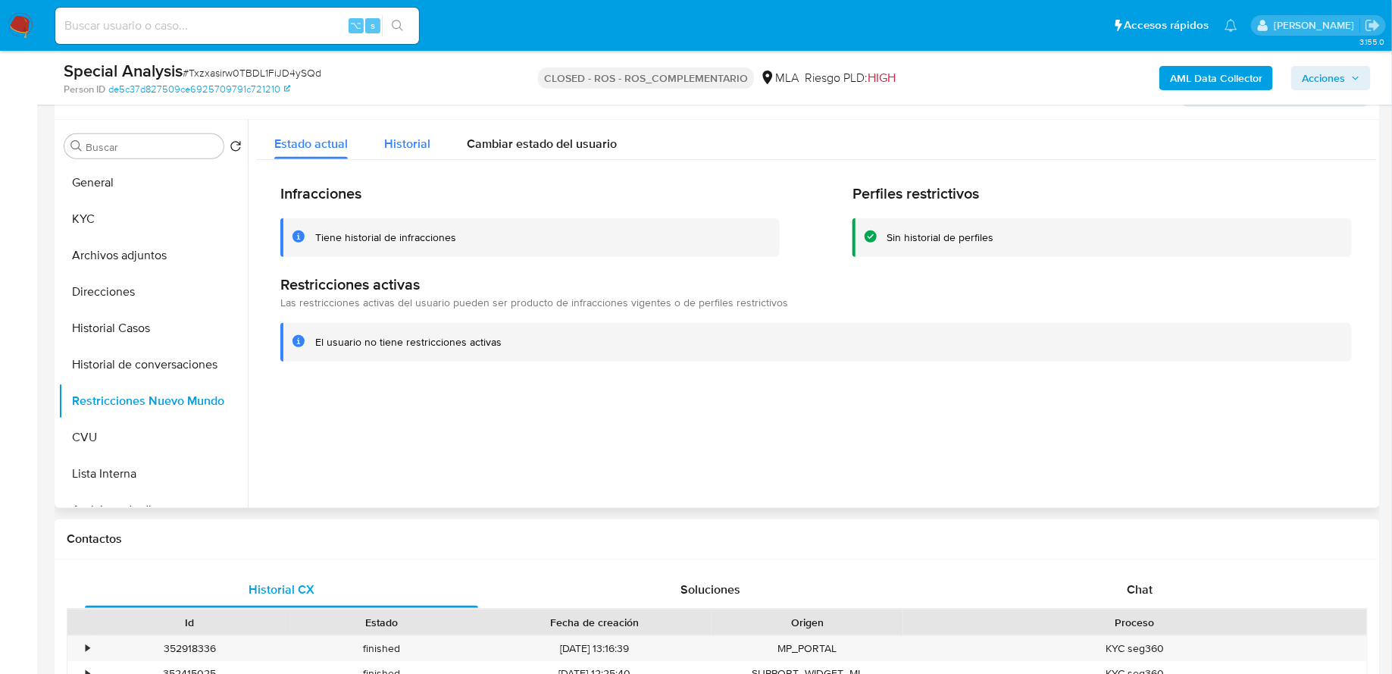
click at [418, 157] on div "Historial" at bounding box center [407, 140] width 46 height 40
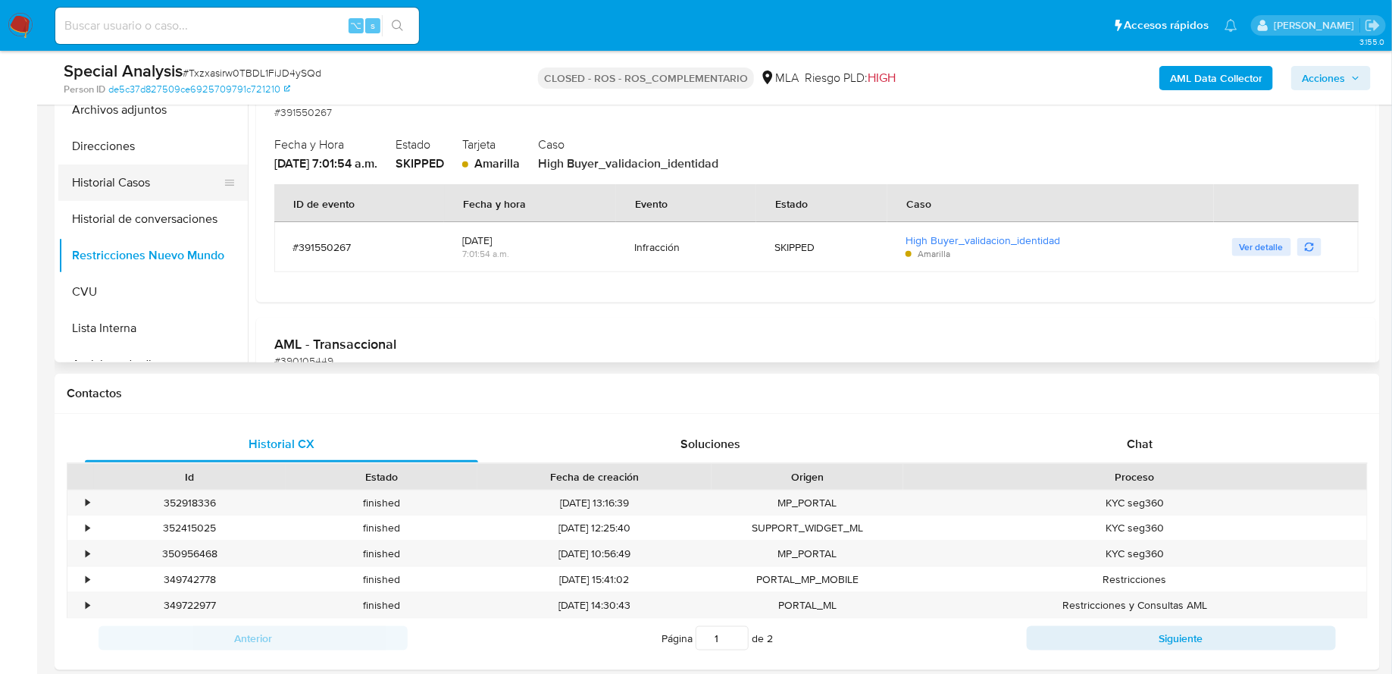
scroll to position [488, 0]
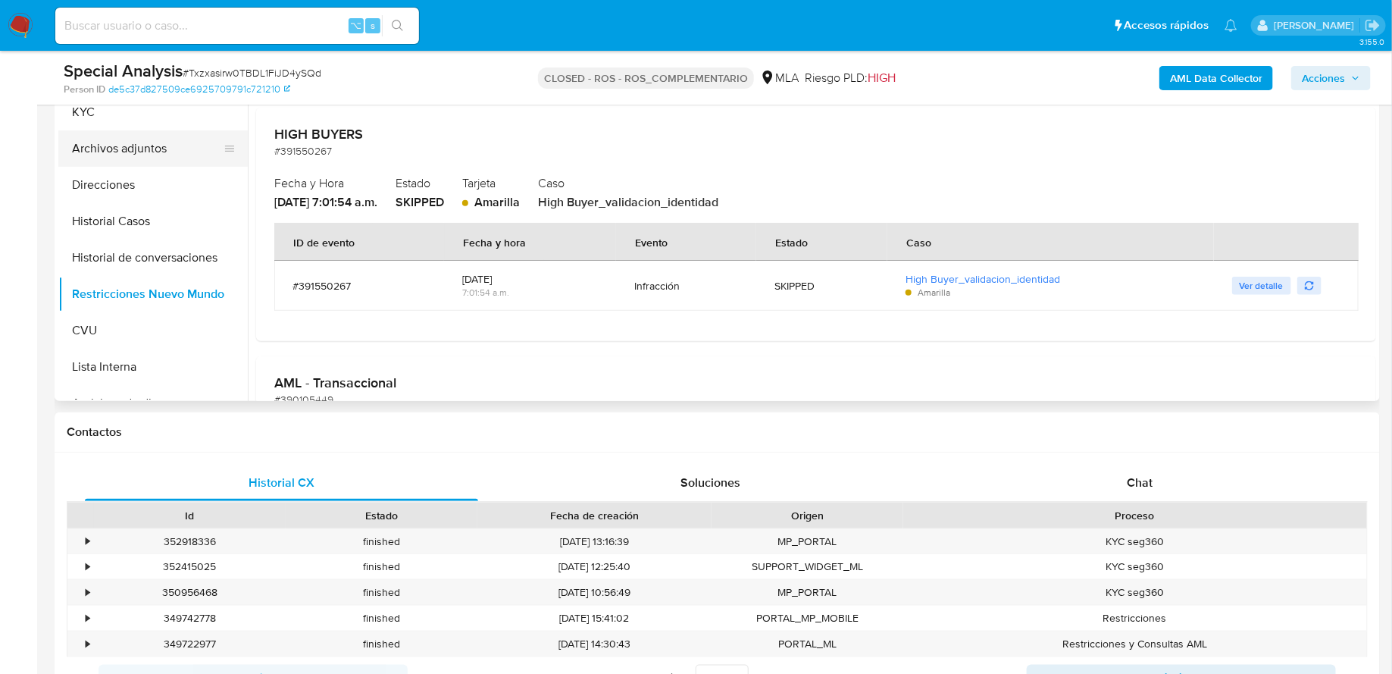
click at [161, 152] on button "Archivos adjuntos" at bounding box center [146, 148] width 177 height 36
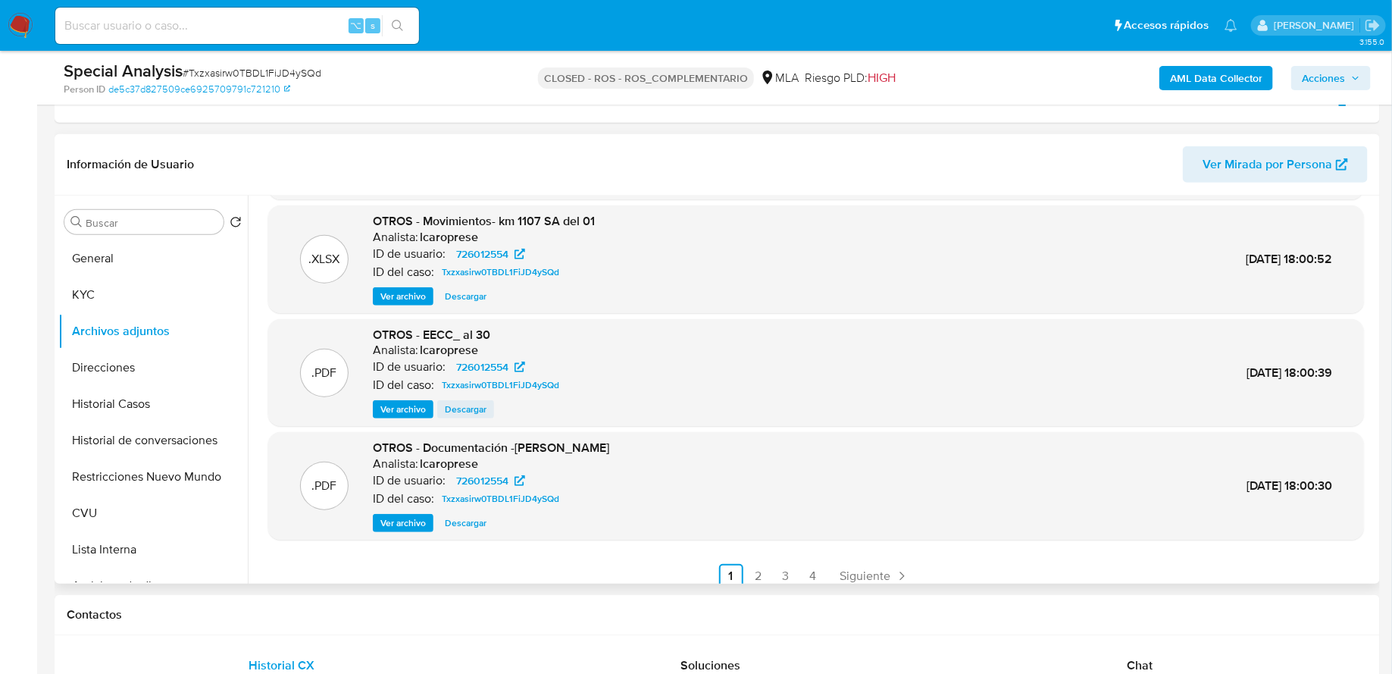
scroll to position [127, 0]
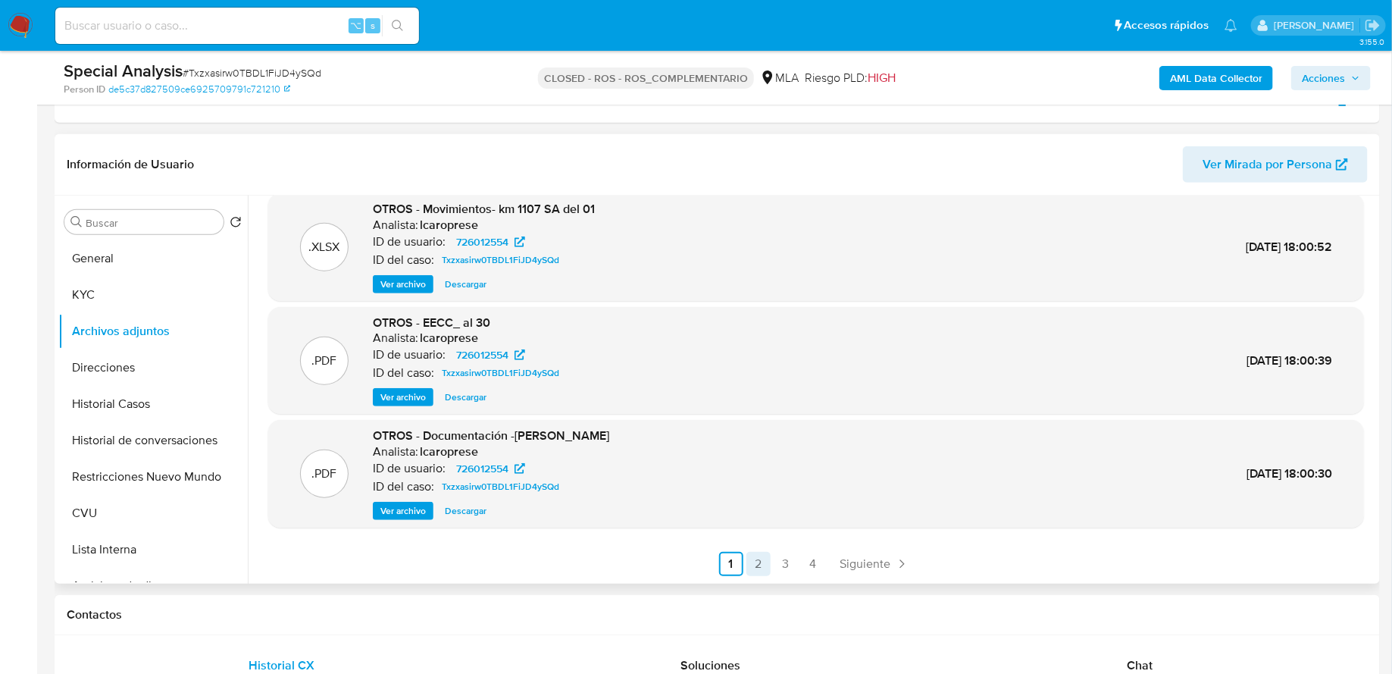
click at [749, 558] on link "2" at bounding box center [758, 564] width 24 height 24
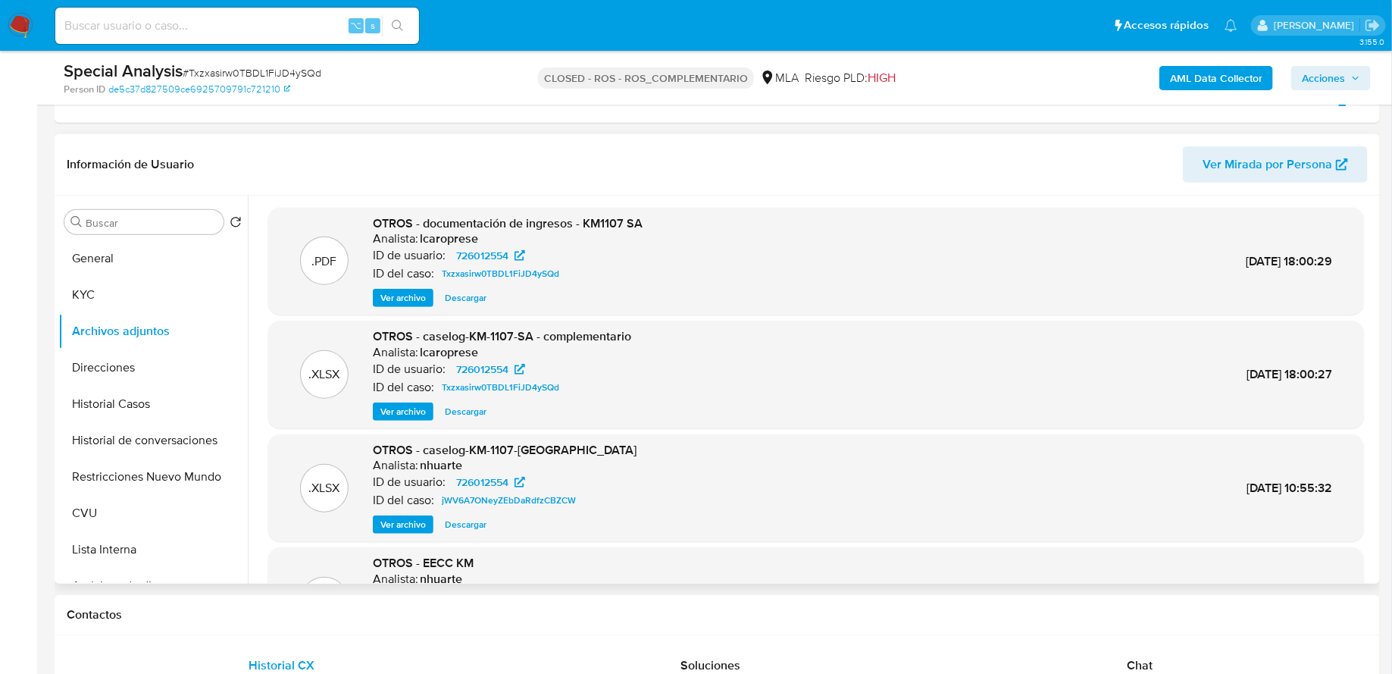
scroll to position [6, 0]
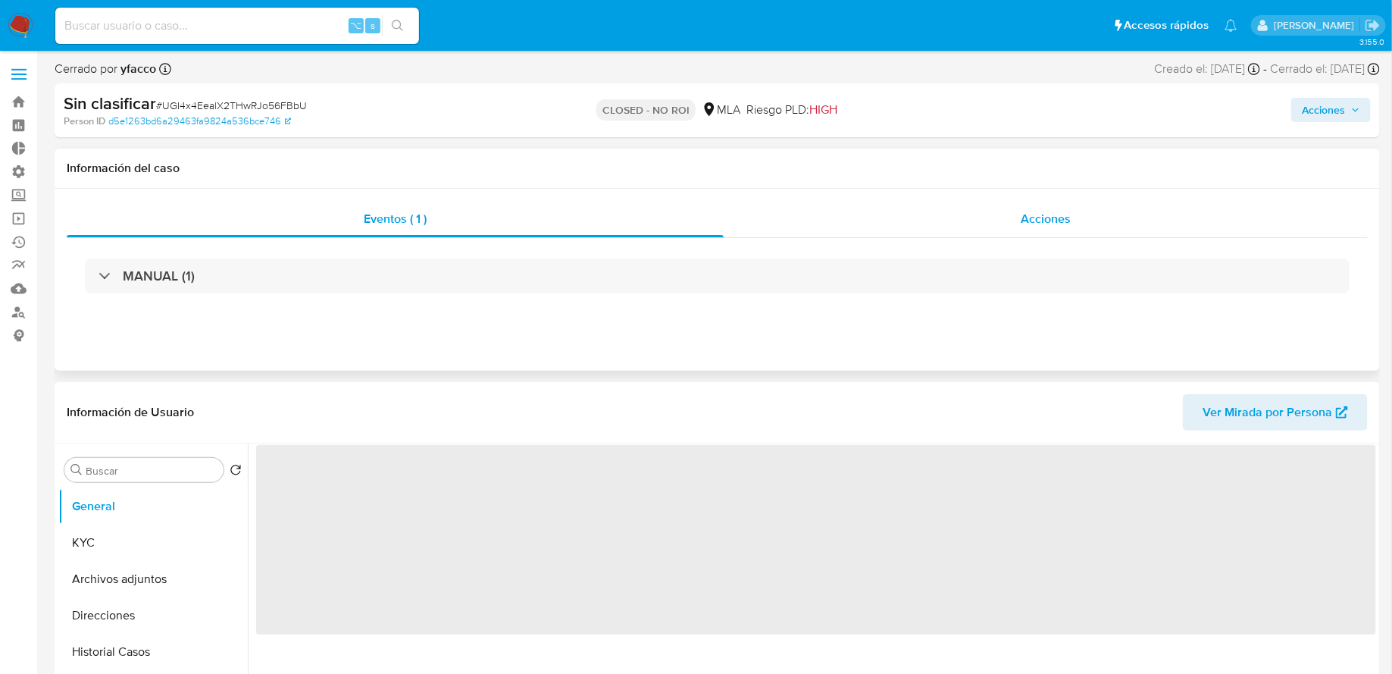
click at [788, 220] on div "Acciones" at bounding box center [1046, 219] width 644 height 36
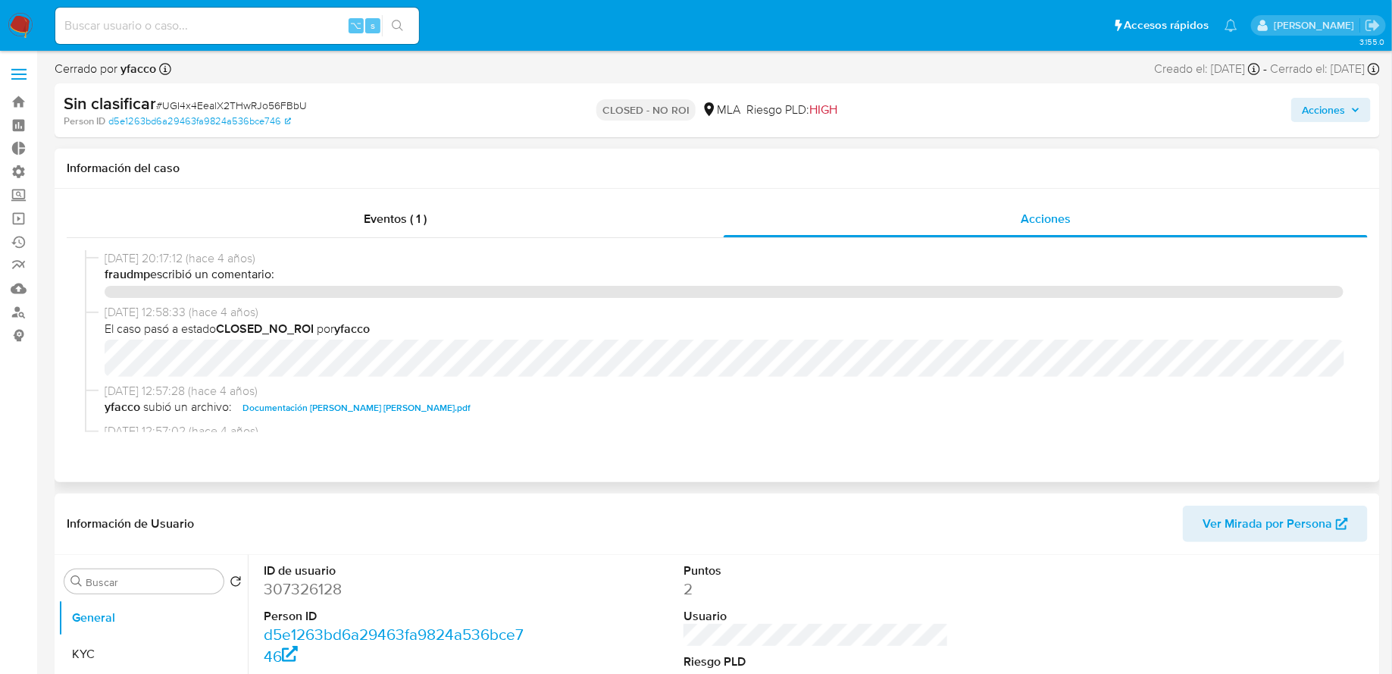
select select "10"
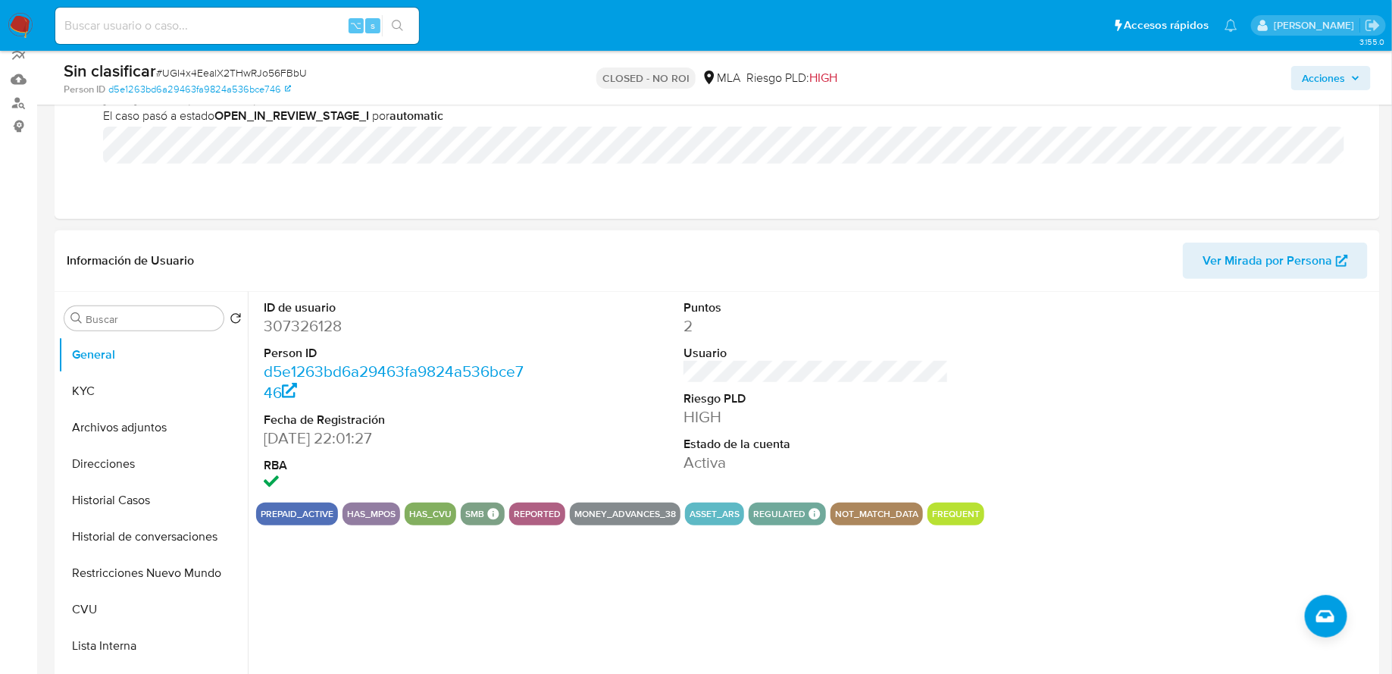
scroll to position [267, 0]
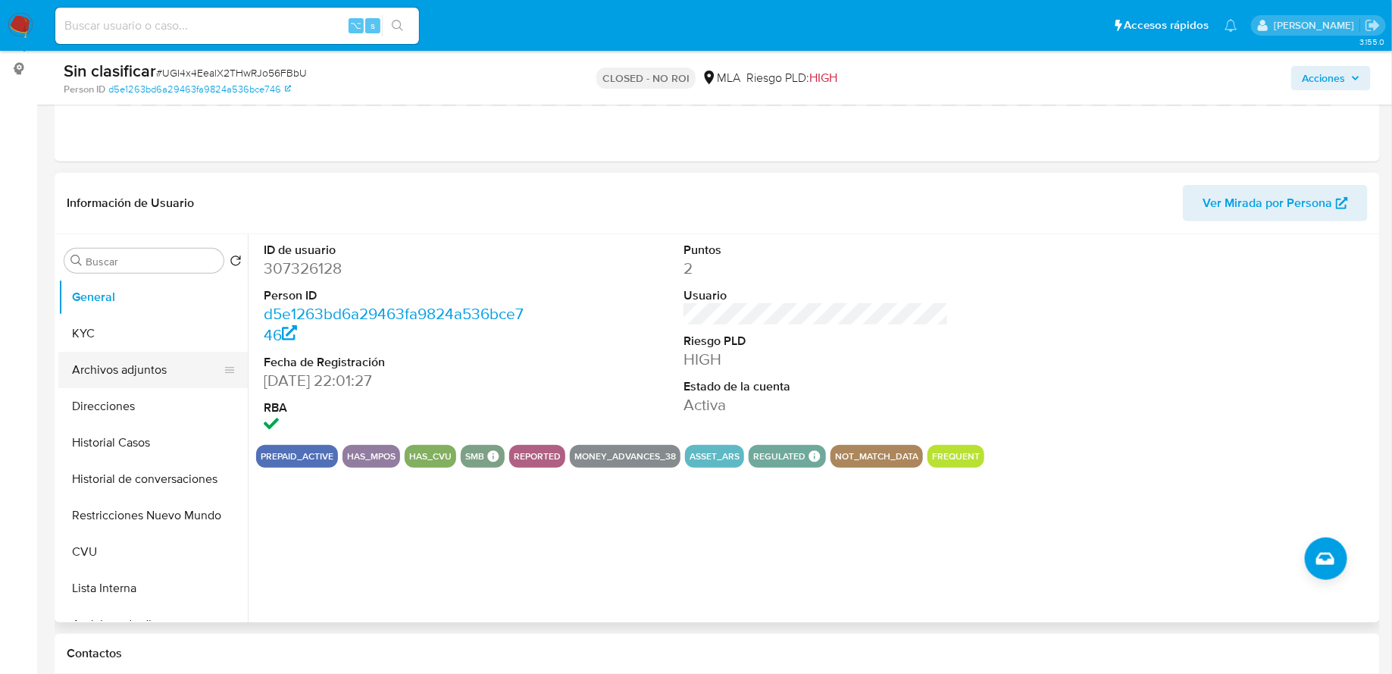
click at [159, 374] on button "Archivos adjuntos" at bounding box center [146, 370] width 177 height 36
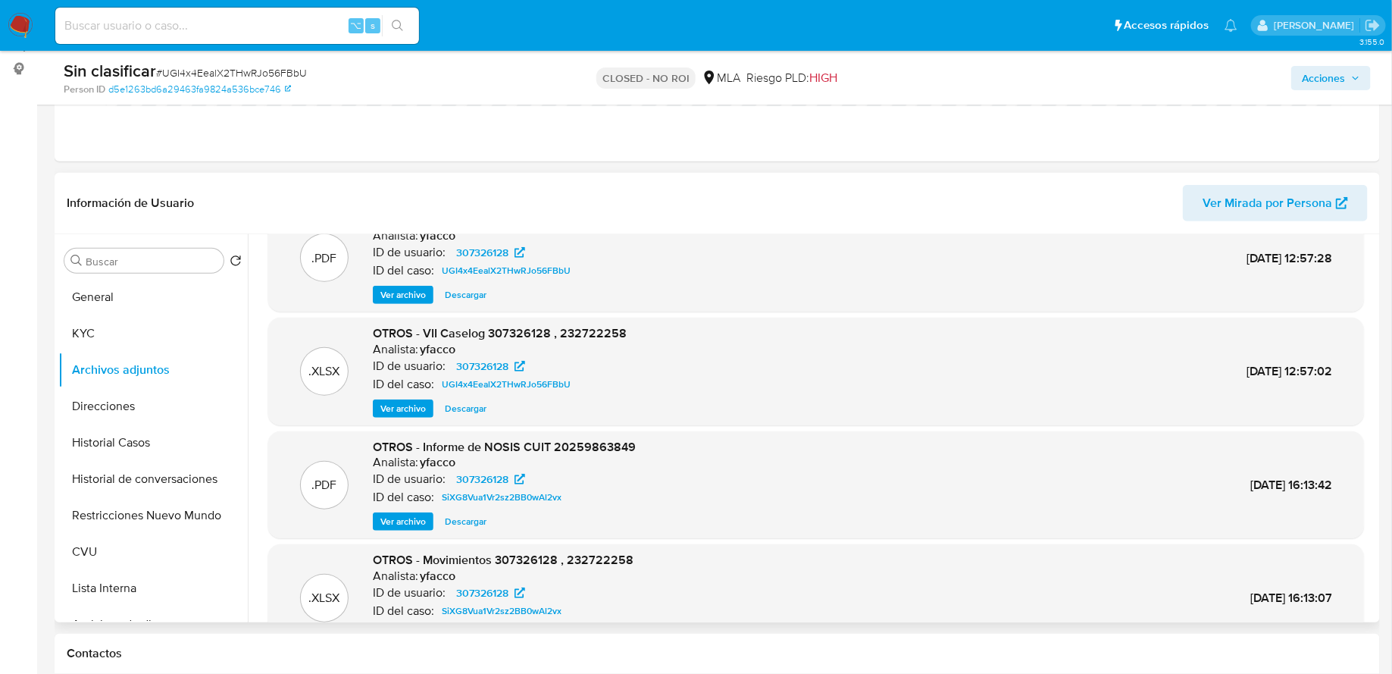
scroll to position [55, 0]
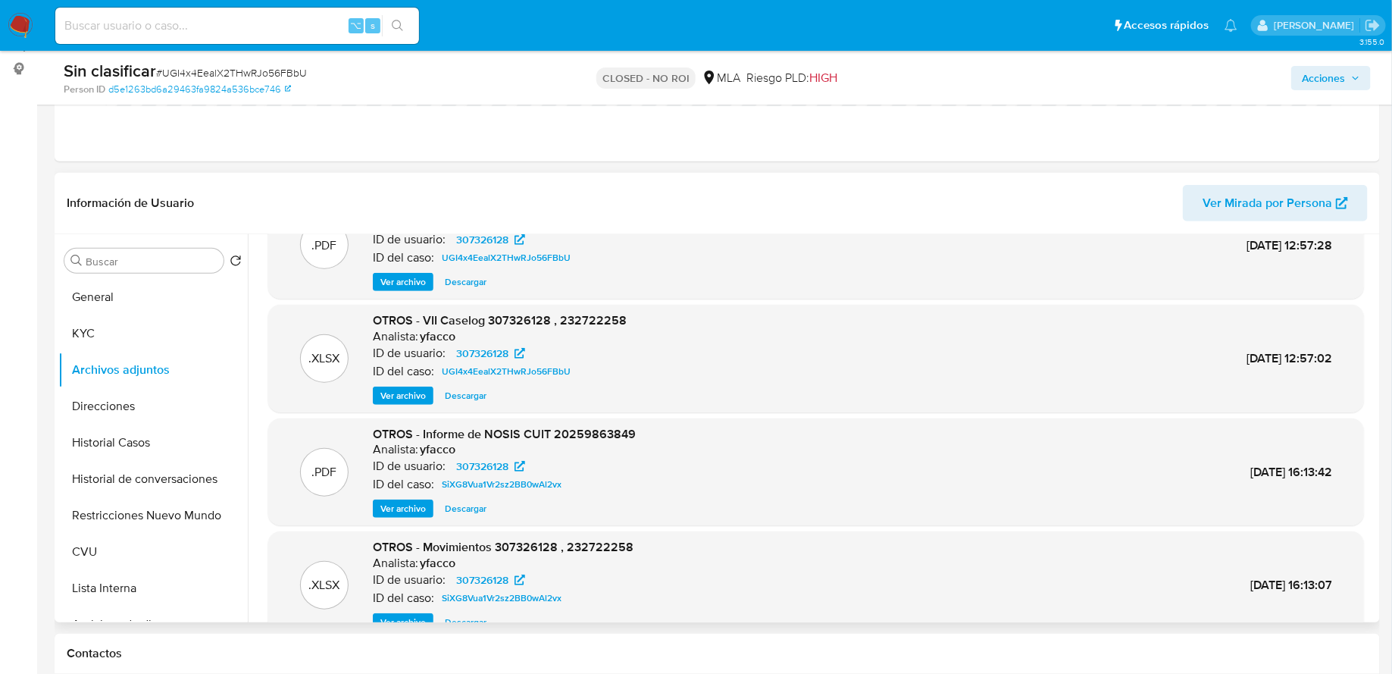
click at [401, 390] on span "Ver archivo" at bounding box center [402, 395] width 45 height 15
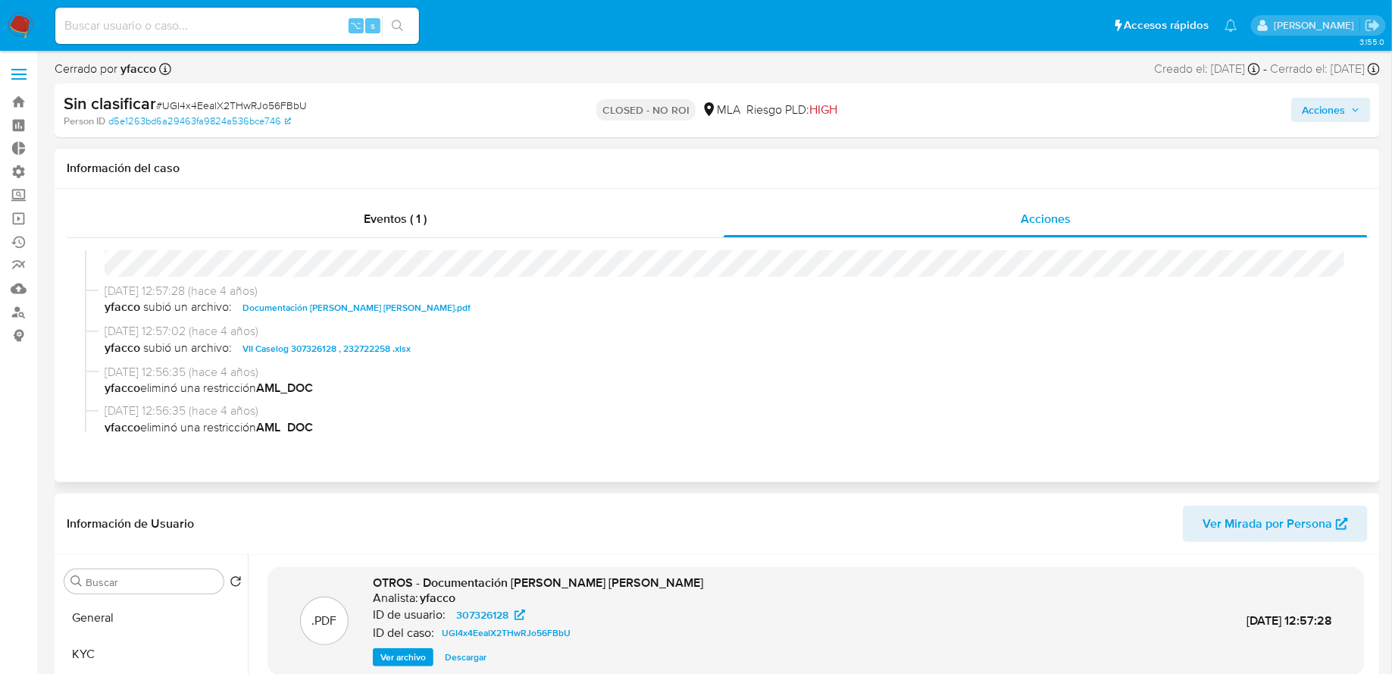
scroll to position [72, 0]
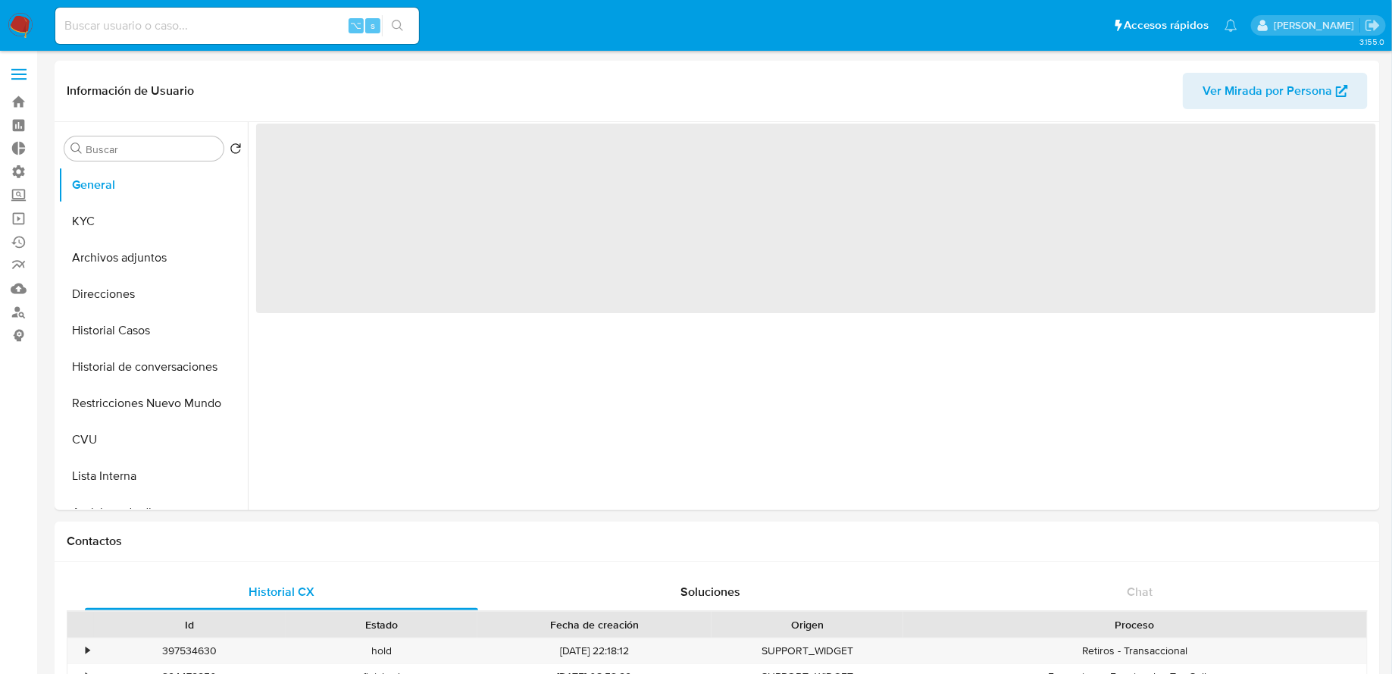
select select "10"
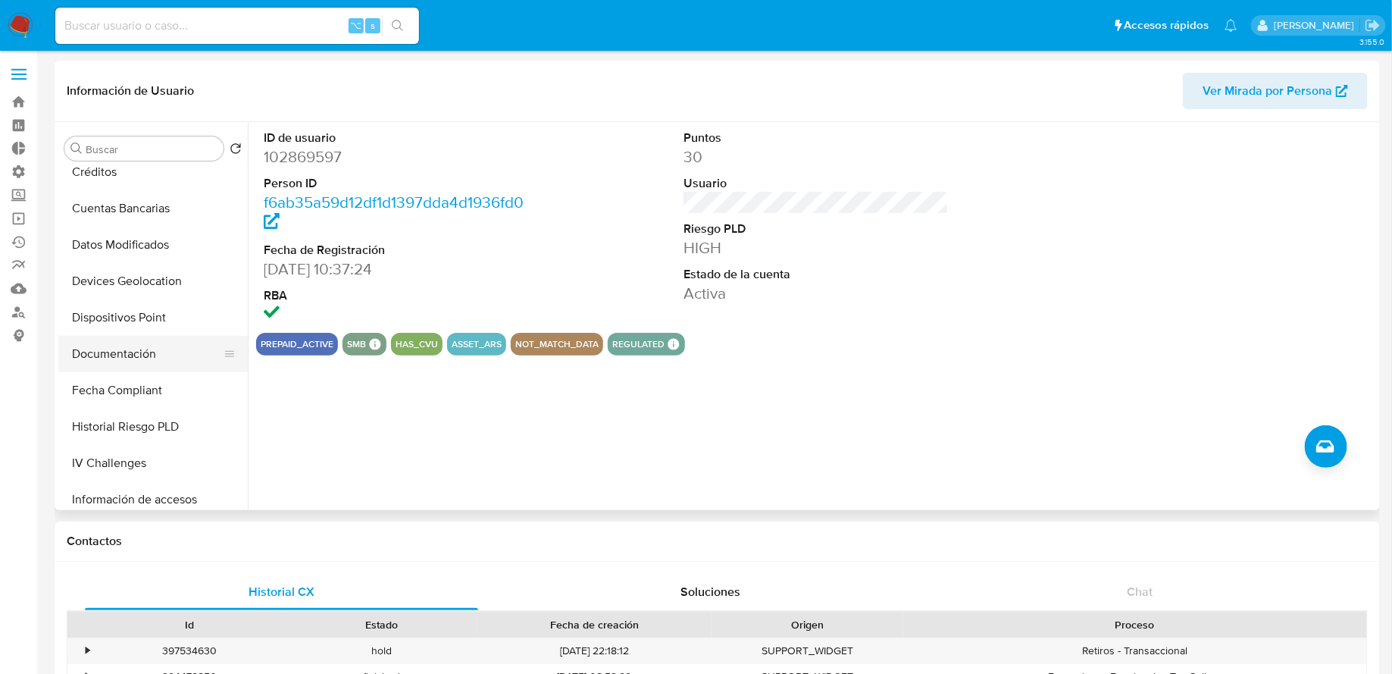
scroll to position [486, 0]
